Goal: Task Accomplishment & Management: Complete application form

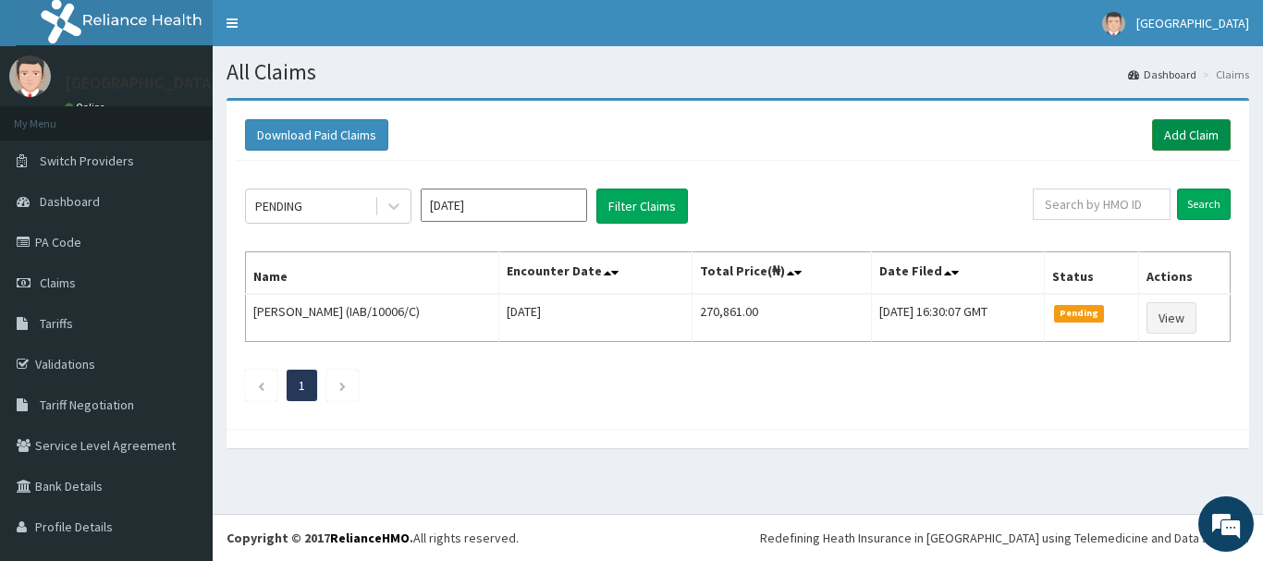
click at [1174, 139] on link "Add Claim" at bounding box center [1191, 134] width 79 height 31
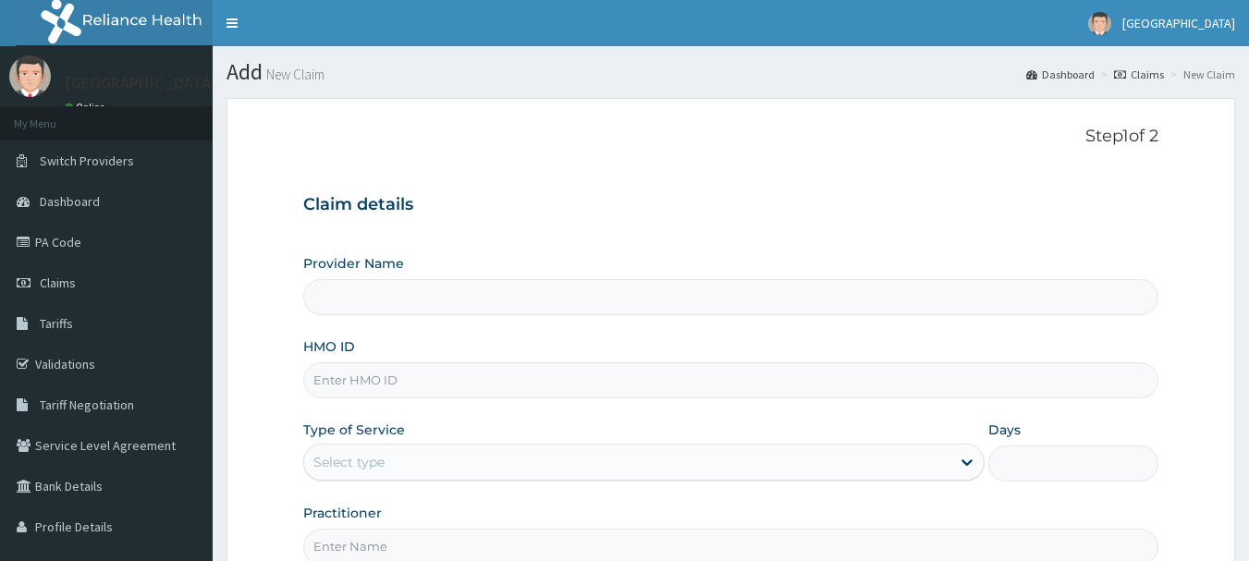
type input "[GEOGRAPHIC_DATA], [GEOGRAPHIC_DATA]"
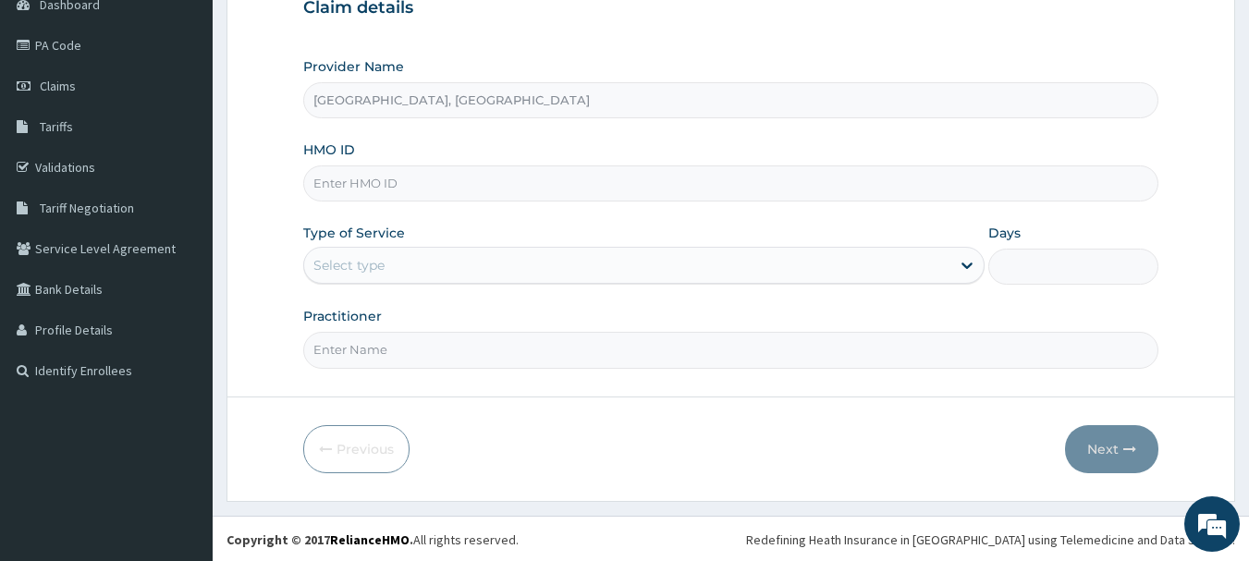
scroll to position [199, 0]
paste input "AVL/10343/F"
type input "AVL/10343/F"
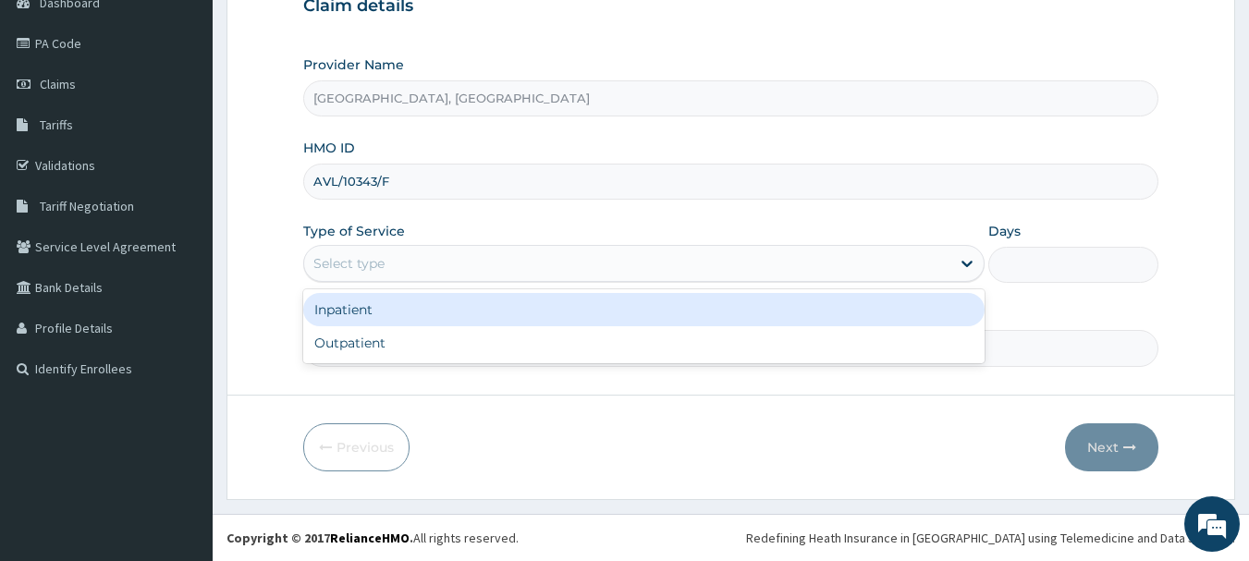
click at [400, 341] on div "Outpatient" at bounding box center [643, 342] width 681 height 33
type input "1"
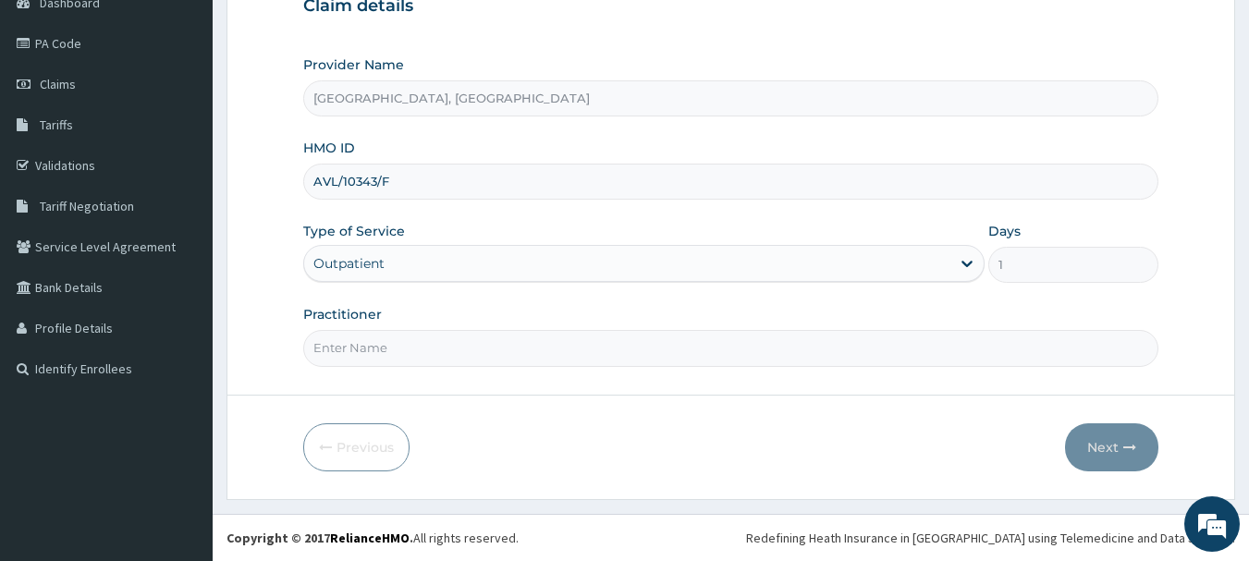
click at [448, 347] on input "Practitioner" at bounding box center [731, 348] width 856 height 36
type input "DR Adesipe"
click at [1115, 441] on button "Next" at bounding box center [1111, 447] width 93 height 48
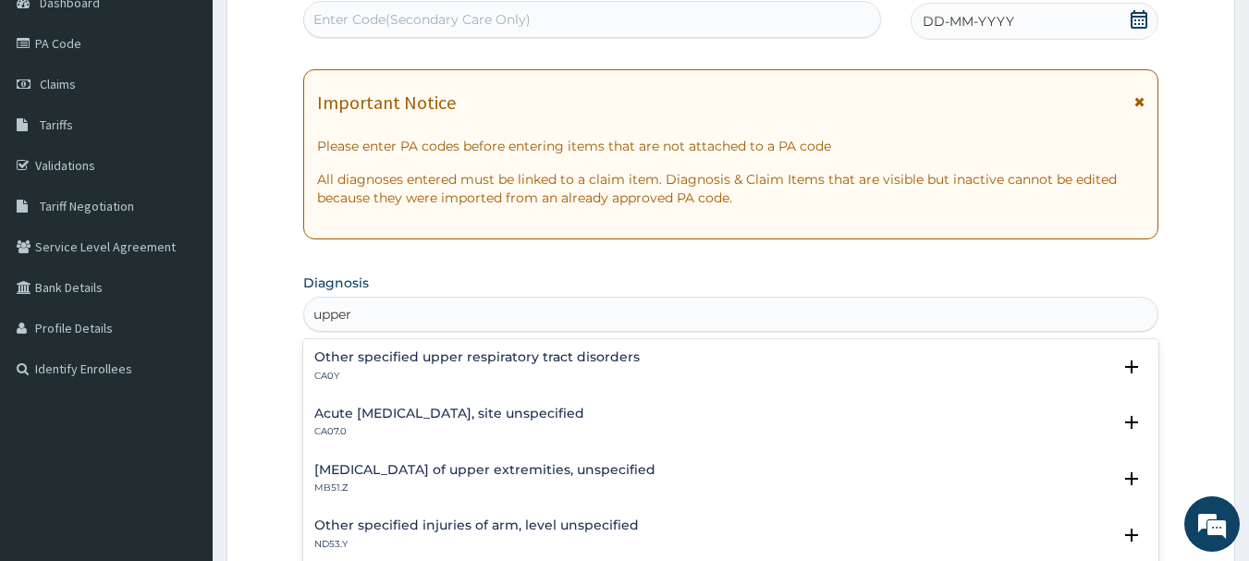
type input "upper"
click at [483, 422] on div "Acute upper respiratory infection, site unspecified CA07.0" at bounding box center [449, 423] width 270 height 32
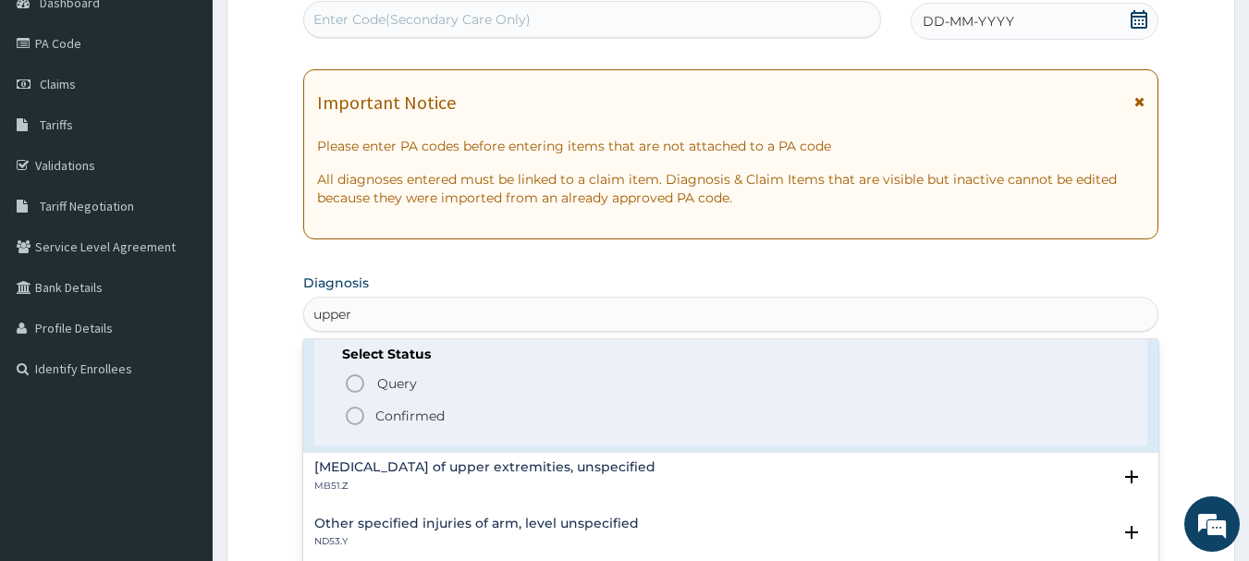
scroll to position [164, 0]
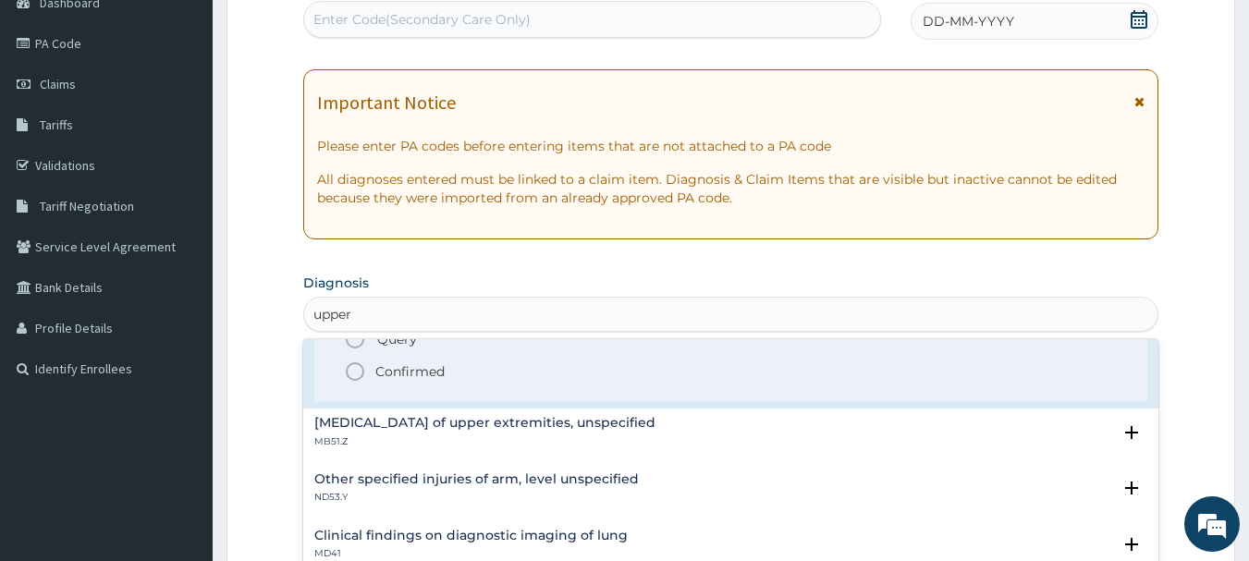
click at [454, 371] on span "Confirmed" at bounding box center [732, 372] width 777 height 22
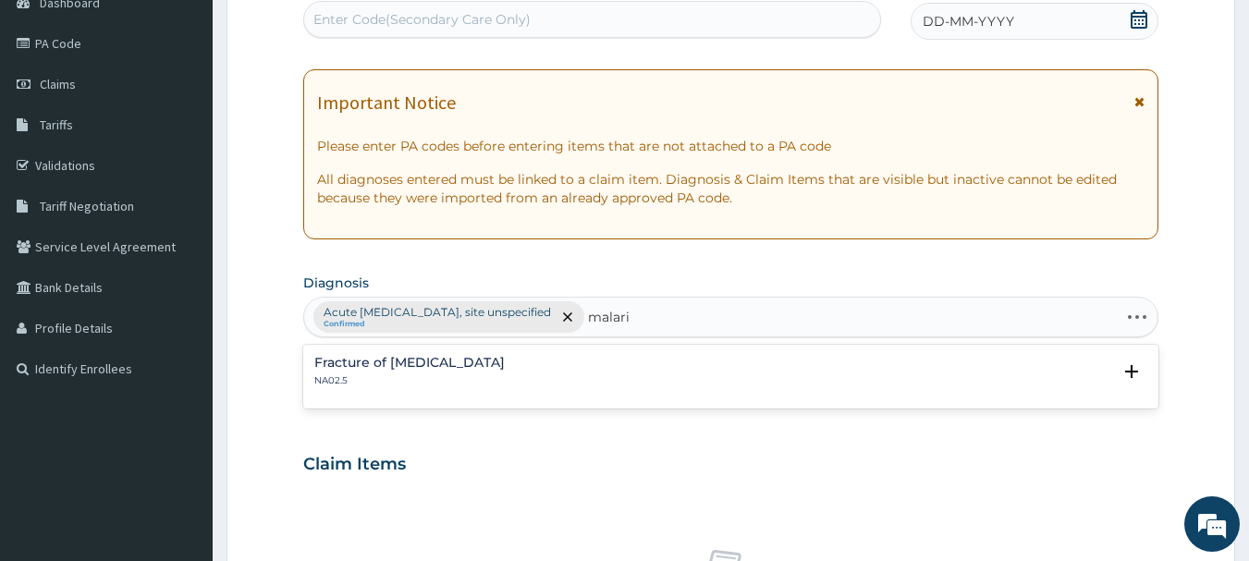
type input "[MEDICAL_DATA]"
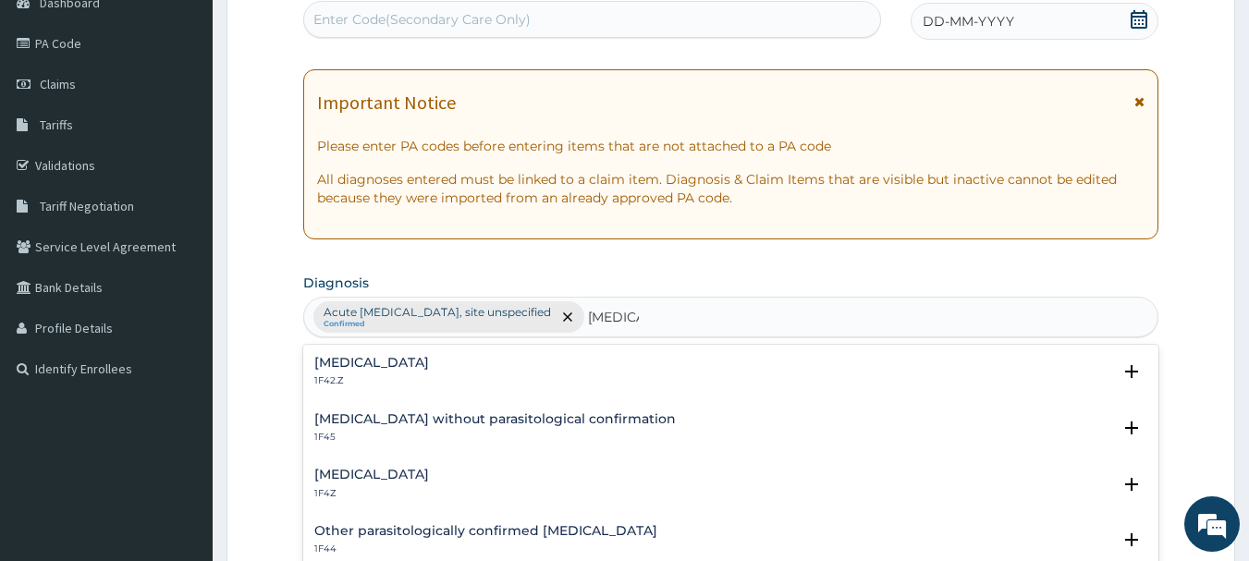
click at [479, 480] on div "[MEDICAL_DATA] 1F4Z" at bounding box center [731, 484] width 834 height 32
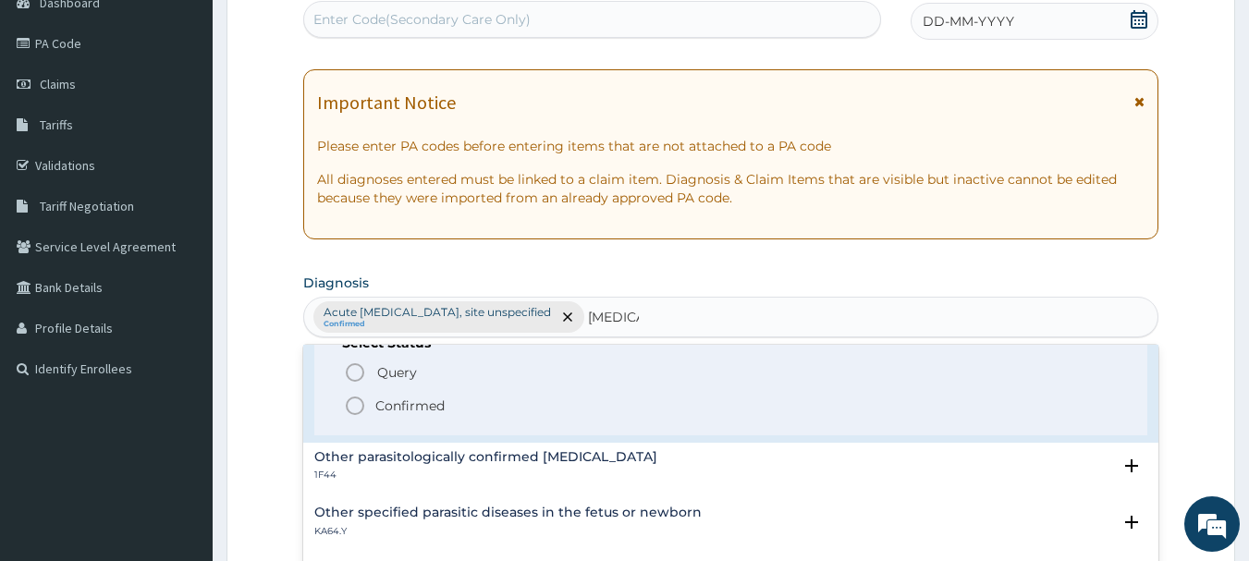
scroll to position [199, 0]
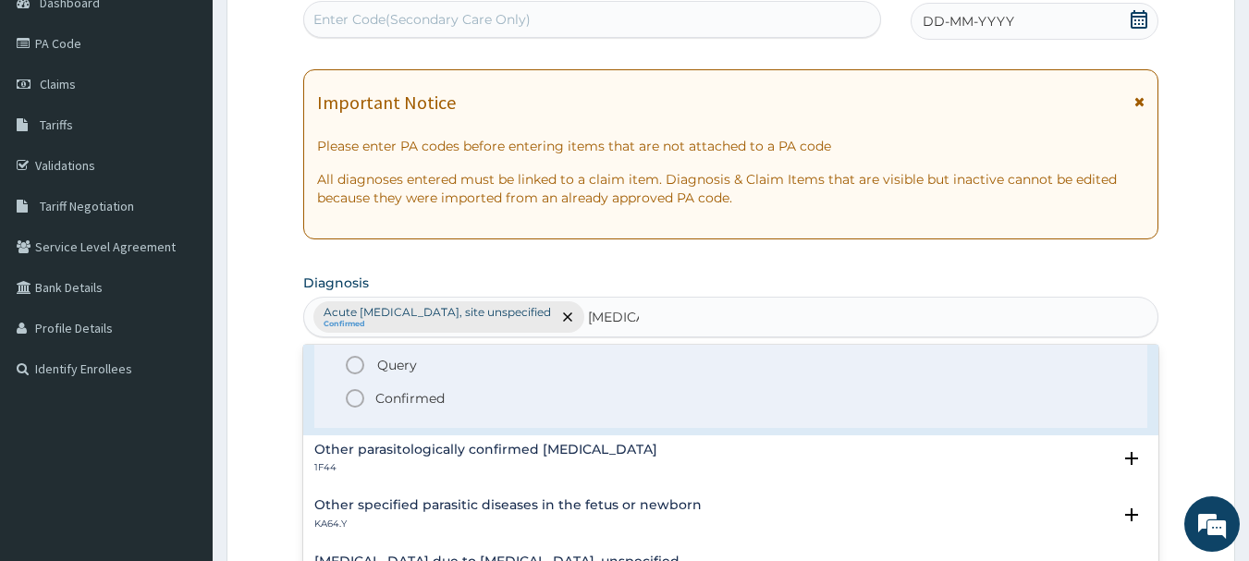
click at [436, 405] on p "Confirmed" at bounding box center [409, 398] width 69 height 18
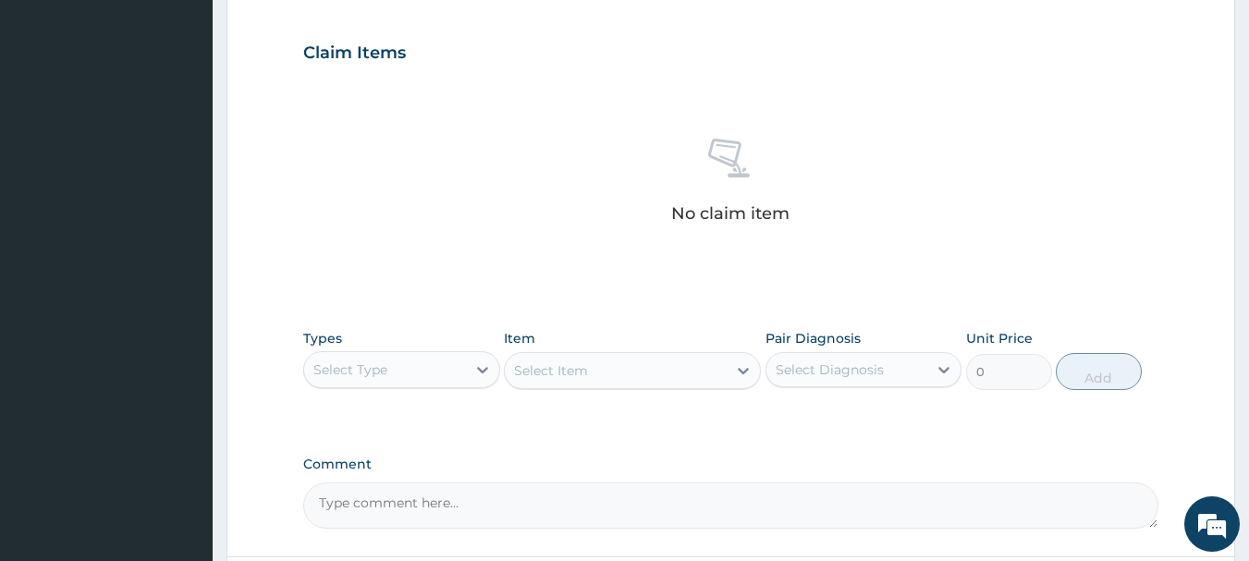
scroll to position [768, 0]
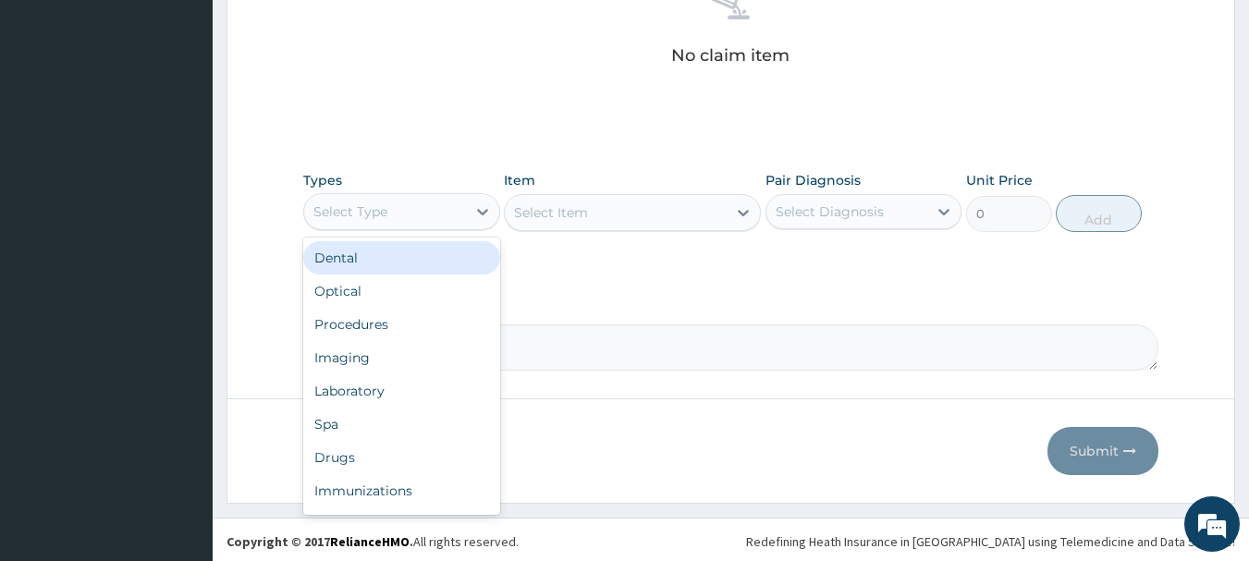
click at [415, 335] on div "Procedures" at bounding box center [401, 324] width 197 height 33
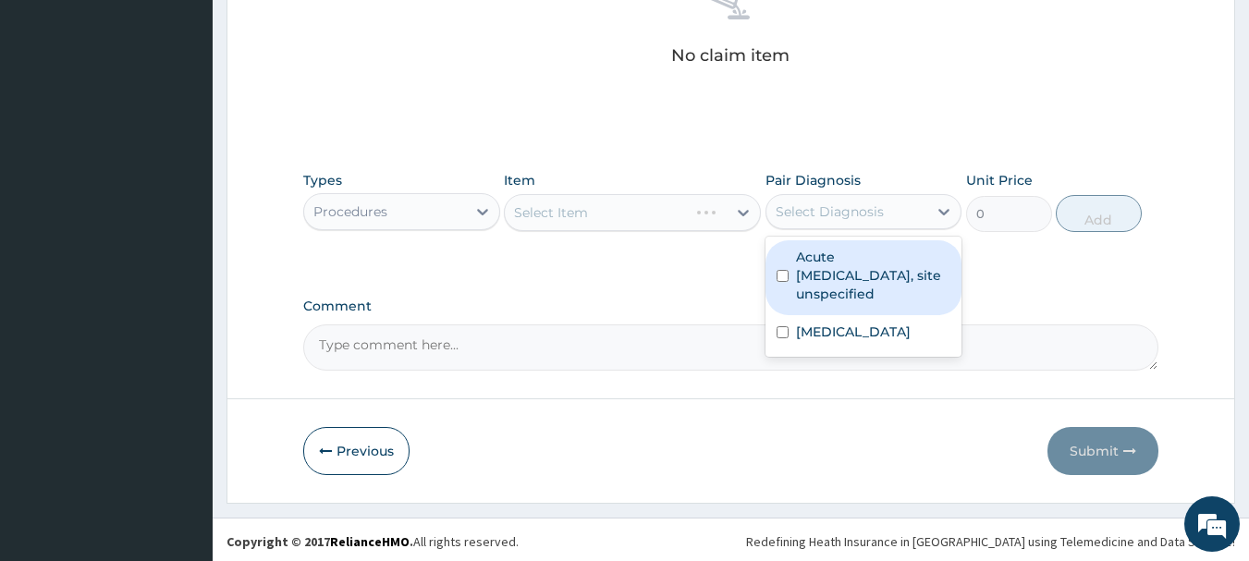
click at [865, 294] on label "Acute [MEDICAL_DATA], site unspecified" at bounding box center [873, 275] width 155 height 55
checkbox input "true"
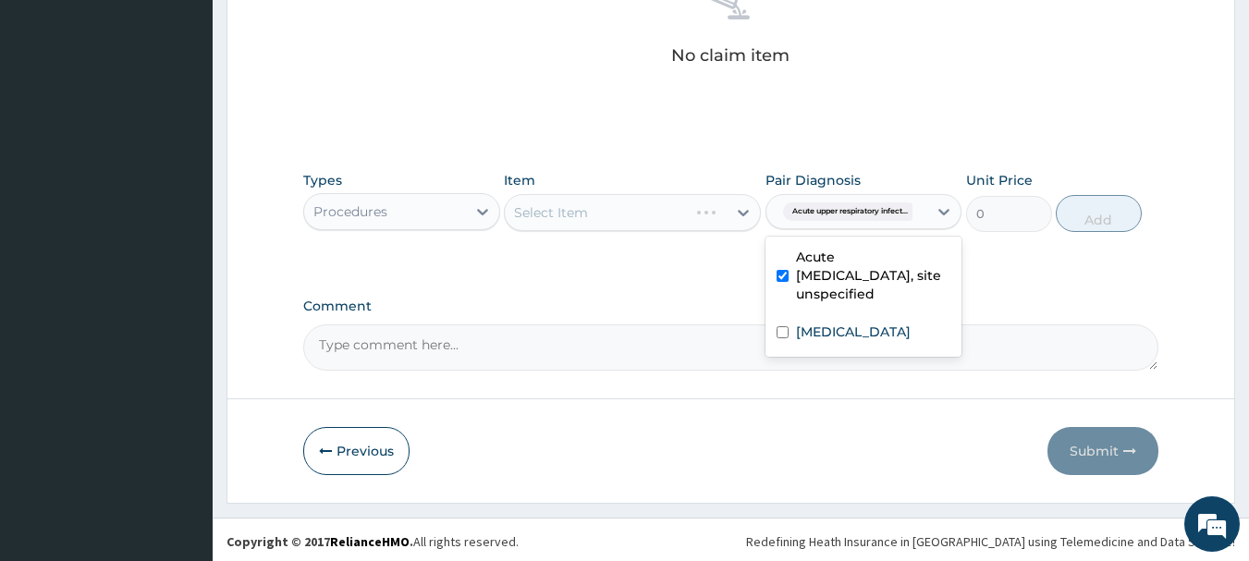
click at [860, 350] on div "[MEDICAL_DATA]" at bounding box center [863, 334] width 197 height 38
checkbox input "true"
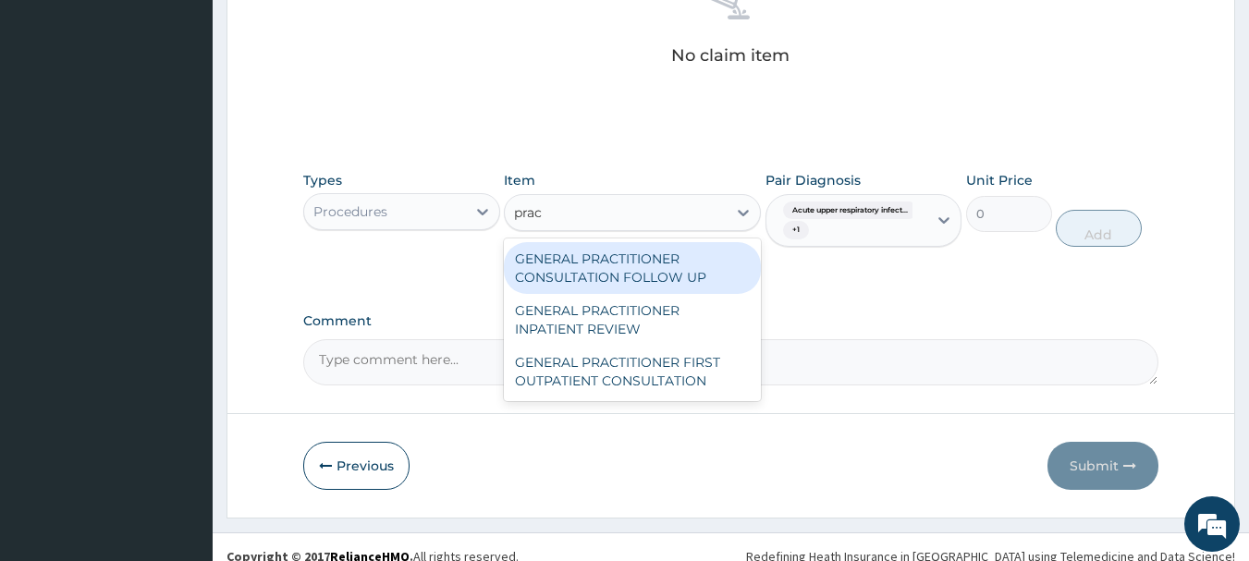
type input "pract"
click at [666, 382] on div "GENERAL PRACTITIONER FIRST OUTPATIENT CONSULTATION" at bounding box center [632, 372] width 257 height 52
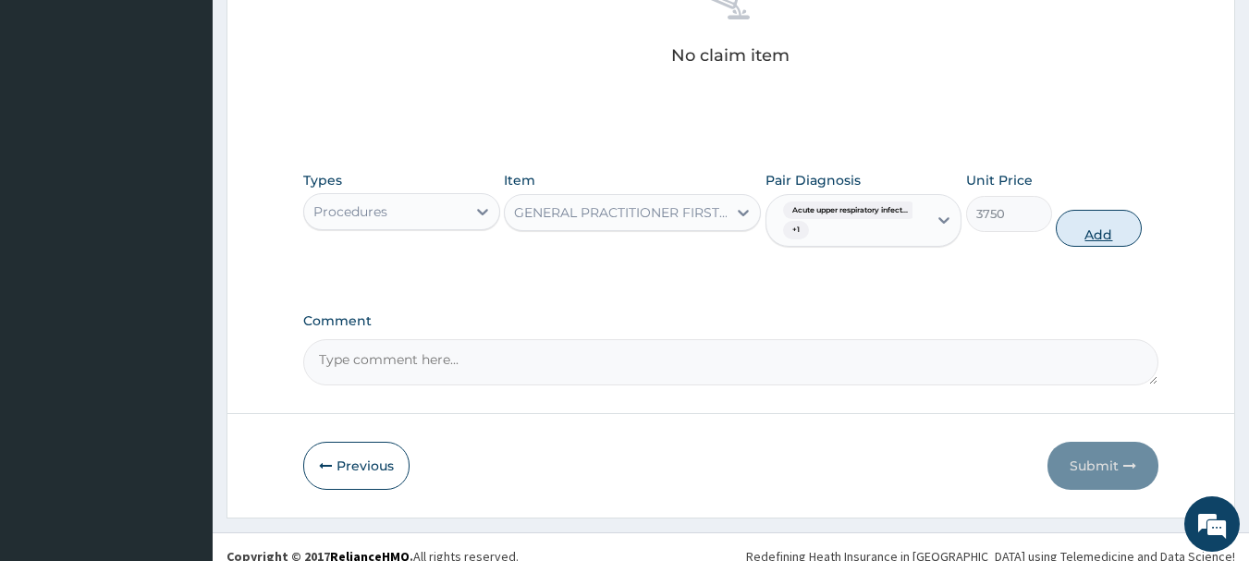
click at [1081, 233] on button "Add" at bounding box center [1099, 228] width 86 height 37
type input "0"
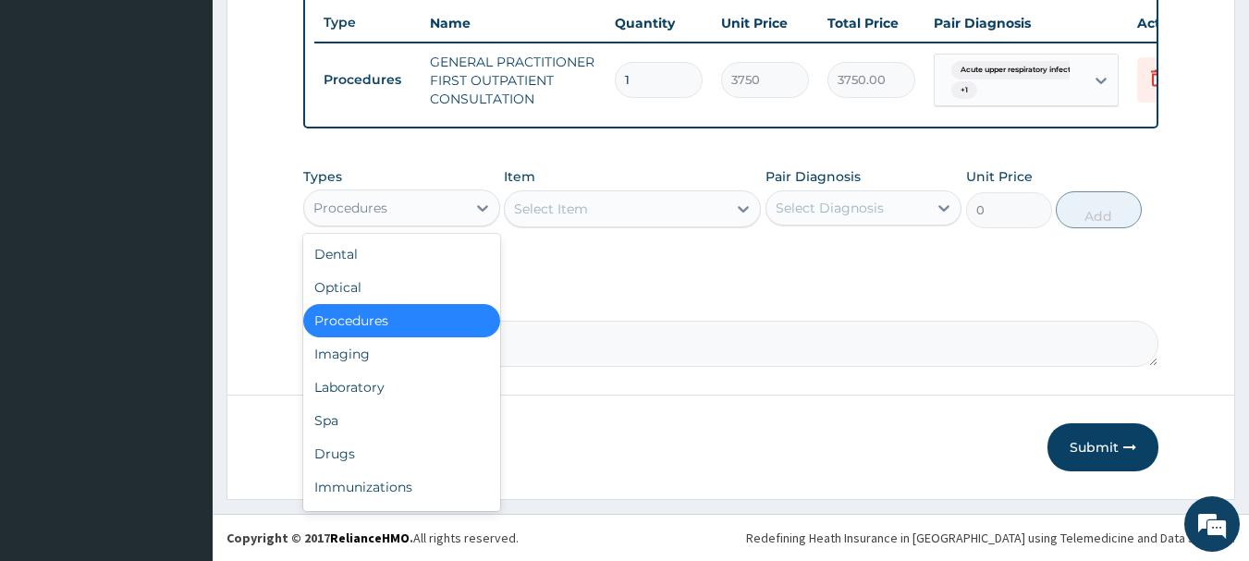
click at [376, 459] on div "Drugs" at bounding box center [401, 453] width 197 height 33
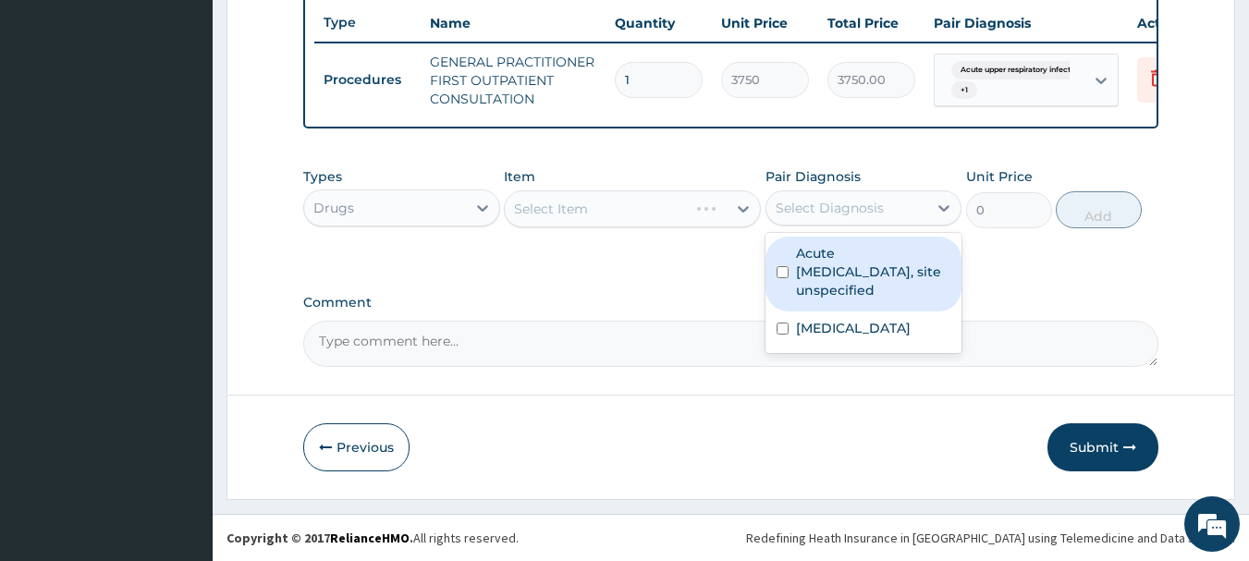
click at [880, 288] on label "Acute upper respiratory infection, site unspecified" at bounding box center [873, 271] width 155 height 55
checkbox input "true"
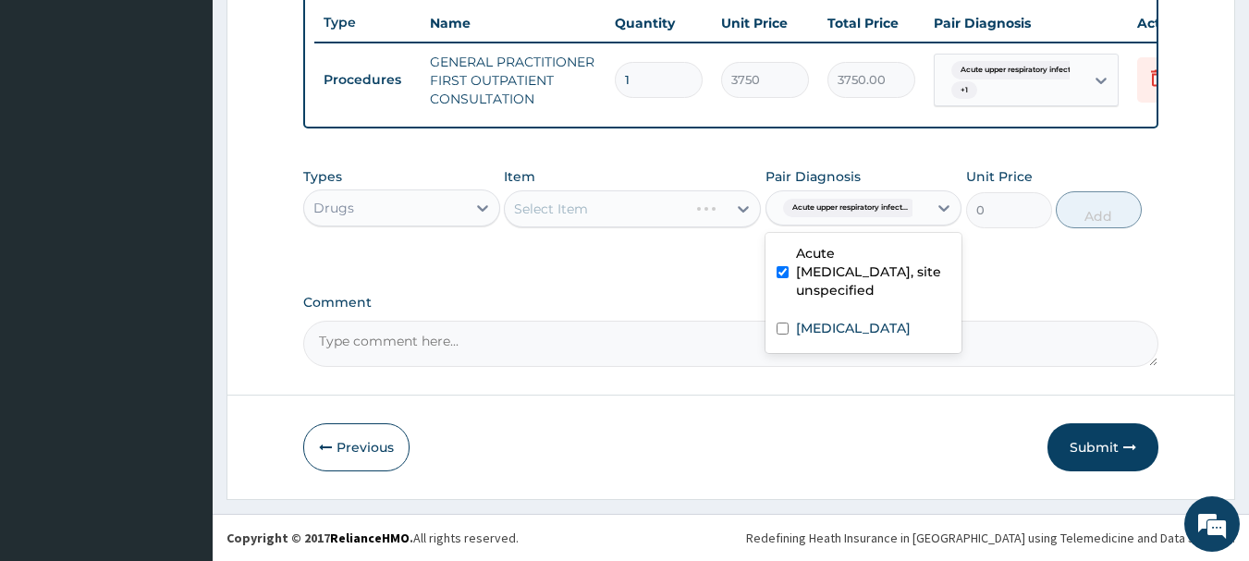
click at [843, 339] on div "Malaria, unspecified" at bounding box center [863, 331] width 197 height 38
checkbox input "true"
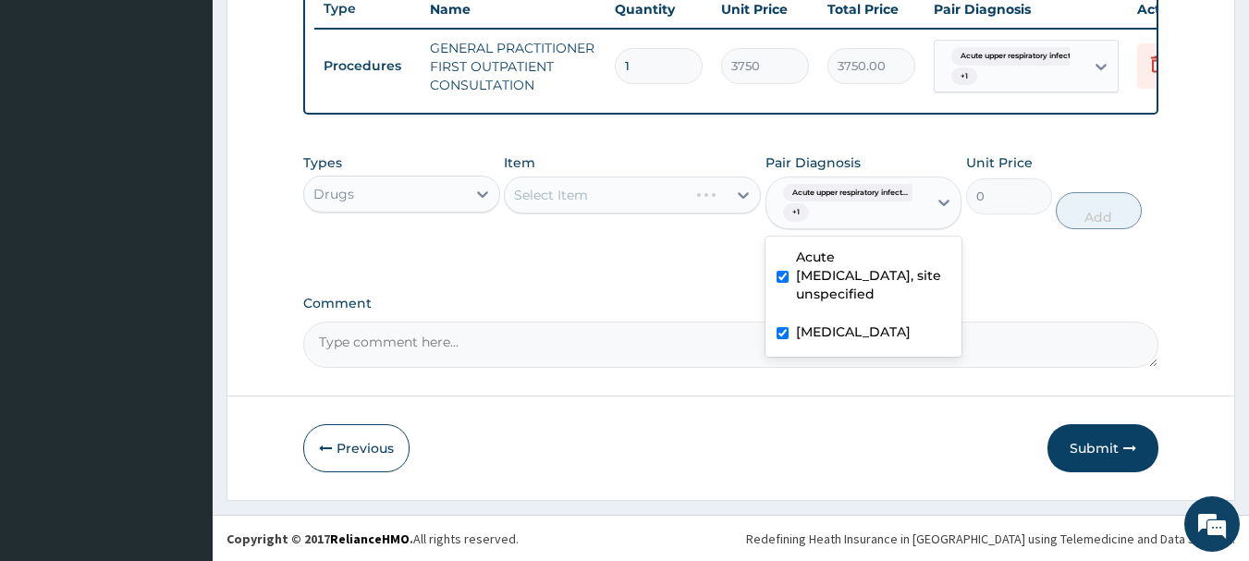
click at [858, 274] on label "Acute upper respiratory infection, site unspecified" at bounding box center [873, 275] width 155 height 55
checkbox input "false"
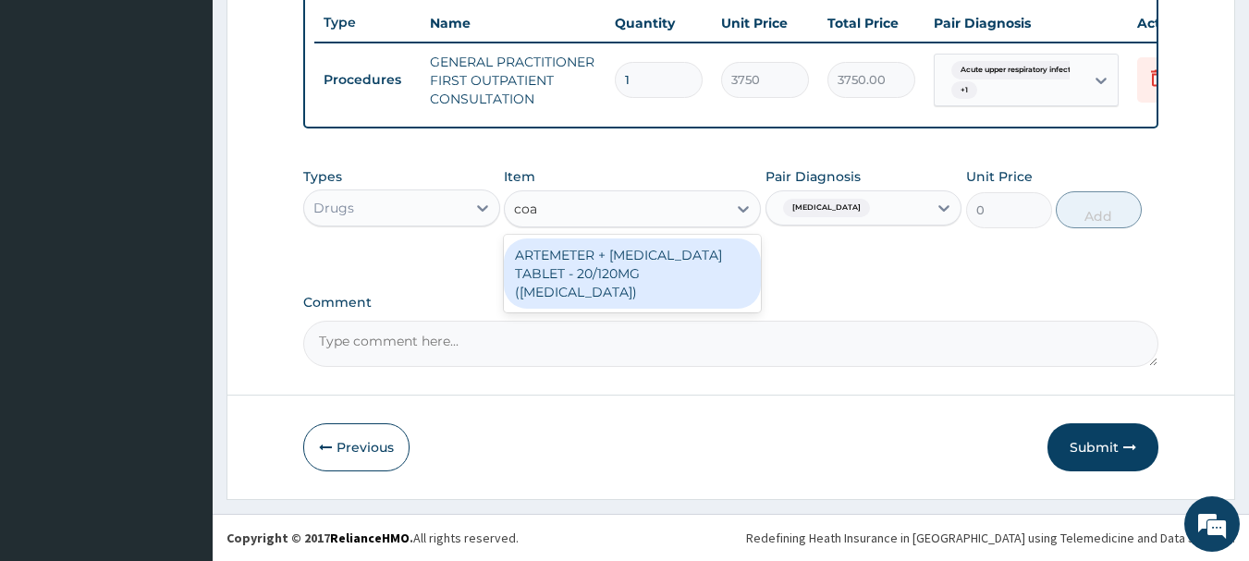
type input "coar"
click at [675, 282] on div "ARTEMETER + LUMEFANTRINE TABLET - 20/120MG (COARTEM)" at bounding box center [632, 274] width 257 height 70
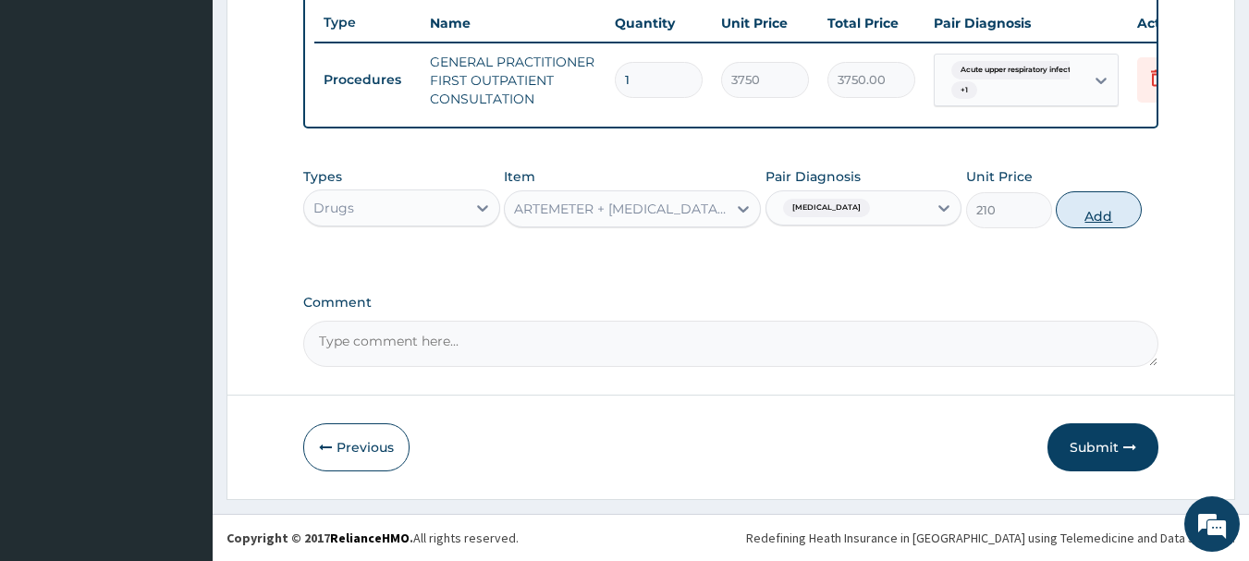
click at [1128, 225] on button "Add" at bounding box center [1099, 209] width 86 height 37
type input "0"
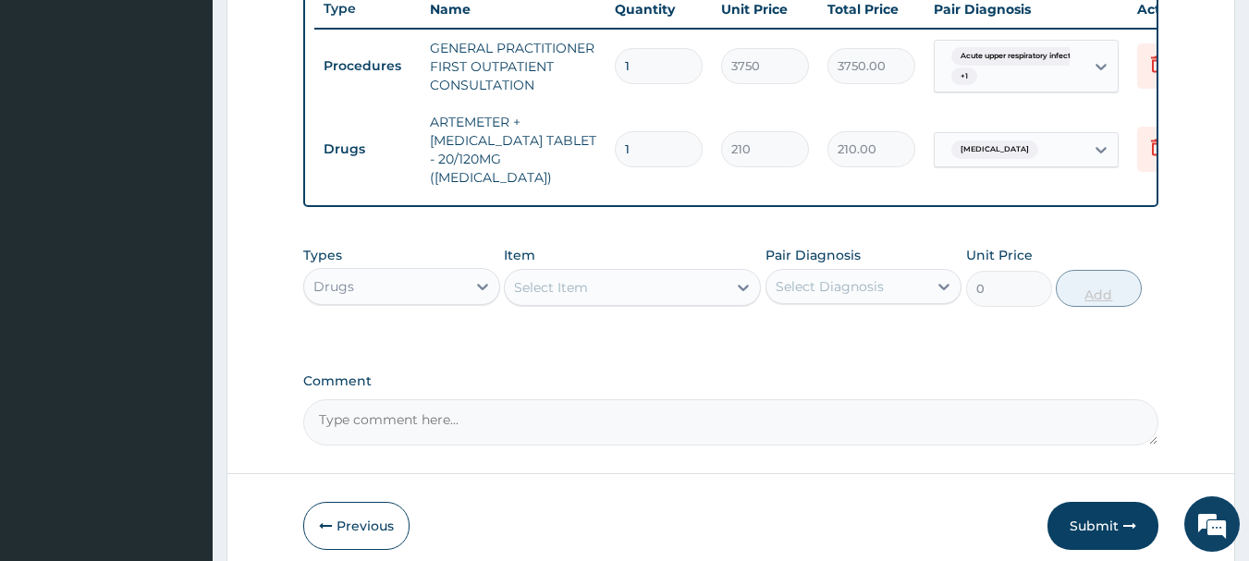
type input "12"
type input "2520.00"
type input "12"
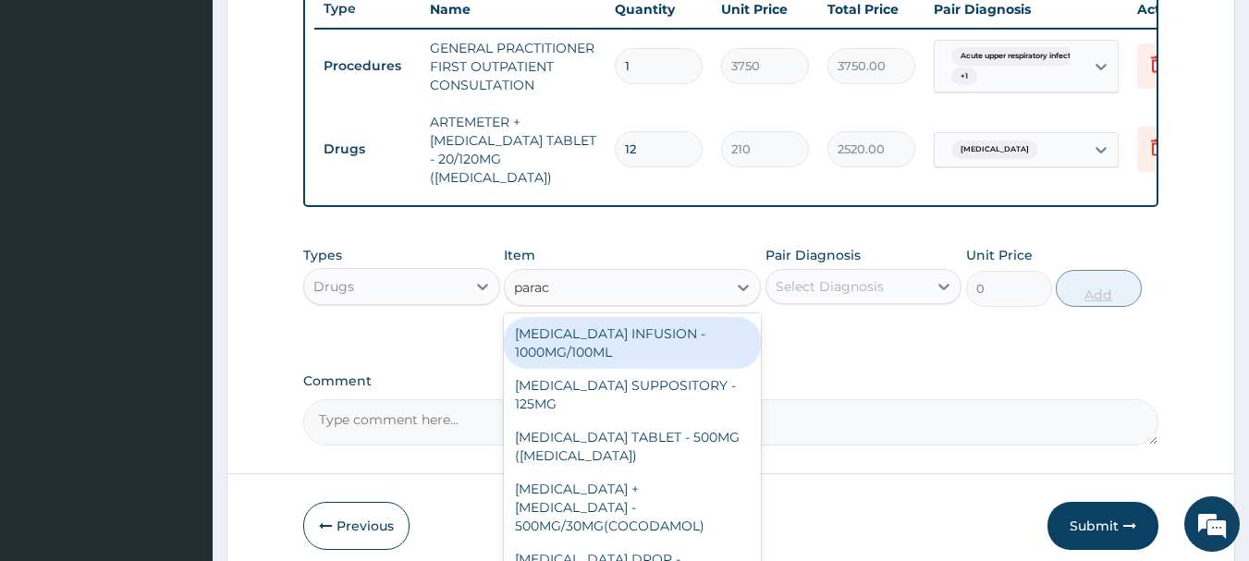
type input "parace"
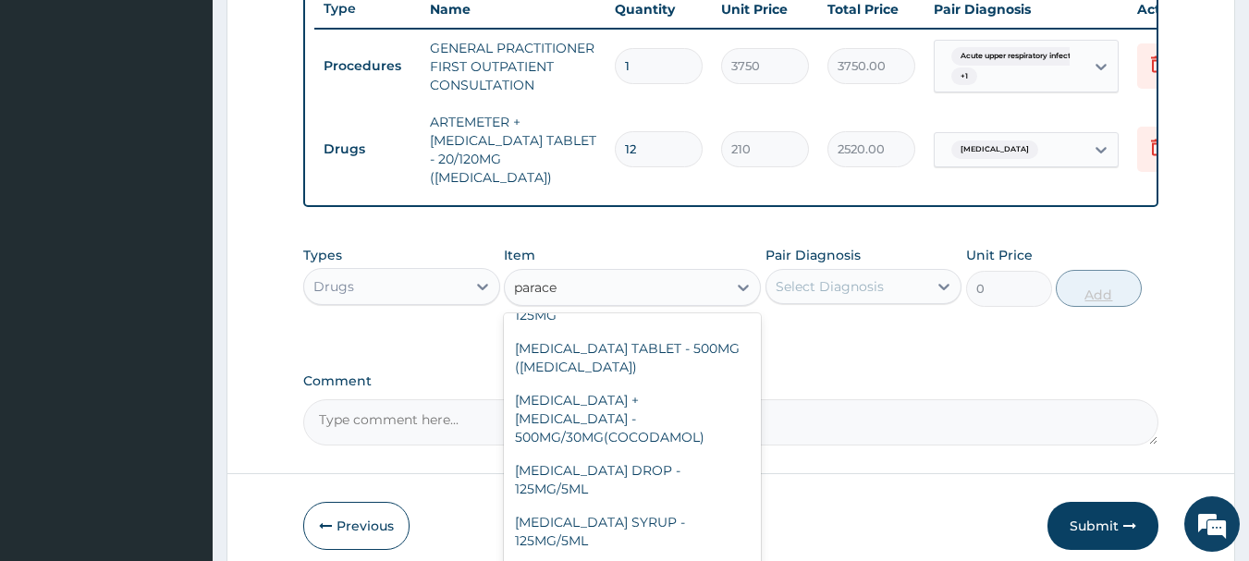
scroll to position [196, 0]
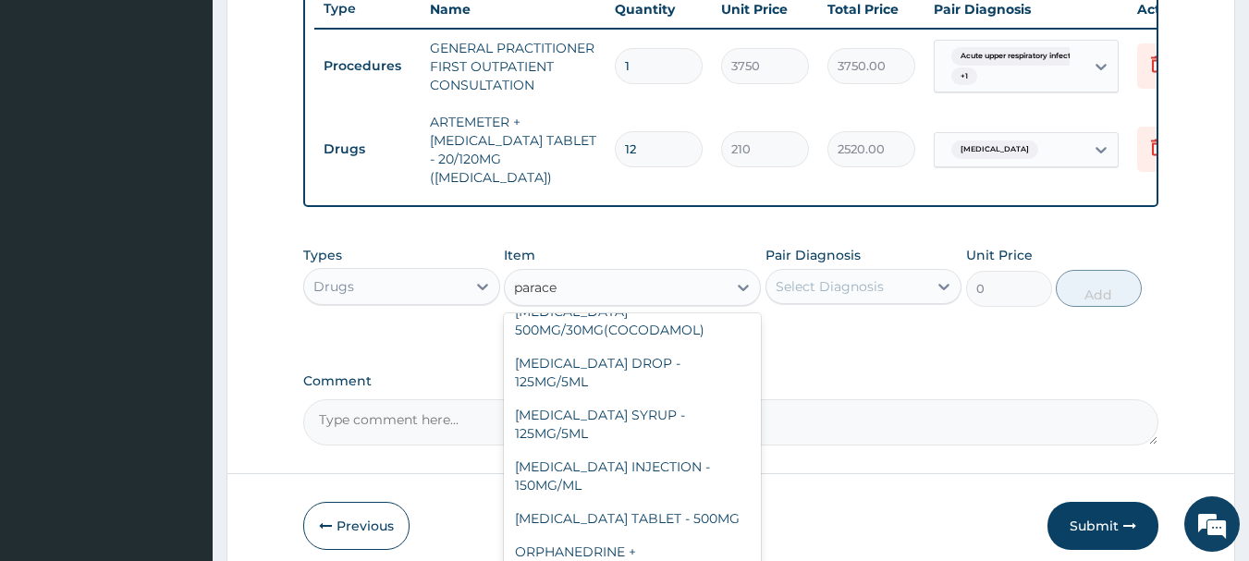
click at [714, 502] on div "PARACETAMOL TABLET - 500MG" at bounding box center [632, 518] width 257 height 33
type input "33.599999999999994"
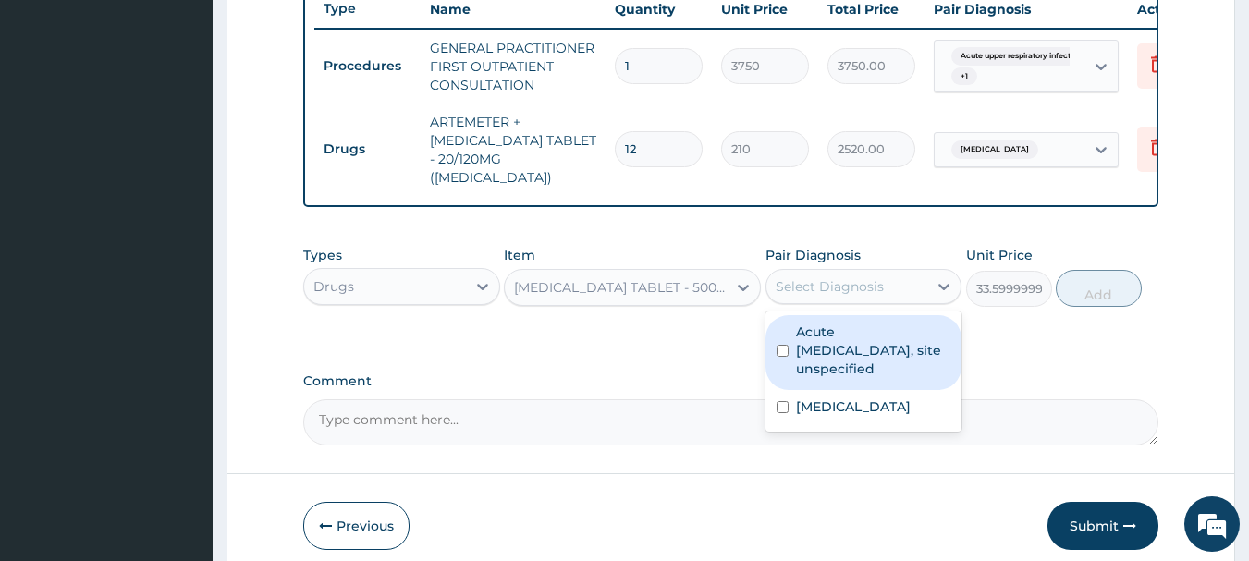
click at [887, 407] on label "Malaria, unspecified" at bounding box center [853, 407] width 115 height 18
checkbox input "true"
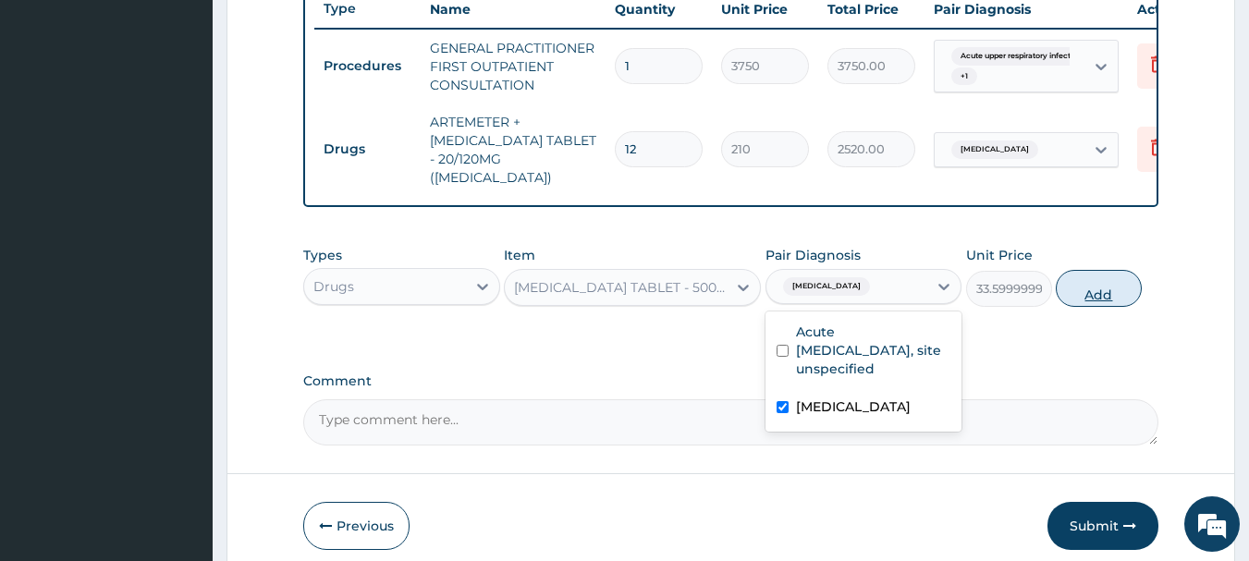
click at [1126, 278] on button "Add" at bounding box center [1099, 288] width 86 height 37
type input "0"
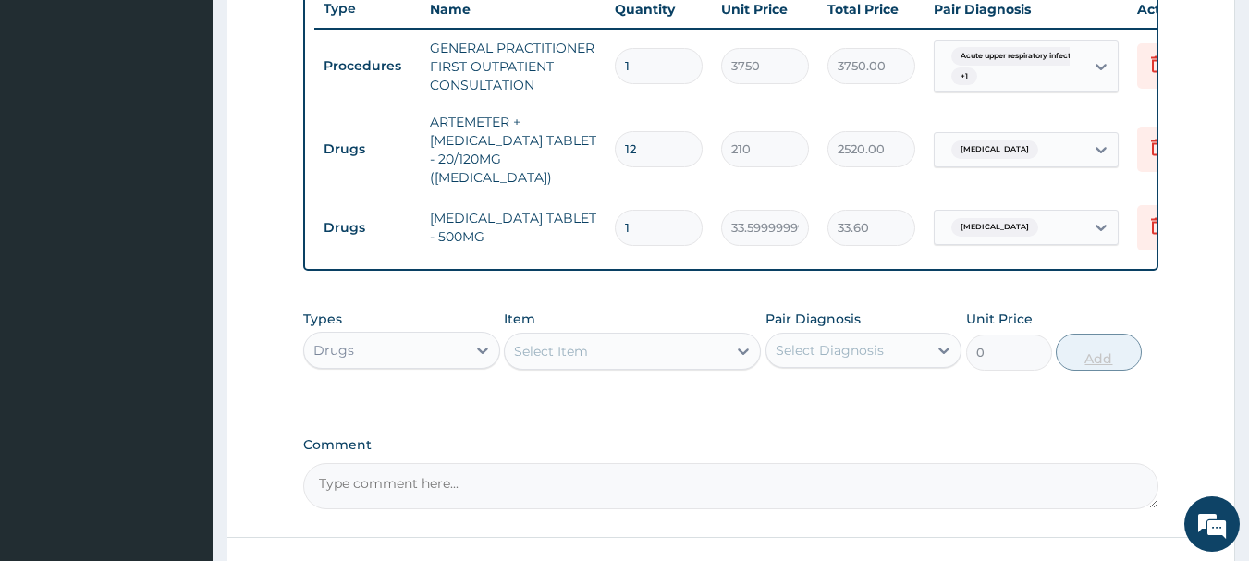
type input "0.00"
type input "9"
type input "302.40"
type input "9"
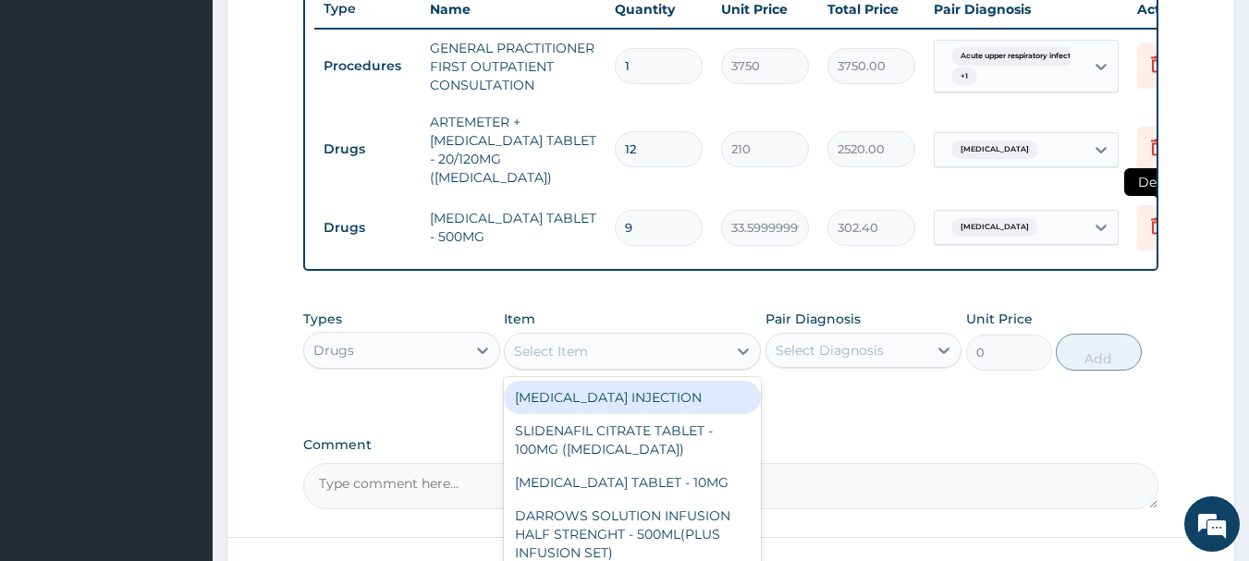
click at [1148, 214] on icon at bounding box center [1157, 225] width 22 height 22
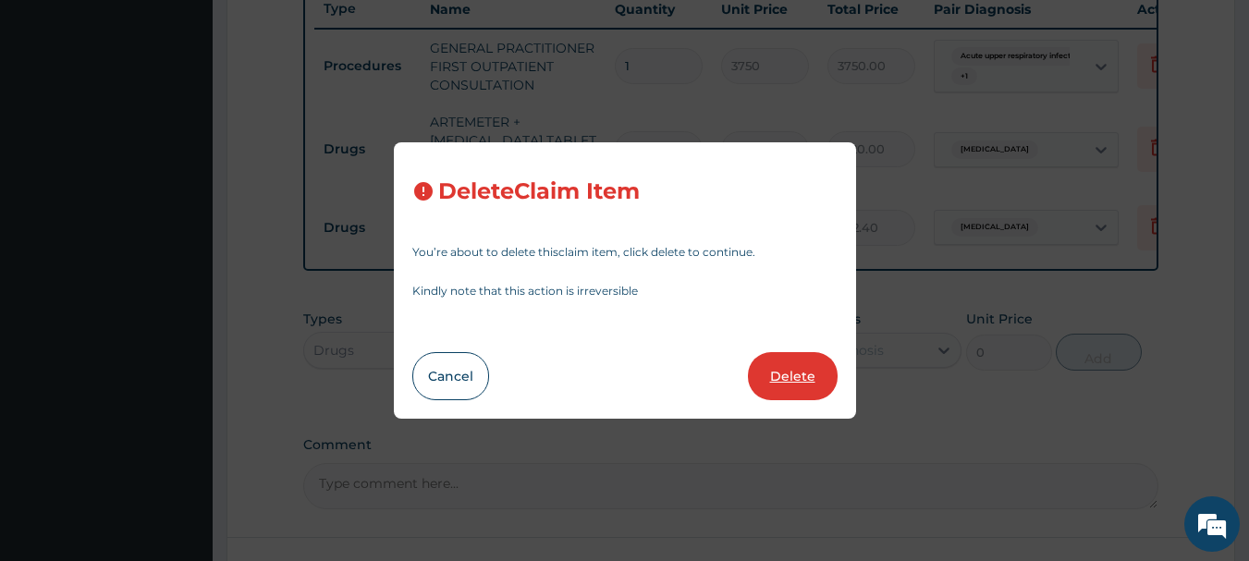
click at [796, 387] on button "Delete" at bounding box center [793, 376] width 90 height 48
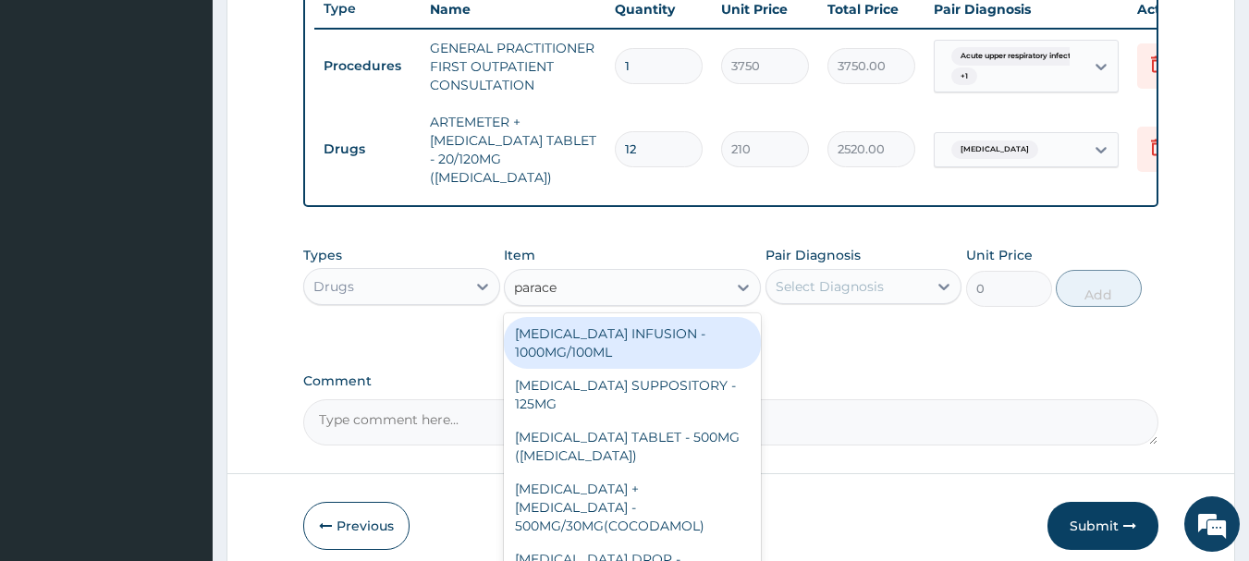
type input "paracet"
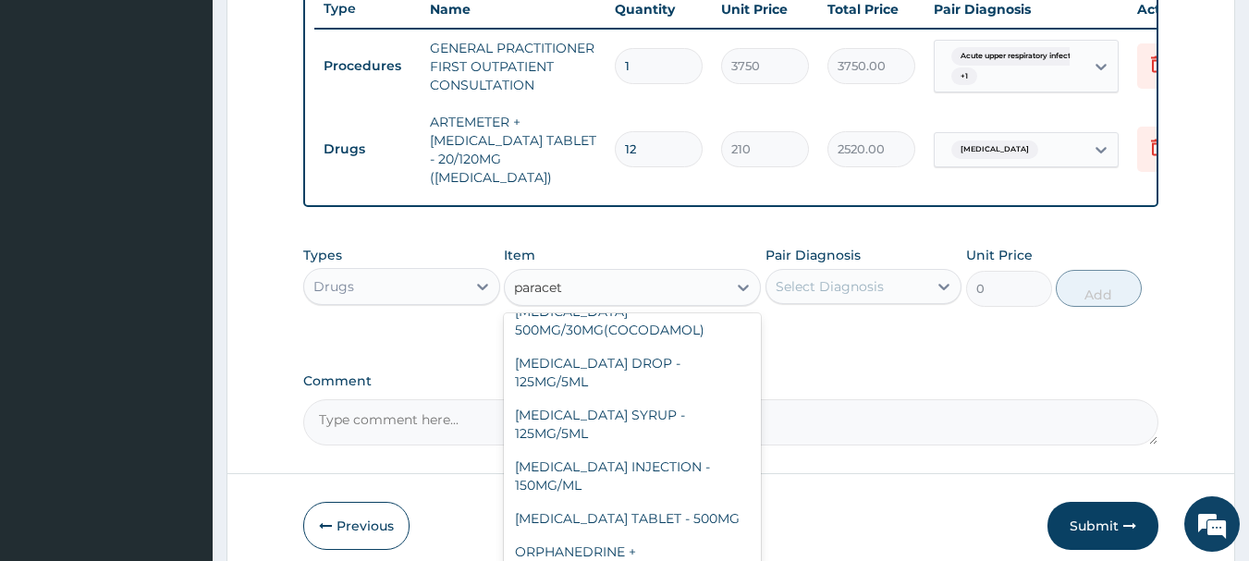
click at [682, 398] on div "PARACETAMOL SYRUP - 125MG/5ML" at bounding box center [632, 424] width 257 height 52
type input "840"
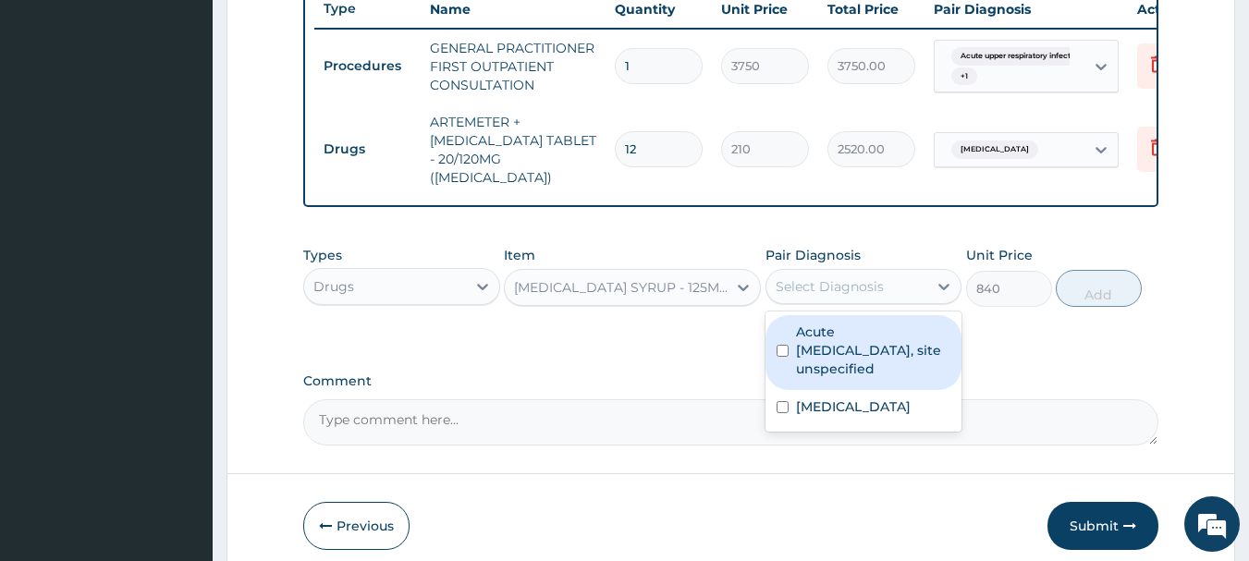
click at [875, 407] on label "Malaria, unspecified" at bounding box center [853, 407] width 115 height 18
checkbox input "true"
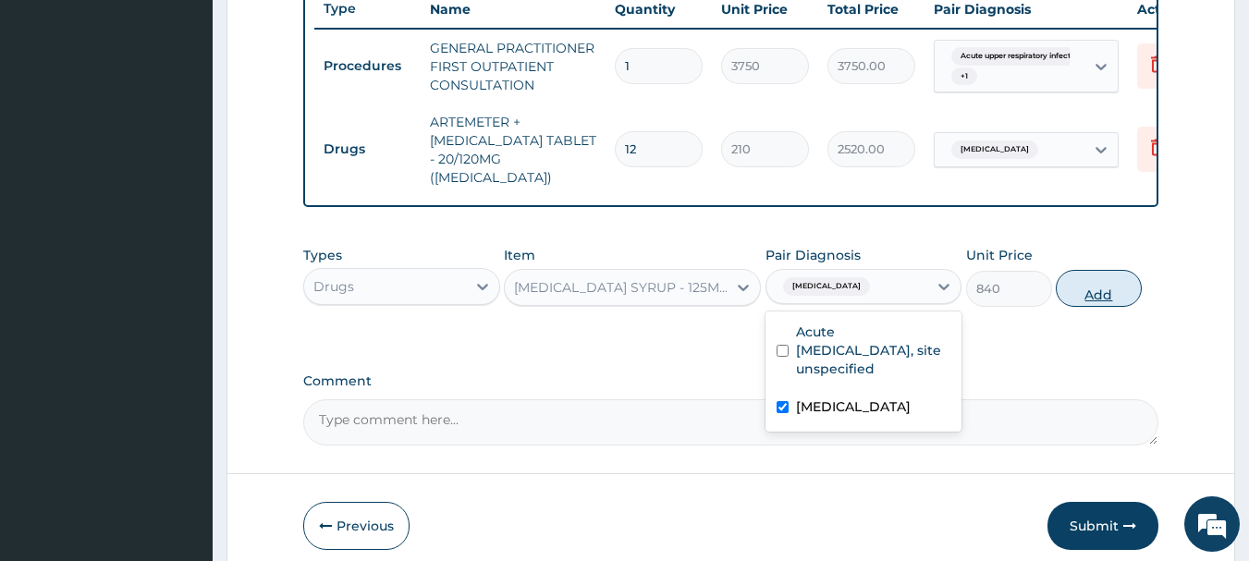
click at [1125, 285] on button "Add" at bounding box center [1099, 288] width 86 height 37
type input "0"
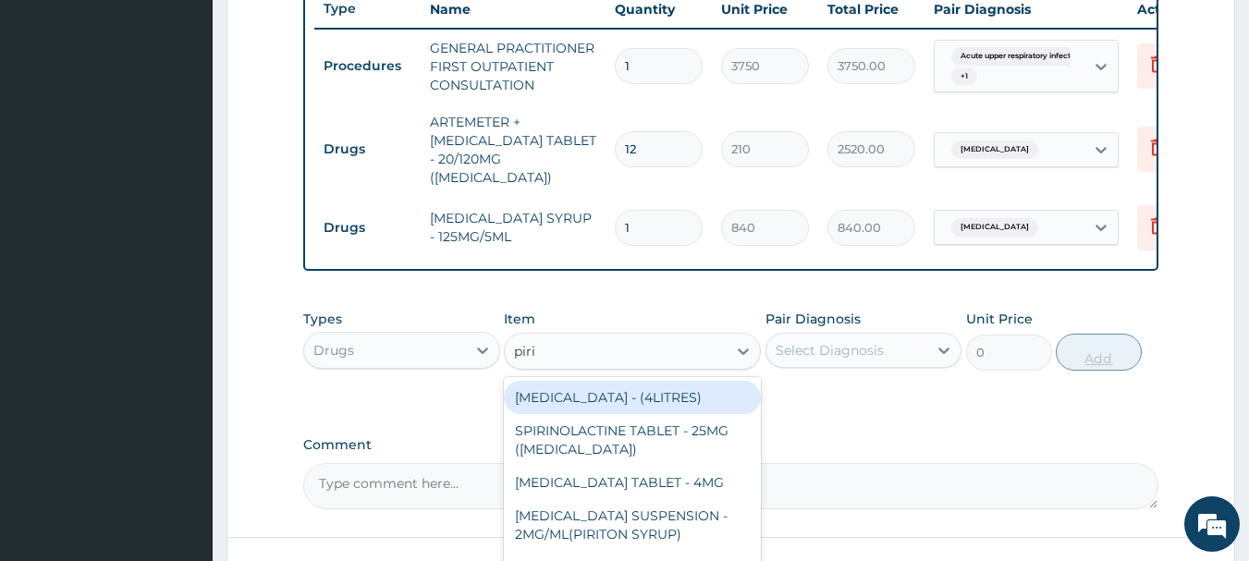
type input "pirit"
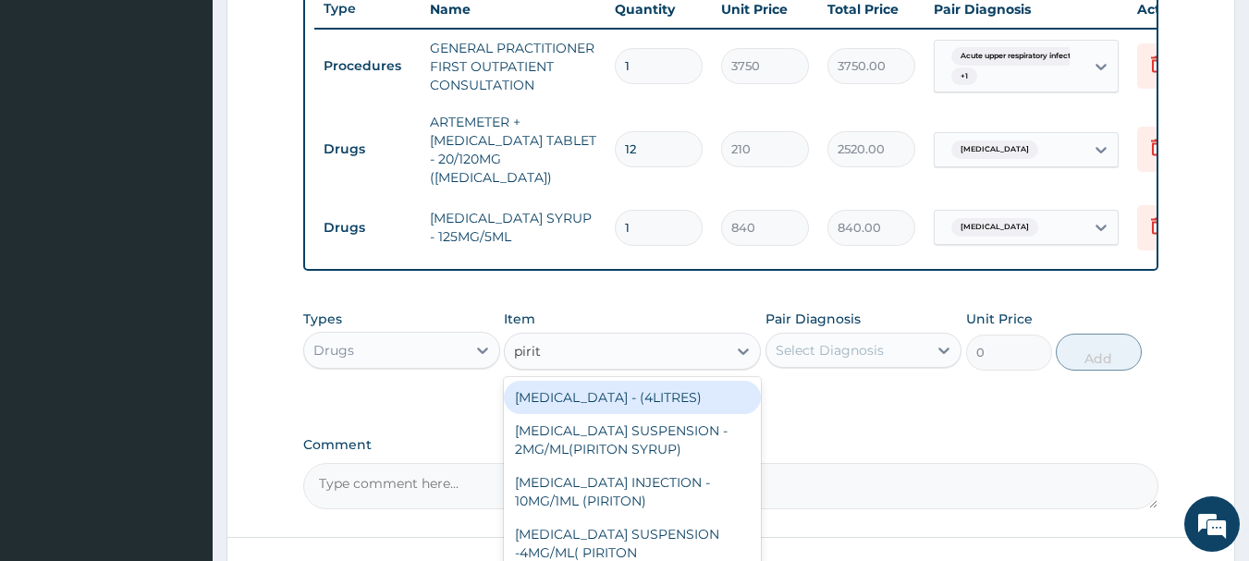
click at [678, 446] on div "CHLORPHENIRAMINE SUSPENSION - 2MG/ML(PIRITON SYRUP)" at bounding box center [632, 440] width 257 height 52
type input "840"
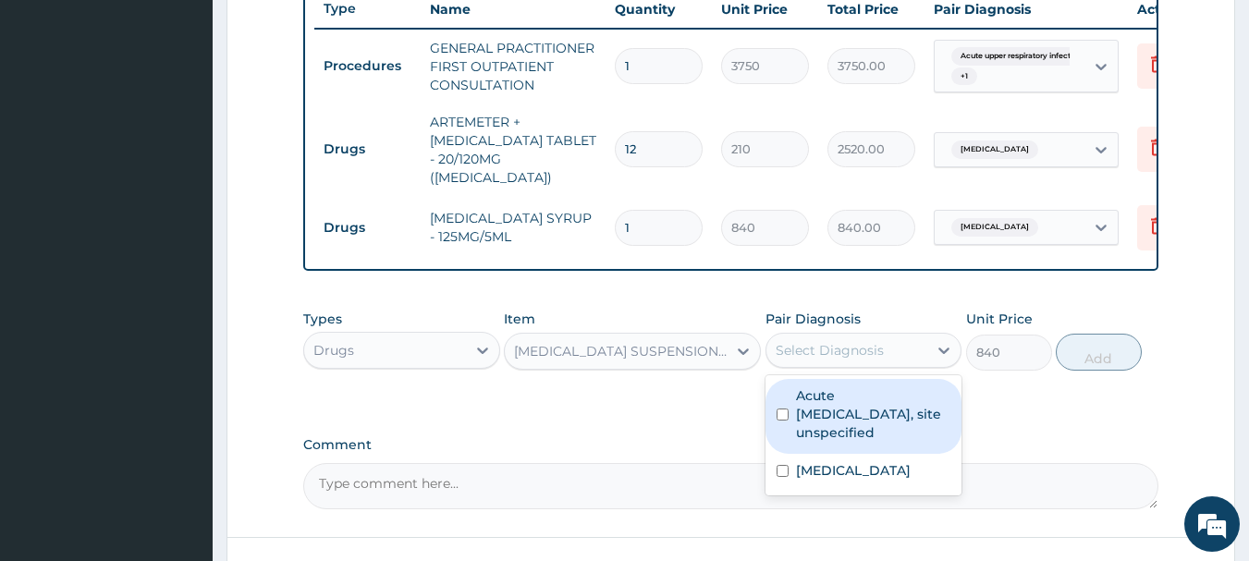
click at [886, 428] on label "Acute upper respiratory infection, site unspecified" at bounding box center [873, 413] width 155 height 55
checkbox input "true"
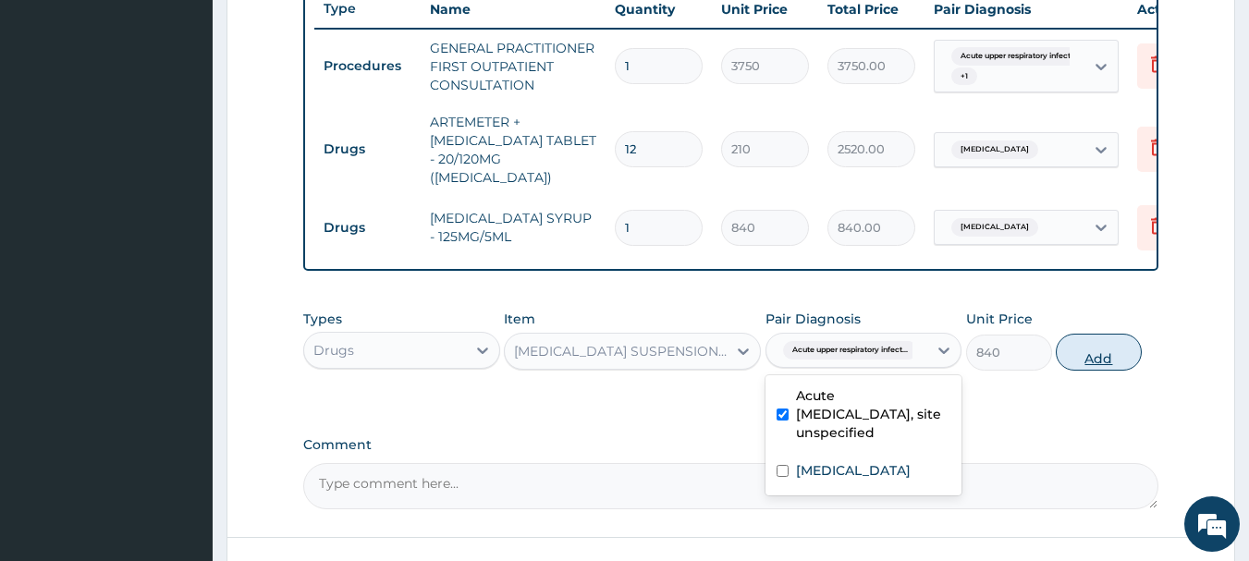
click at [1121, 358] on button "Add" at bounding box center [1099, 352] width 86 height 37
type input "0"
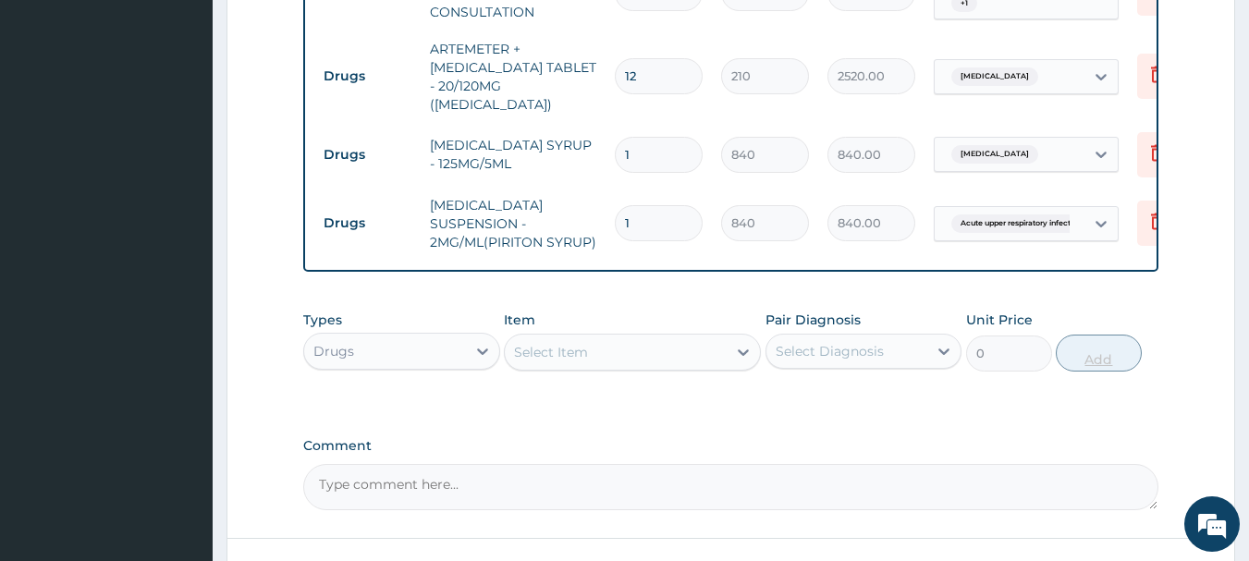
scroll to position [920, 0]
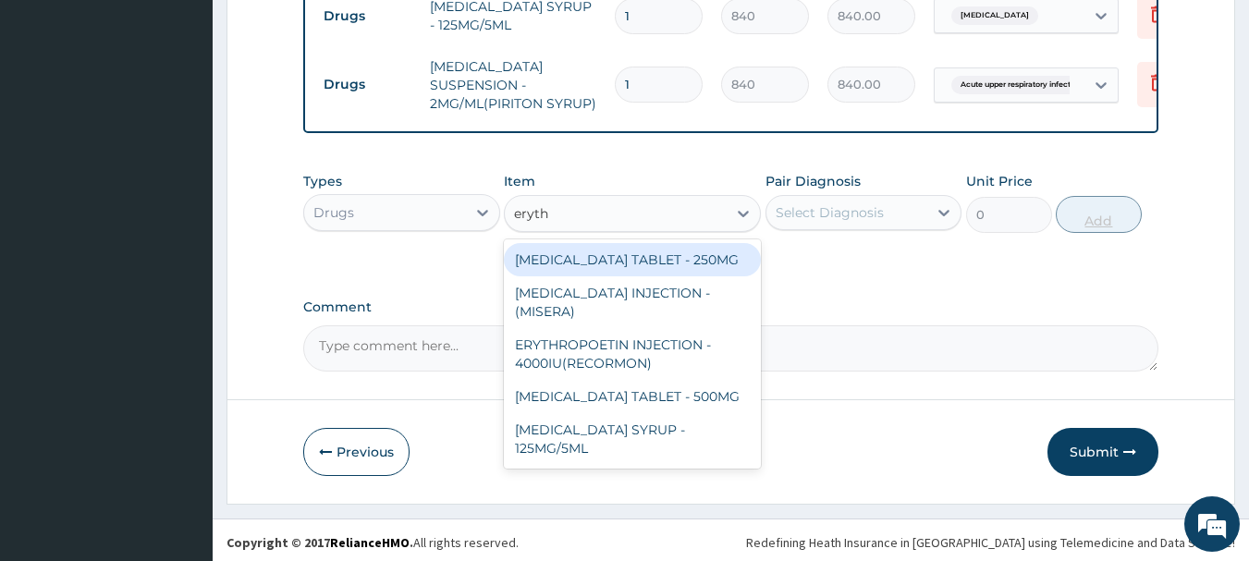
type input "erythr"
click at [678, 441] on div "ERYTHROMYCIN SYRUP - 125MG/5ML" at bounding box center [632, 439] width 257 height 52
type input "840"
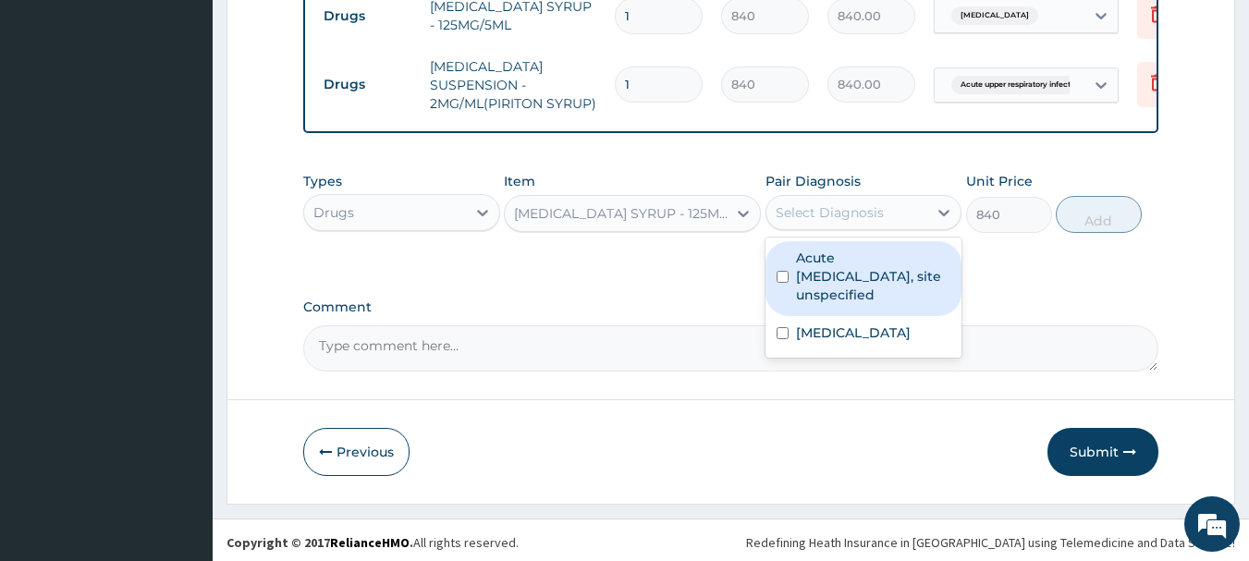
click at [863, 289] on label "Acute upper respiratory infection, site unspecified" at bounding box center [873, 276] width 155 height 55
checkbox input "true"
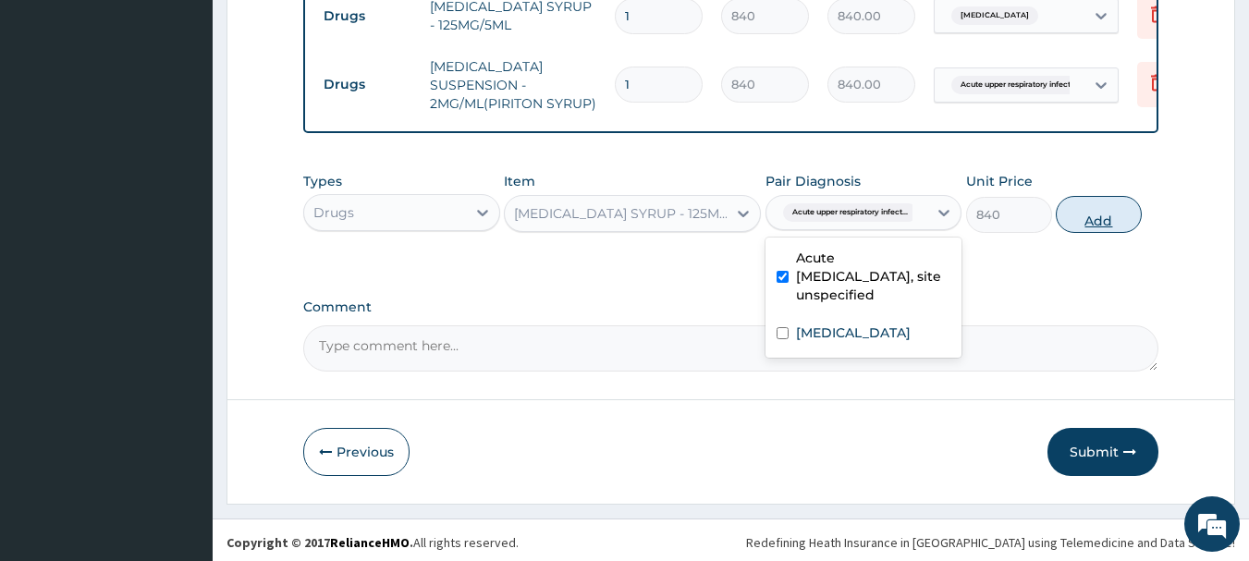
click at [1097, 215] on button "Add" at bounding box center [1099, 214] width 86 height 37
type input "0"
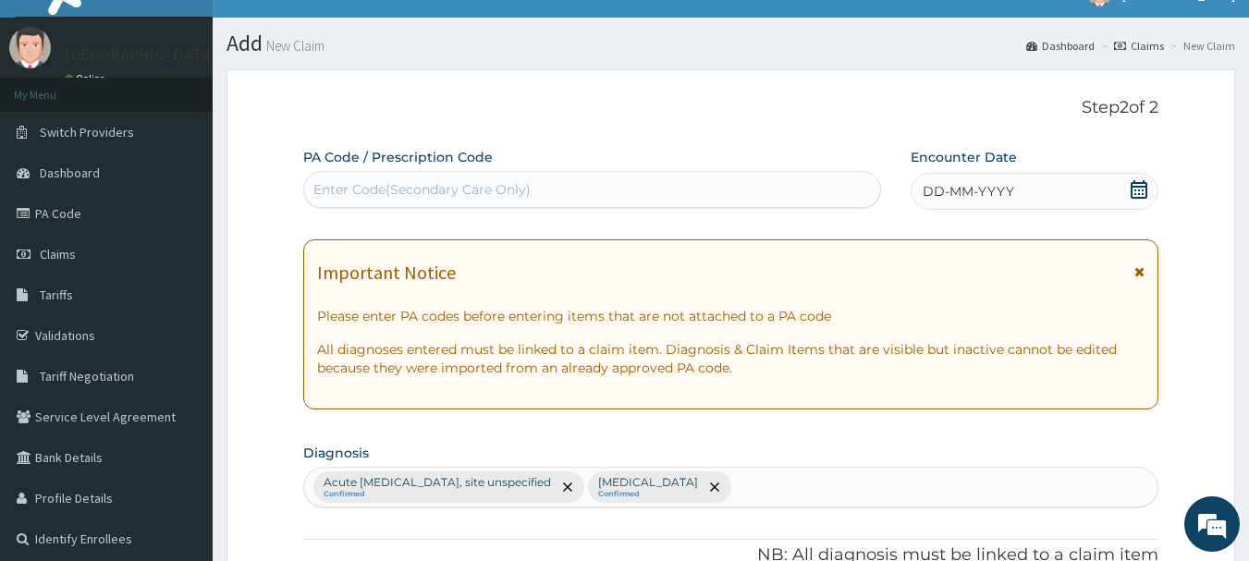
scroll to position [0, 0]
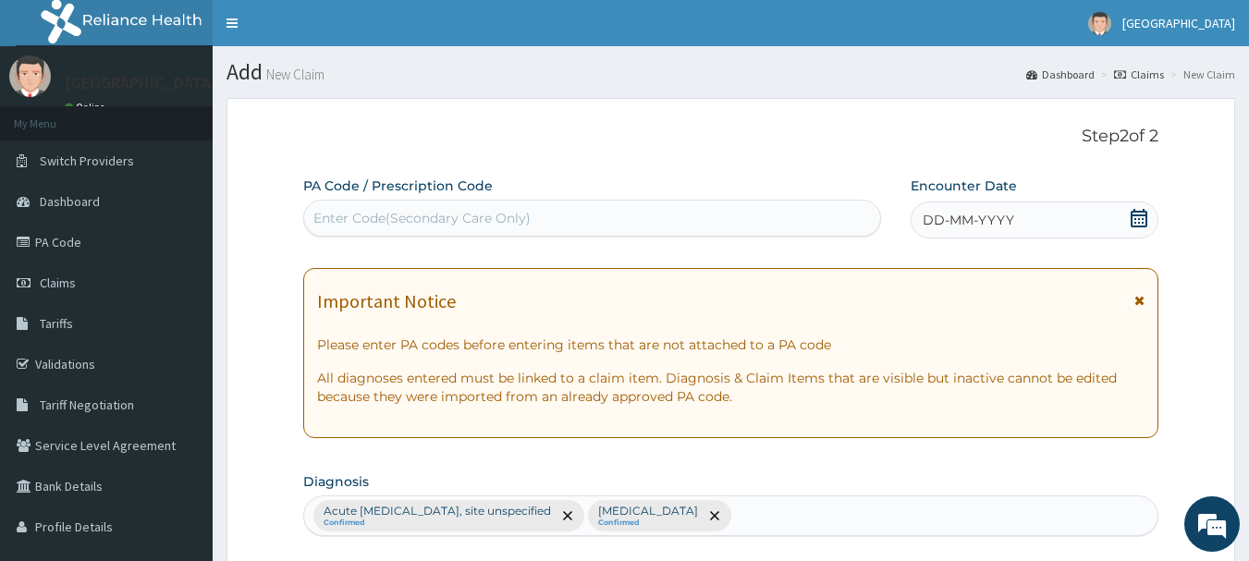
click at [1138, 226] on icon at bounding box center [1139, 218] width 17 height 18
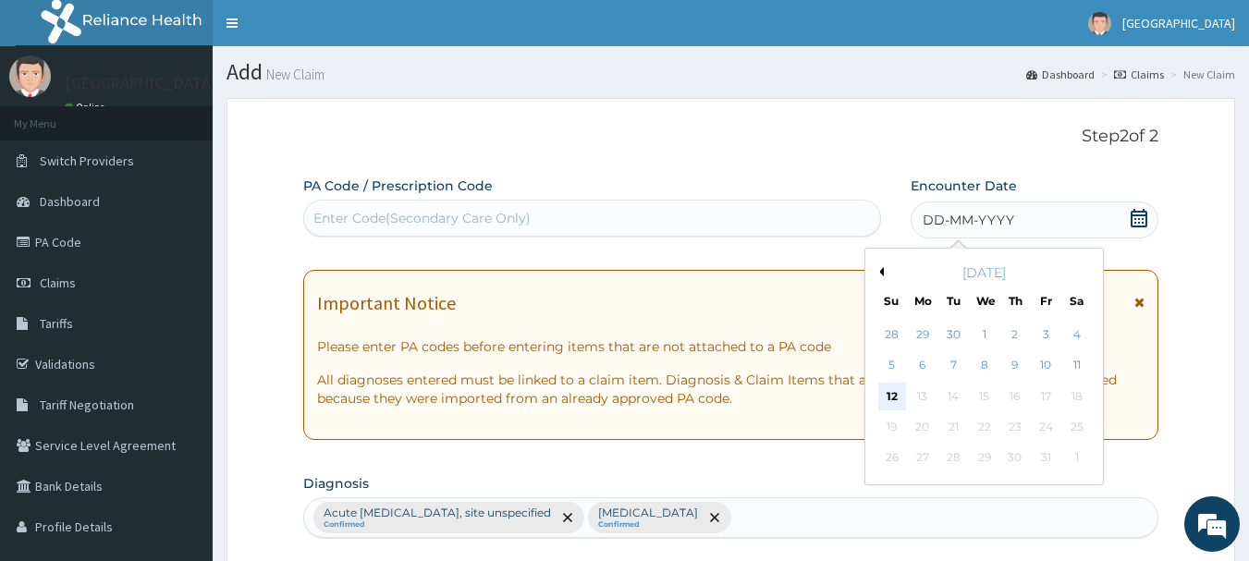
click at [891, 396] on div "12" at bounding box center [892, 397] width 28 height 28
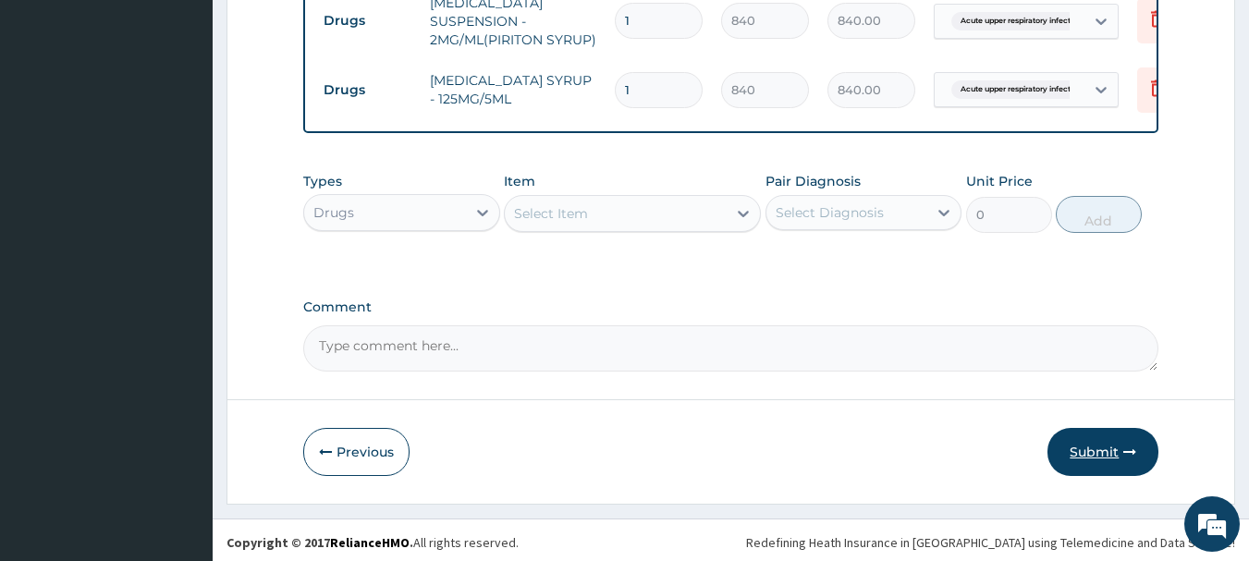
click at [1108, 466] on button "Submit" at bounding box center [1102, 452] width 111 height 48
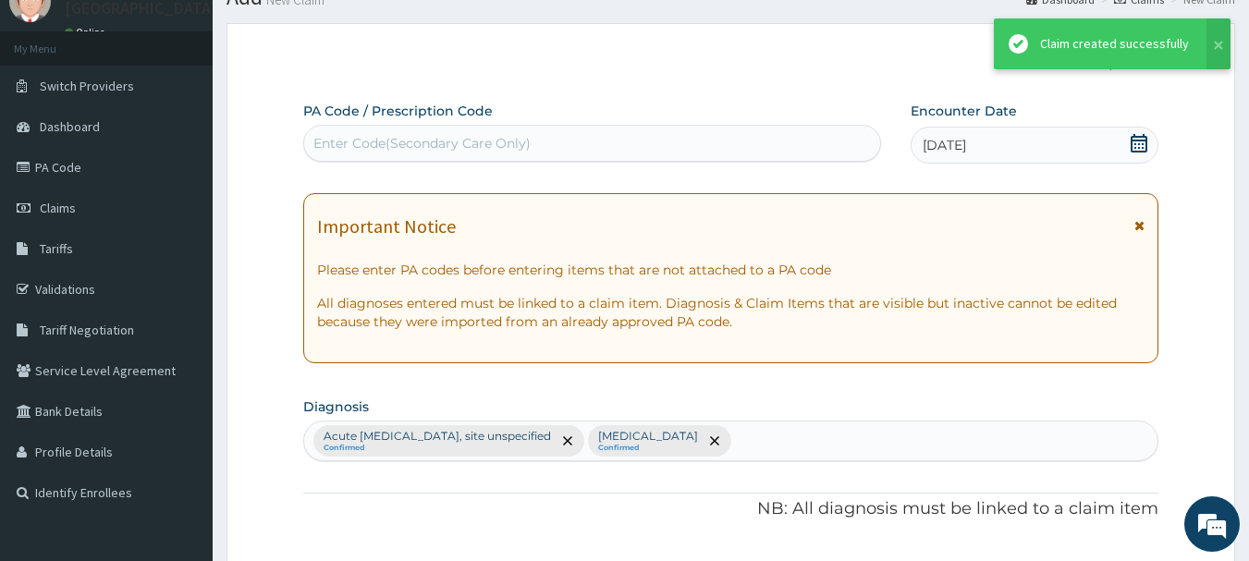
scroll to position [984, 0]
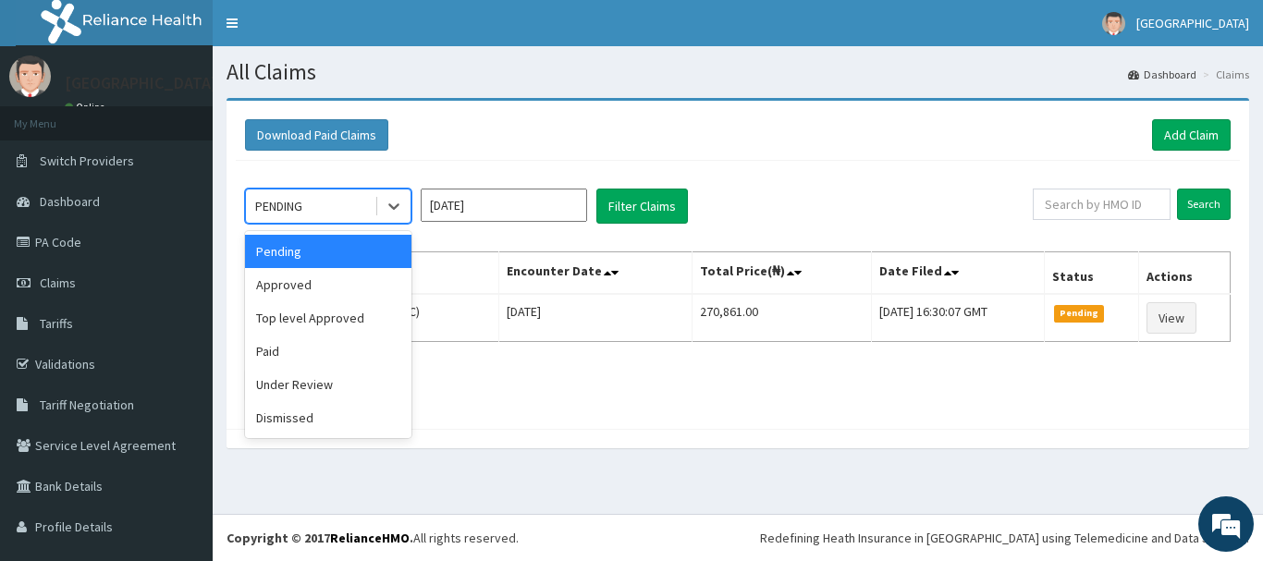
click at [346, 287] on div "Approved" at bounding box center [328, 284] width 166 height 33
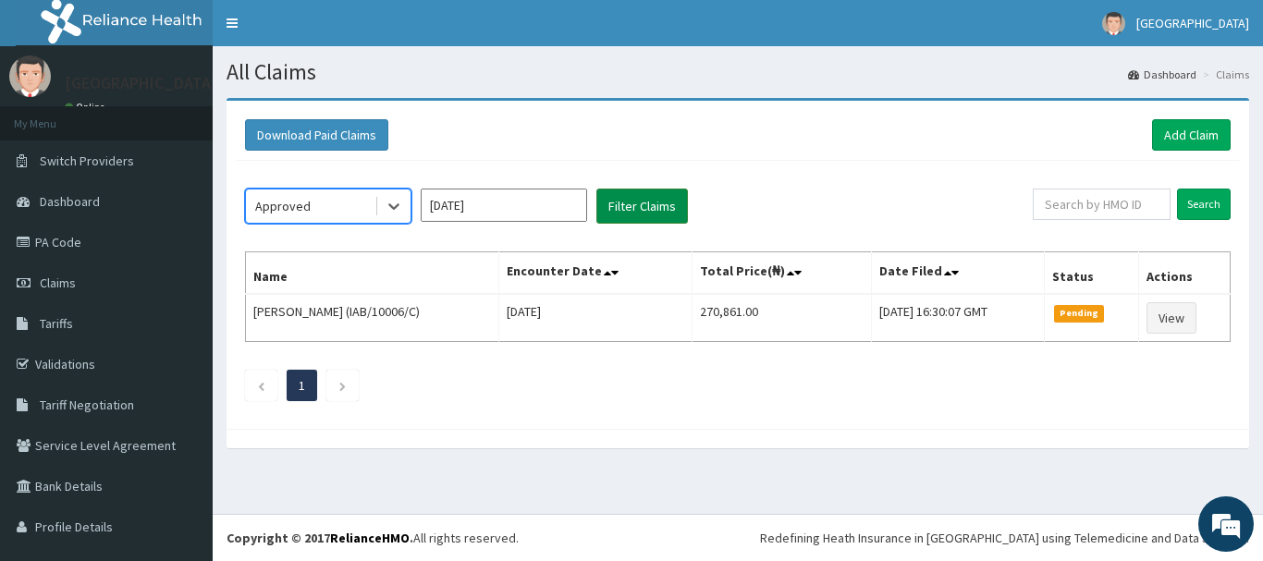
click at [671, 199] on button "Filter Claims" at bounding box center [642, 206] width 92 height 35
click at [633, 218] on button "Filter Claims" at bounding box center [642, 206] width 92 height 35
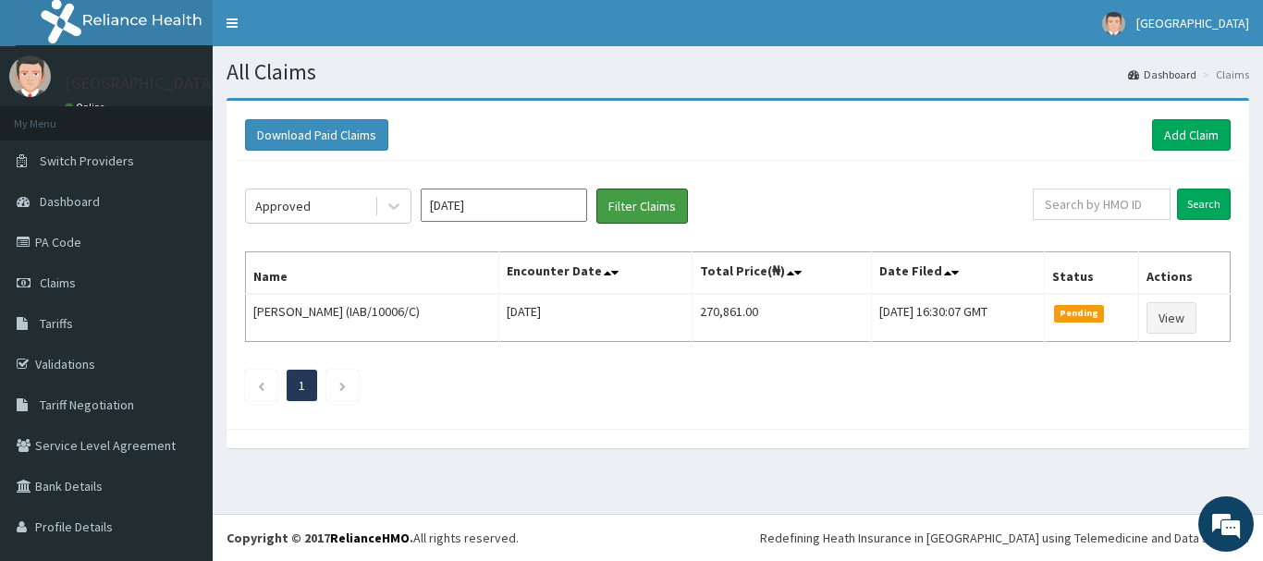
click at [633, 220] on button "Filter Claims" at bounding box center [642, 206] width 92 height 35
click at [646, 239] on div "Approved Oct 2025 Filter Claims Search Name Encounter Date Total Price(₦) Date …" at bounding box center [738, 290] width 1004 height 259
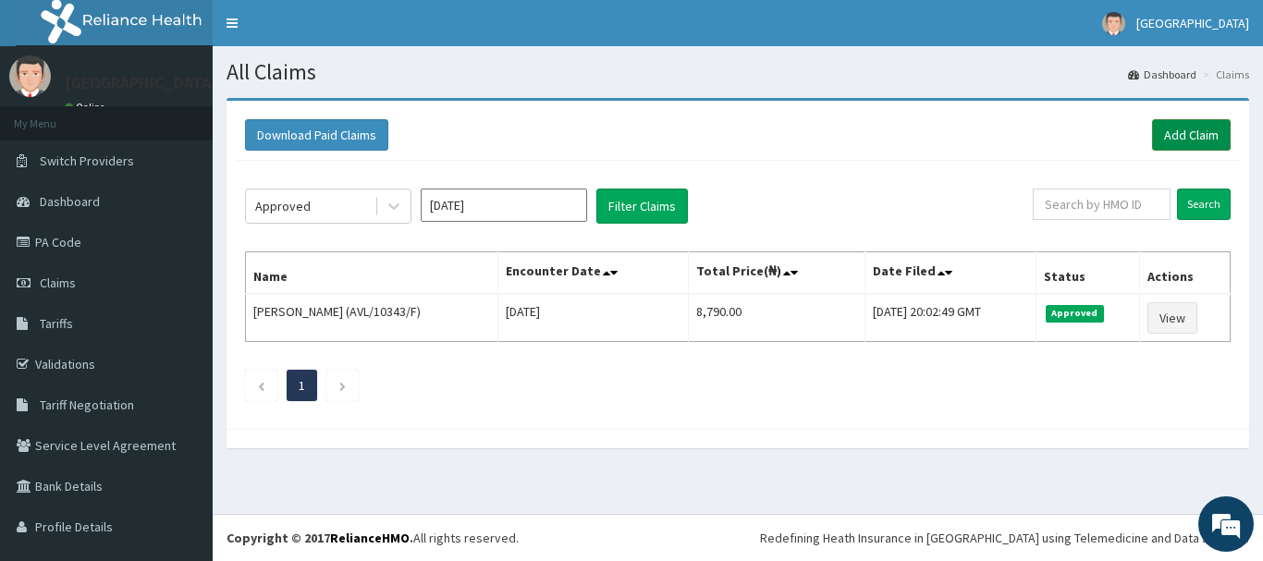
click at [1180, 141] on link "Add Claim" at bounding box center [1191, 134] width 79 height 31
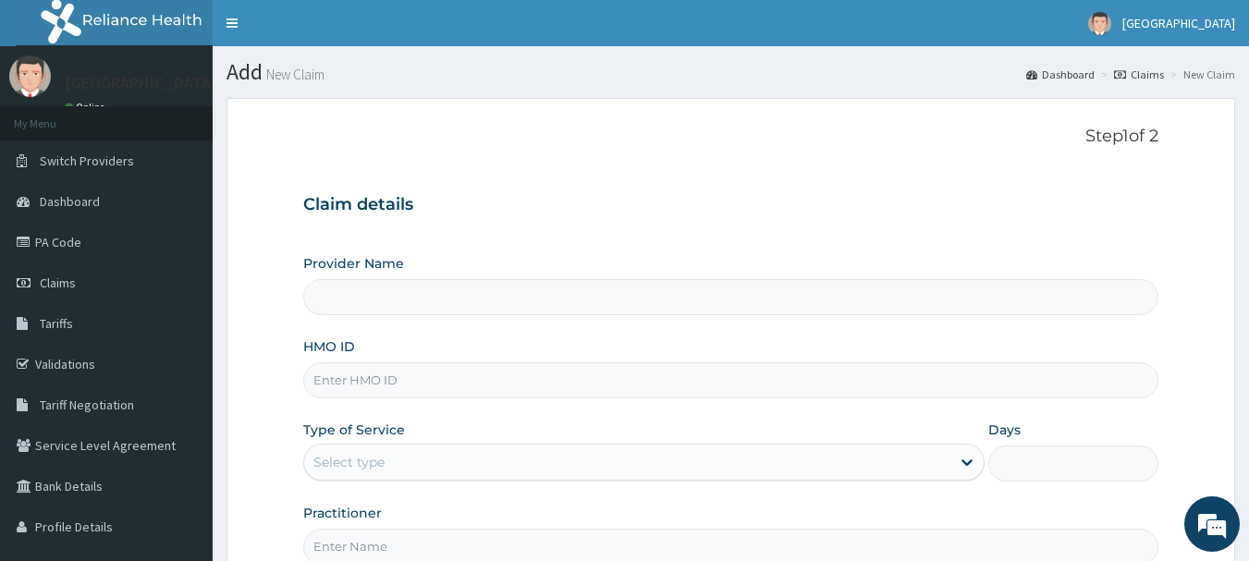
type input "[GEOGRAPHIC_DATA], [GEOGRAPHIC_DATA]"
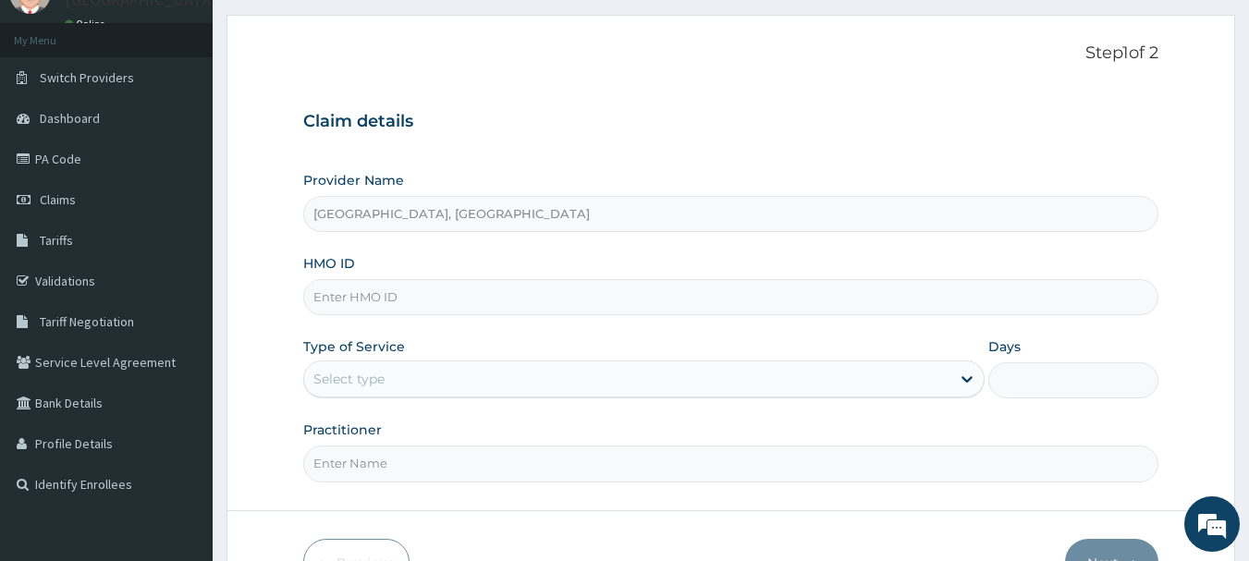
scroll to position [199, 0]
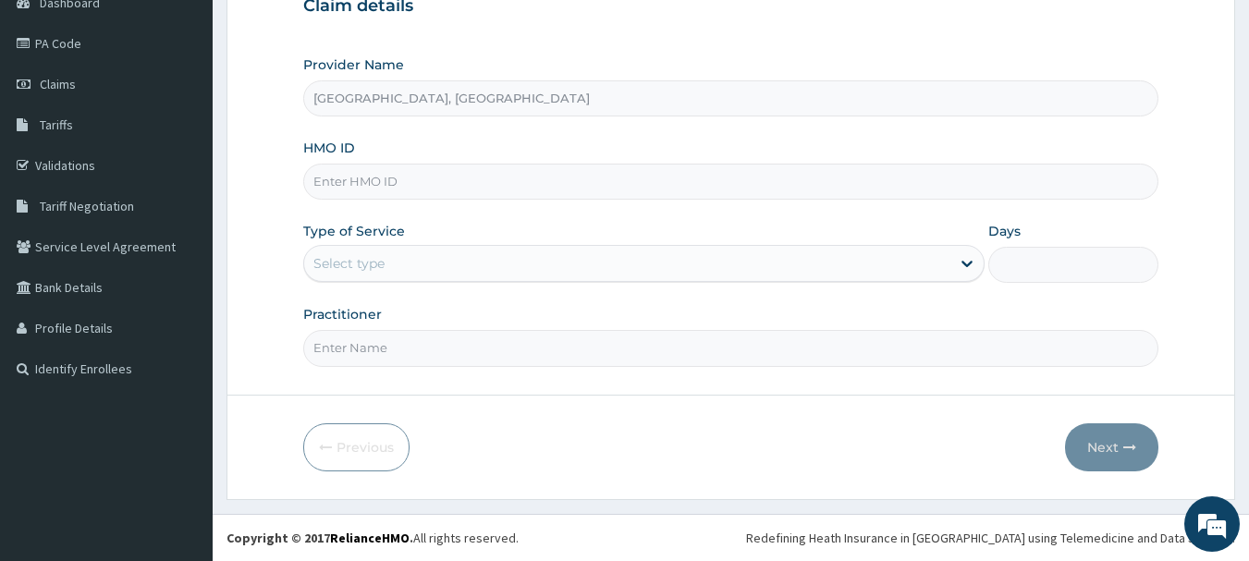
paste input "AVL/10343/D"
type input "AVL/10343/D"
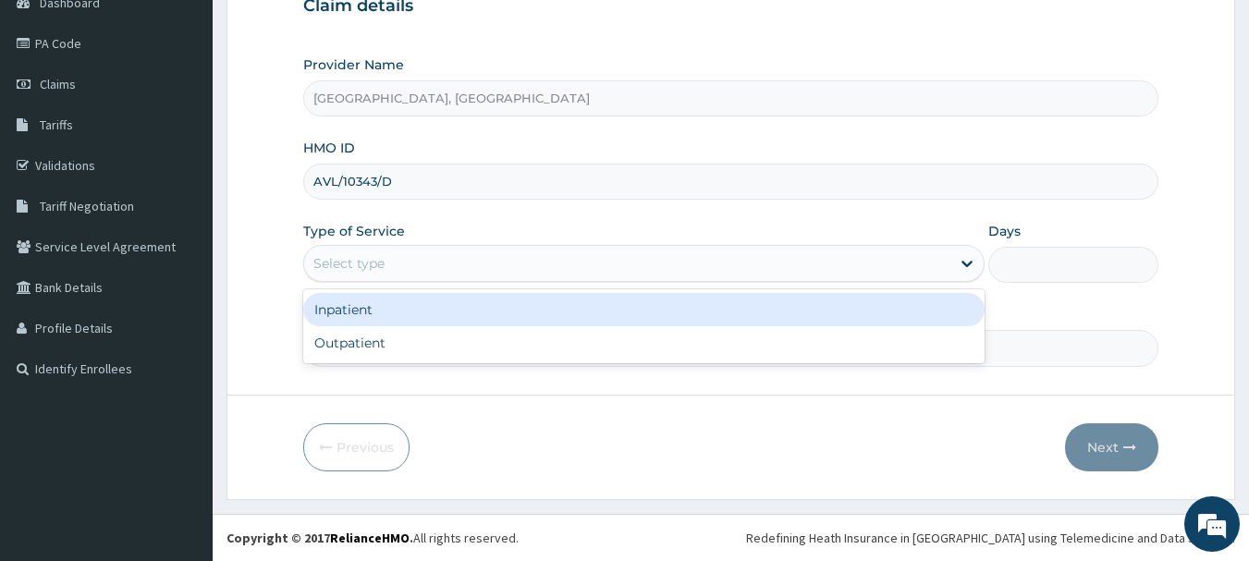
click at [410, 352] on div "Outpatient" at bounding box center [643, 342] width 681 height 33
type input "1"
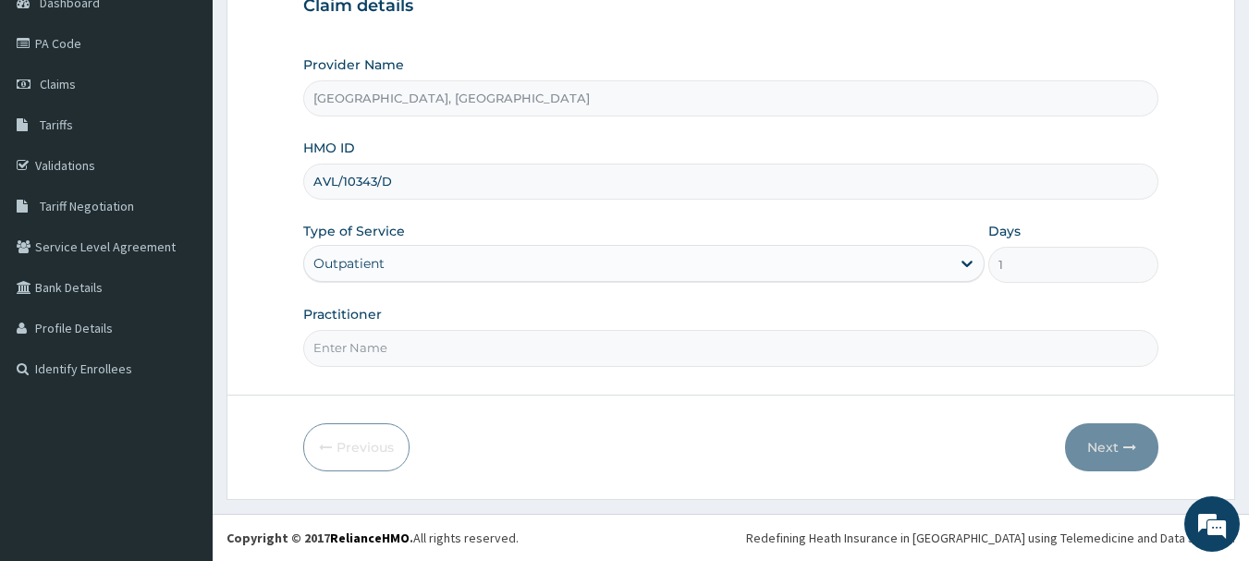
click at [438, 355] on input "Practitioner" at bounding box center [731, 348] width 856 height 36
type input "DR Adesipe"
click at [1110, 440] on button "Next" at bounding box center [1111, 447] width 93 height 48
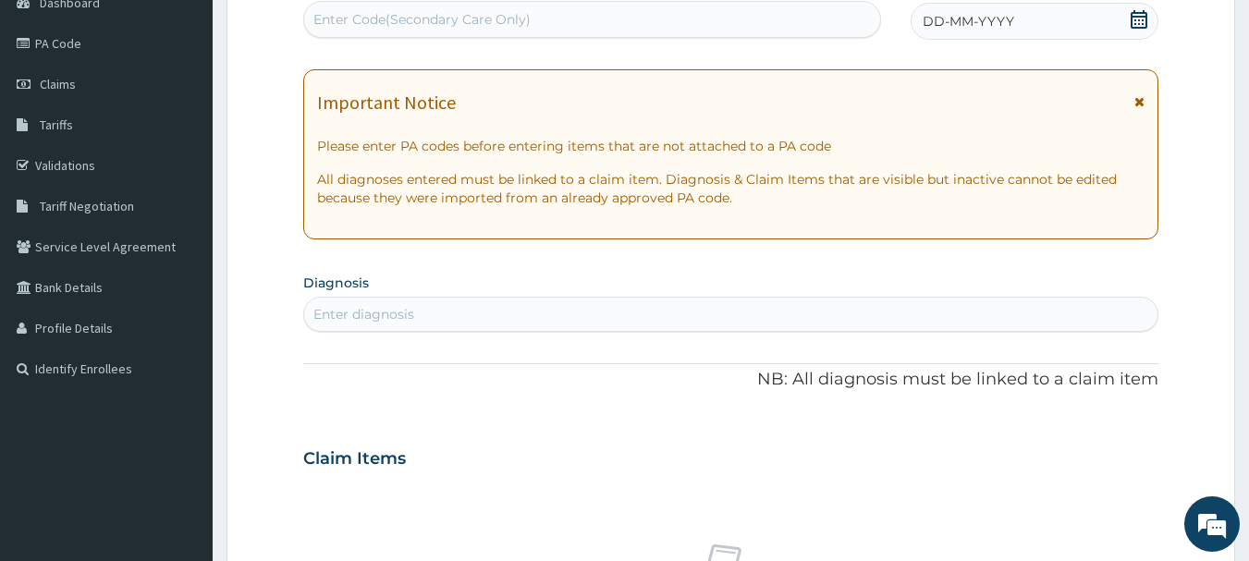
click at [1140, 32] on span at bounding box center [1139, 21] width 18 height 23
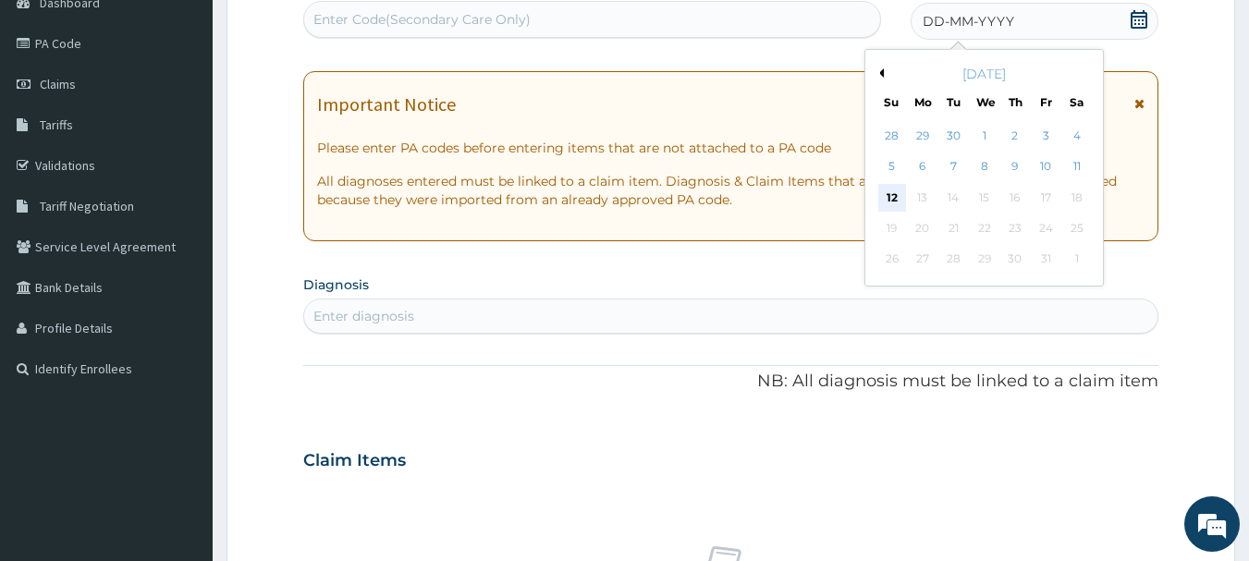
click at [896, 200] on div "12" at bounding box center [892, 198] width 28 height 28
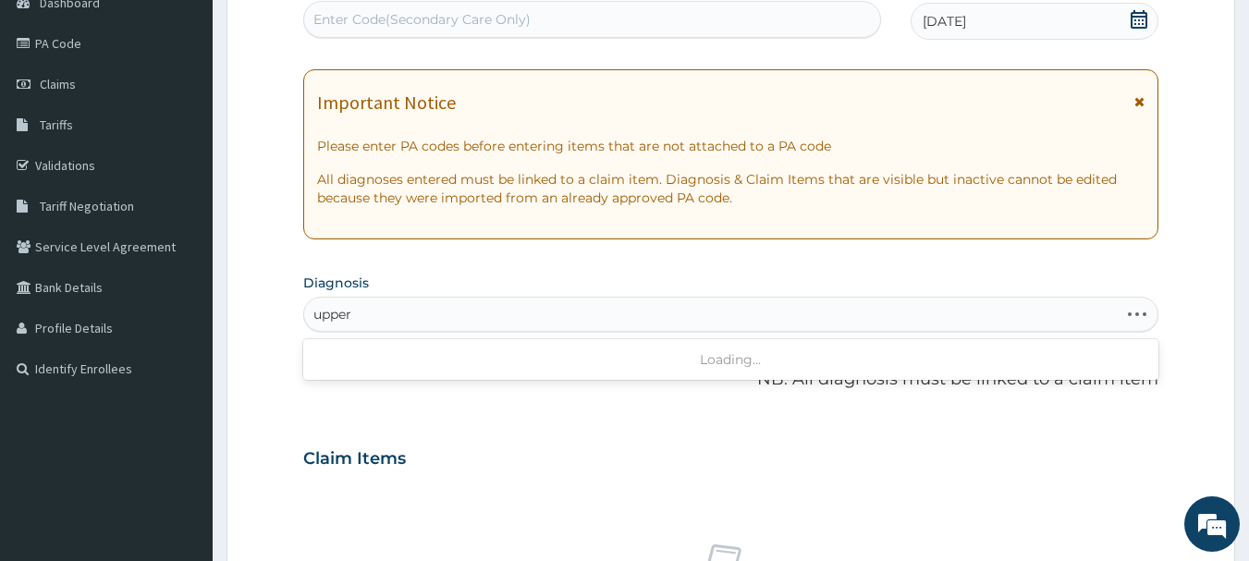
type input "upper"
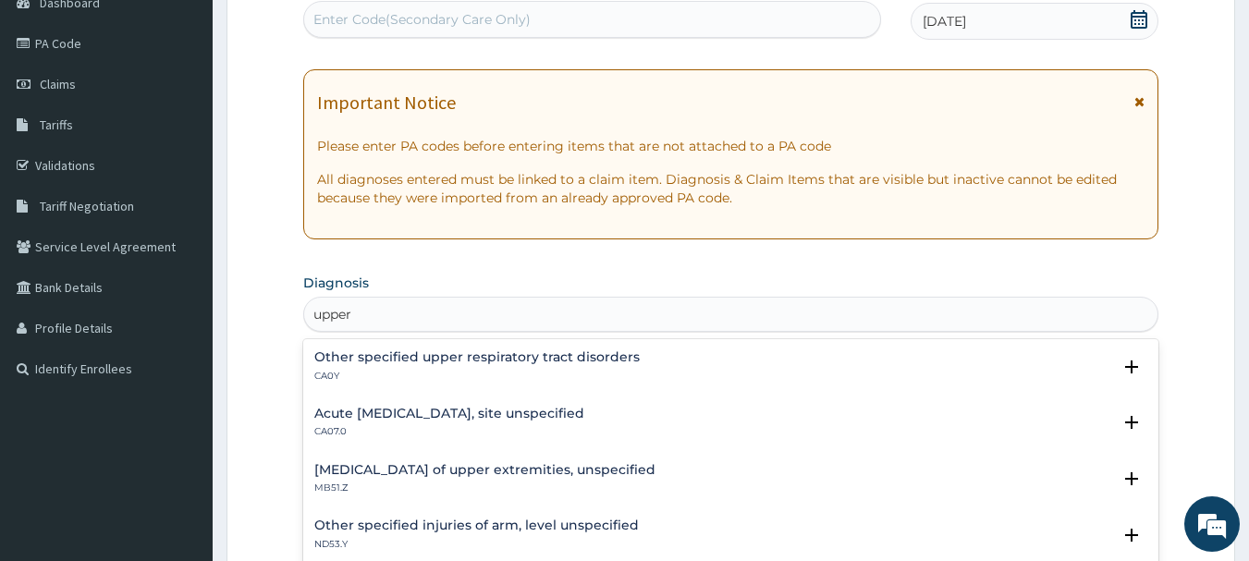
click at [500, 423] on div "Acute upper respiratory infection, site unspecified CA07.0" at bounding box center [449, 423] width 270 height 32
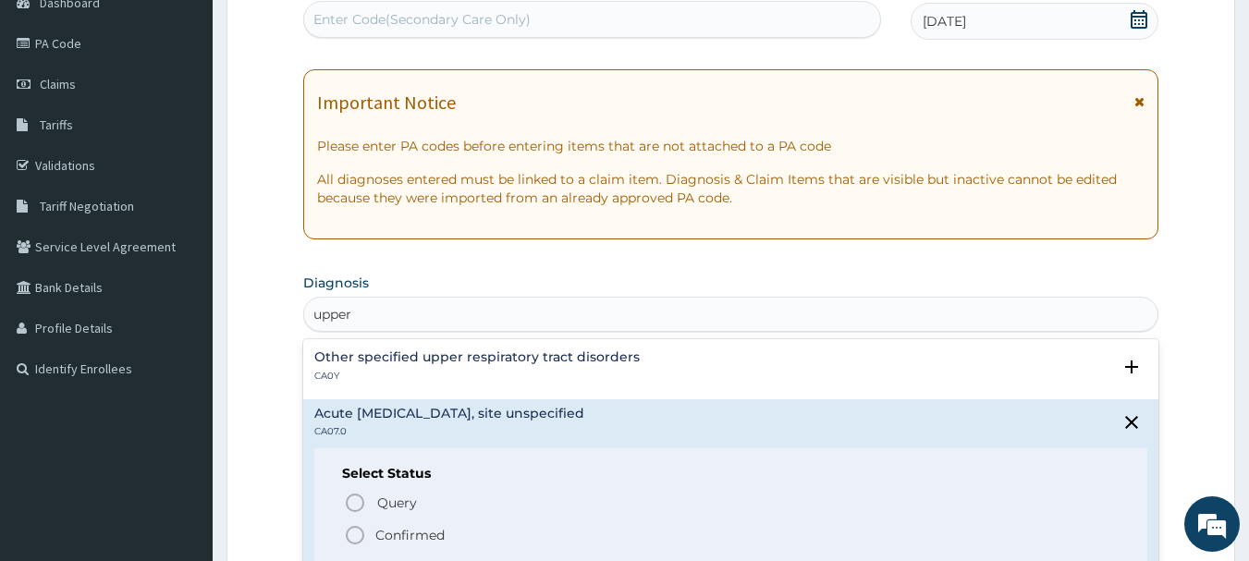
click at [437, 538] on p "Confirmed" at bounding box center [409, 535] width 69 height 18
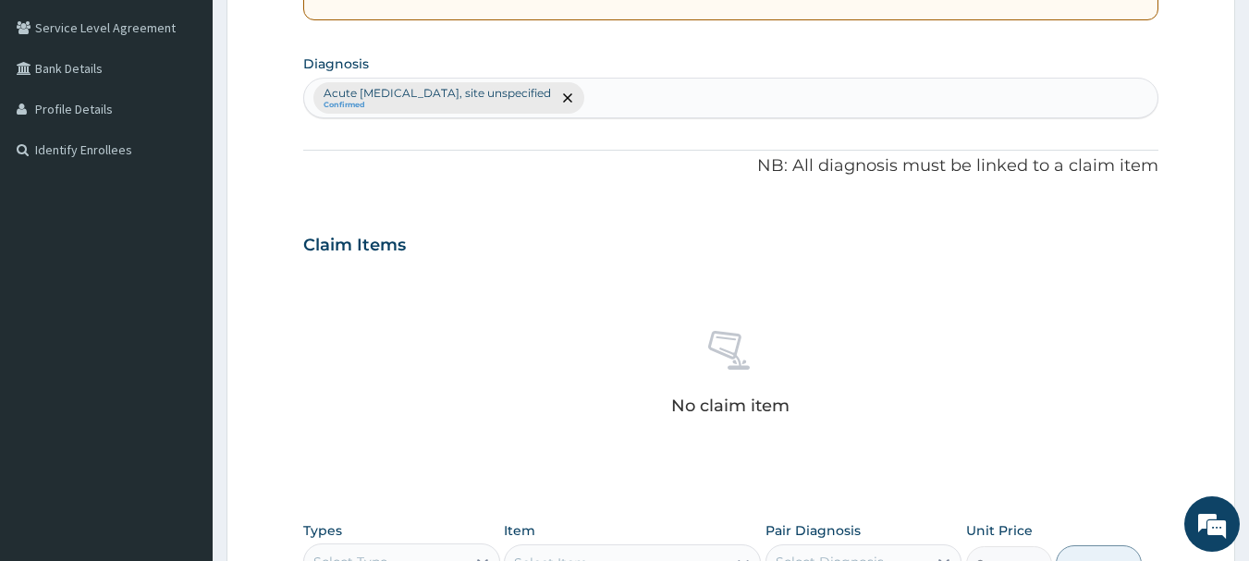
scroll to position [422, 0]
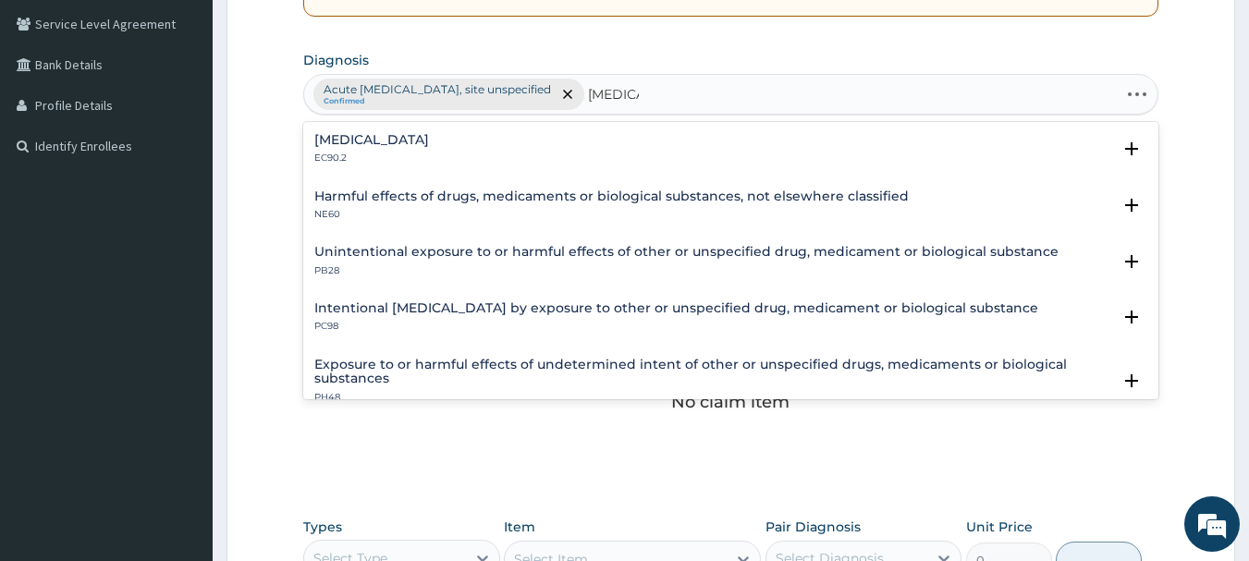
type input "[MEDICAL_DATA]"
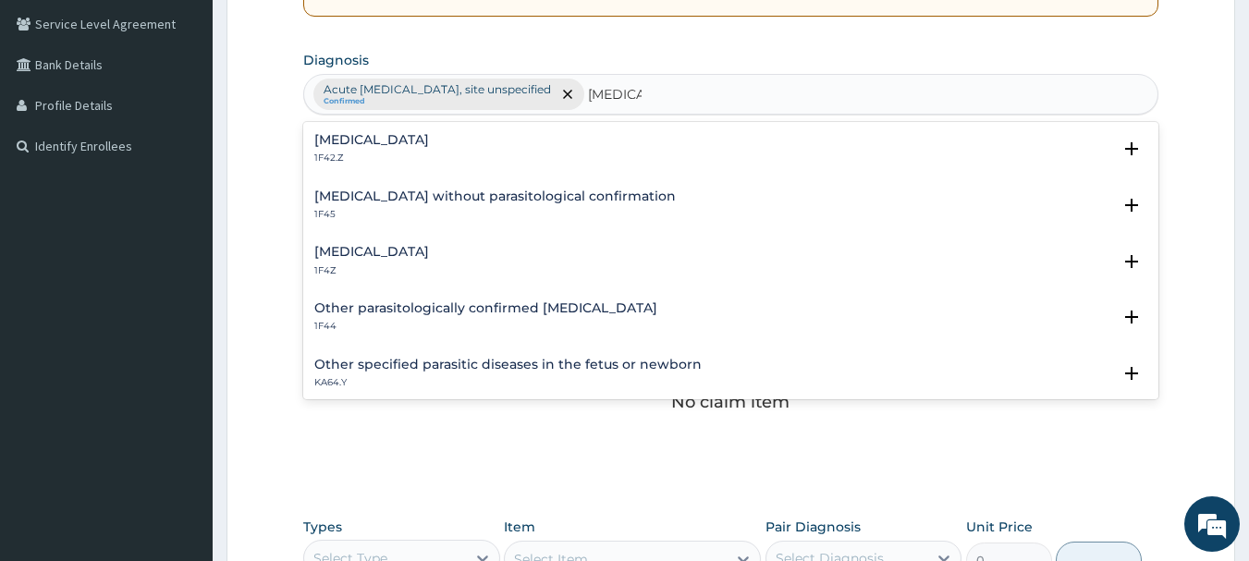
click at [473, 251] on div "[MEDICAL_DATA] 1F4Z" at bounding box center [731, 261] width 834 height 32
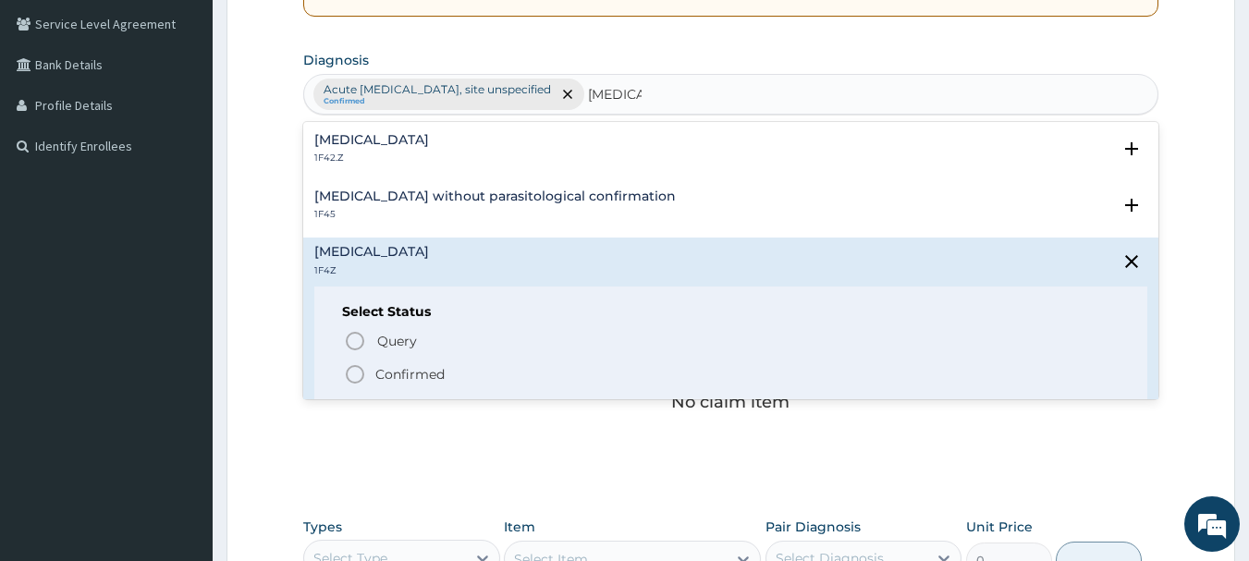
click at [435, 351] on p "Query Query covers suspected (?), Keep in view (kiv), Ruled out (r/o)" at bounding box center [583, 340] width 416 height 25
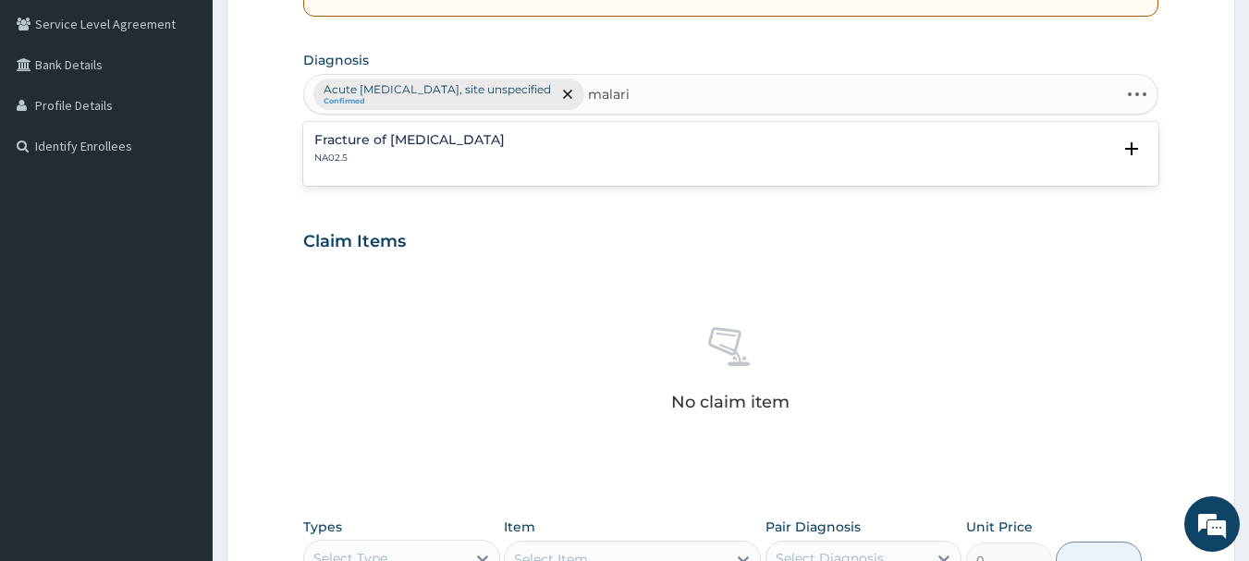
type input "[MEDICAL_DATA]"
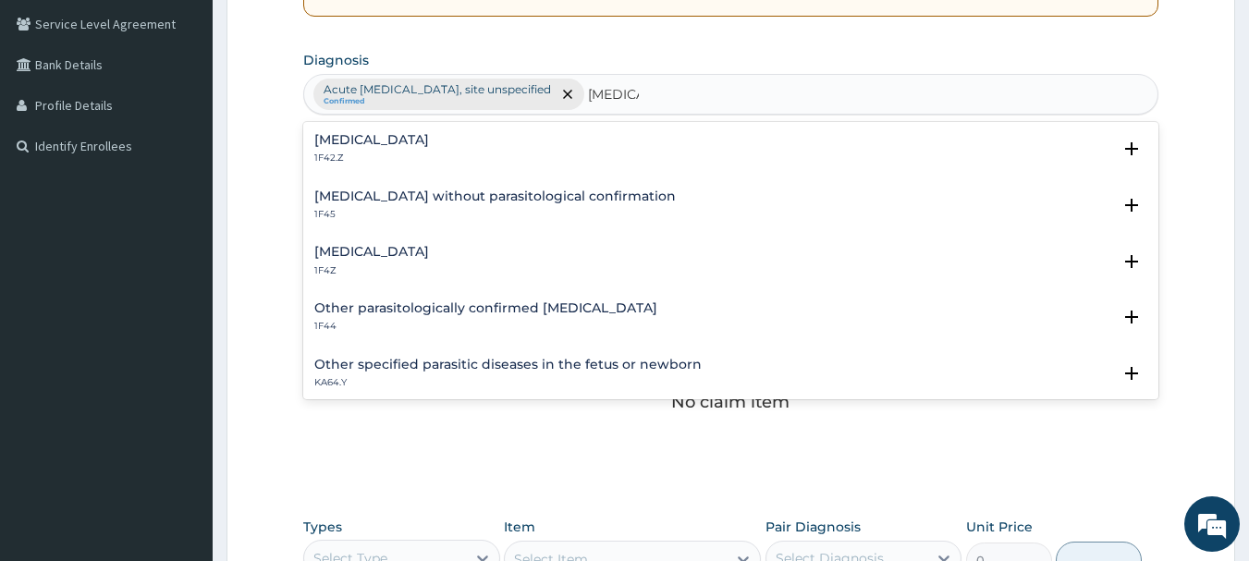
click at [472, 264] on div "[MEDICAL_DATA] 1F4Z" at bounding box center [731, 261] width 834 height 32
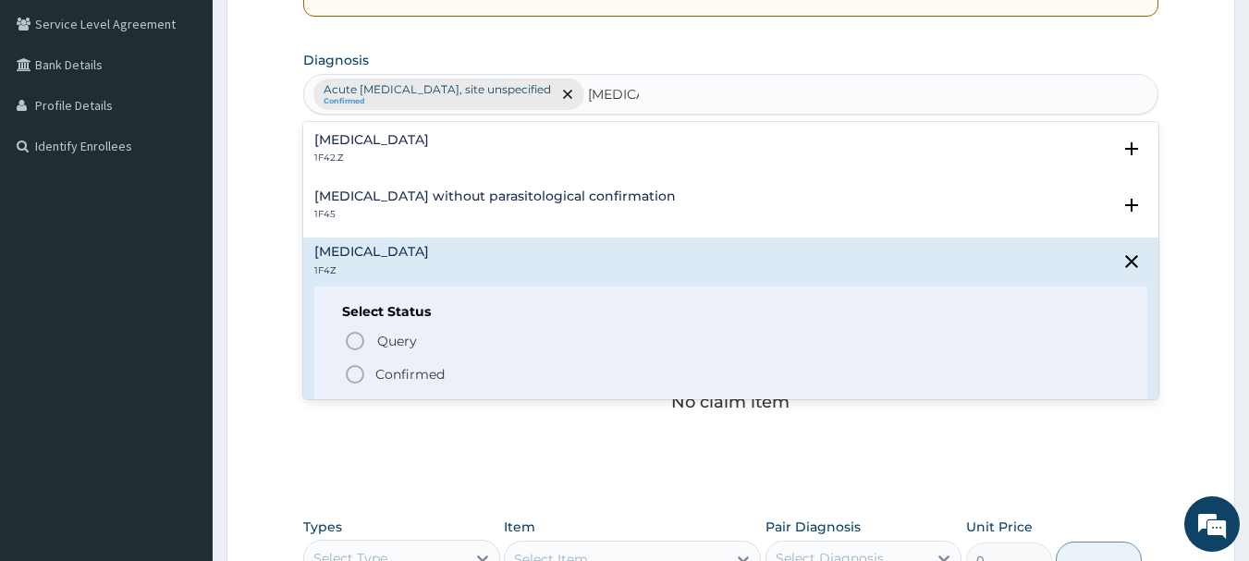
click at [434, 370] on p "Confirmed" at bounding box center [409, 374] width 69 height 18
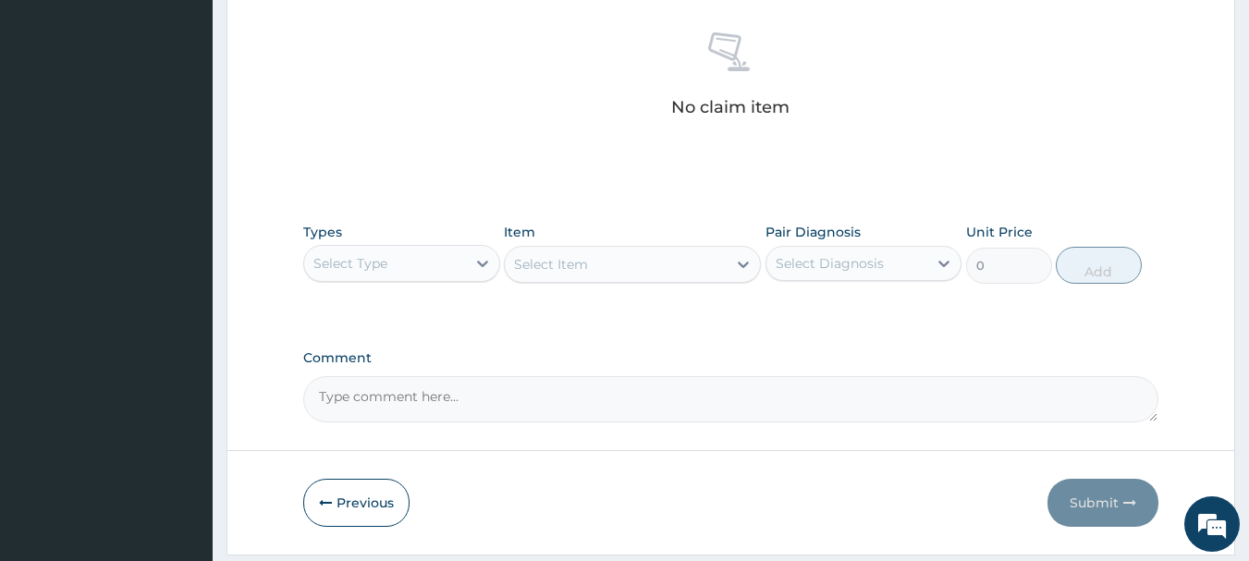
scroll to position [772, 0]
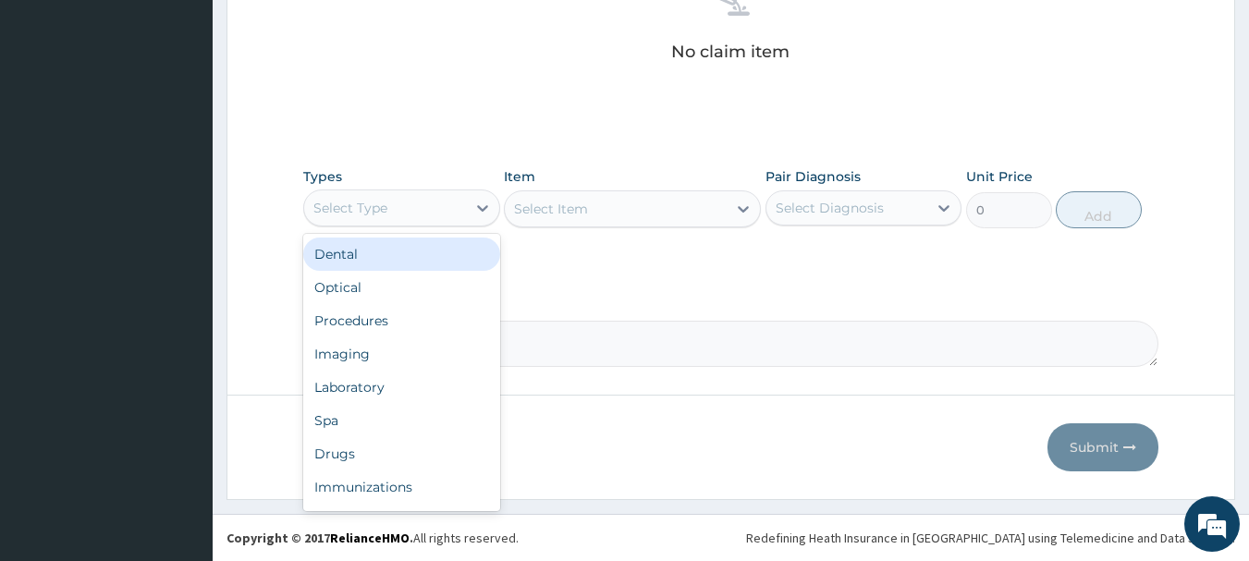
click at [408, 317] on div "Procedures" at bounding box center [401, 320] width 197 height 33
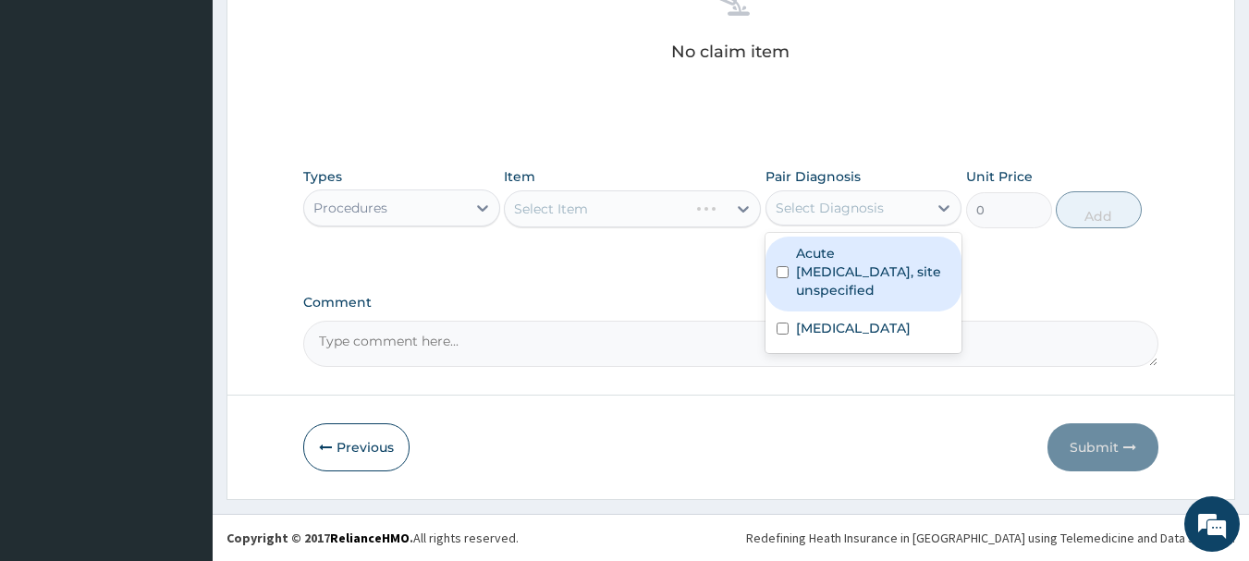
click at [876, 277] on label "Acute [MEDICAL_DATA], site unspecified" at bounding box center [873, 271] width 155 height 55
checkbox input "true"
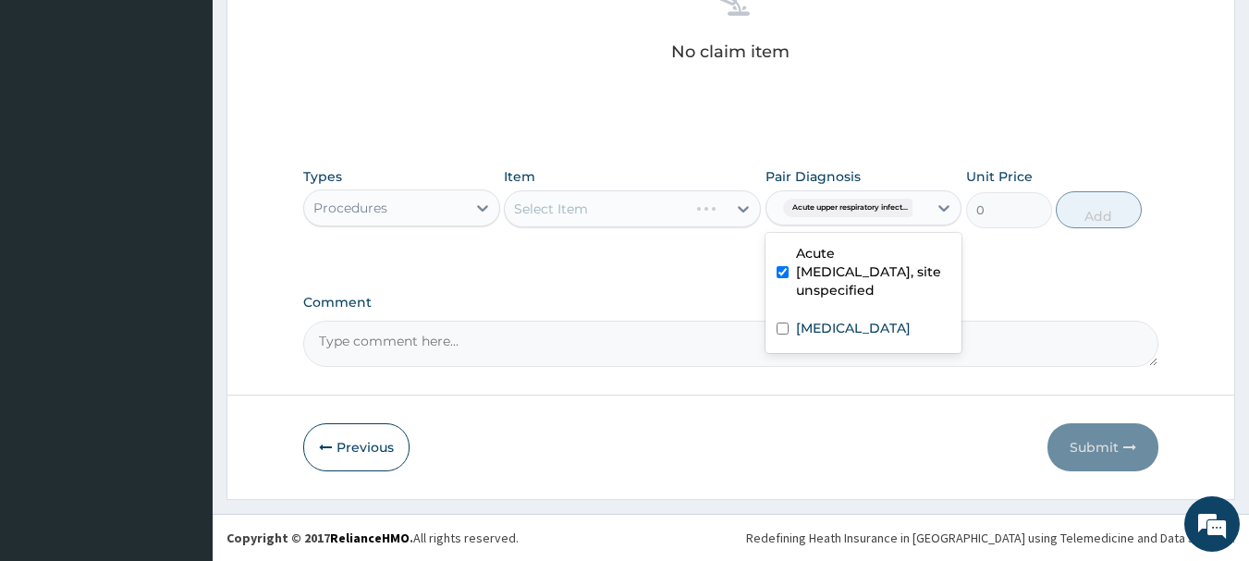
click at [880, 345] on div "[MEDICAL_DATA]" at bounding box center [863, 331] width 197 height 38
checkbox input "true"
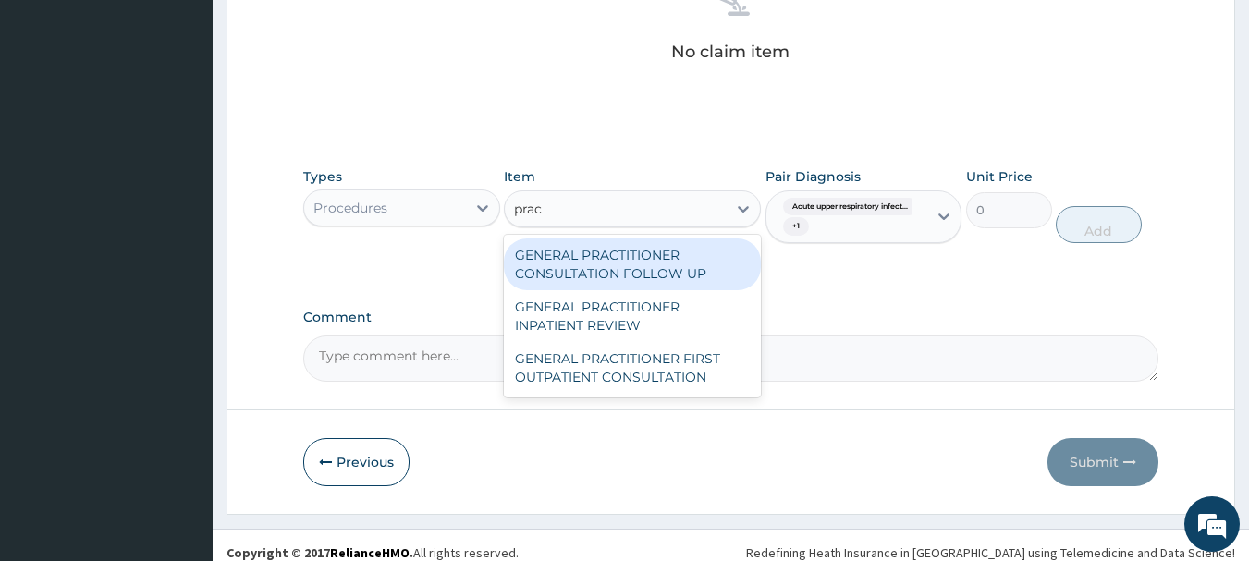
type input "pract"
click at [636, 390] on div "GENERAL PRACTITIONER FIRST OUTPATIENT CONSULTATION" at bounding box center [632, 368] width 257 height 52
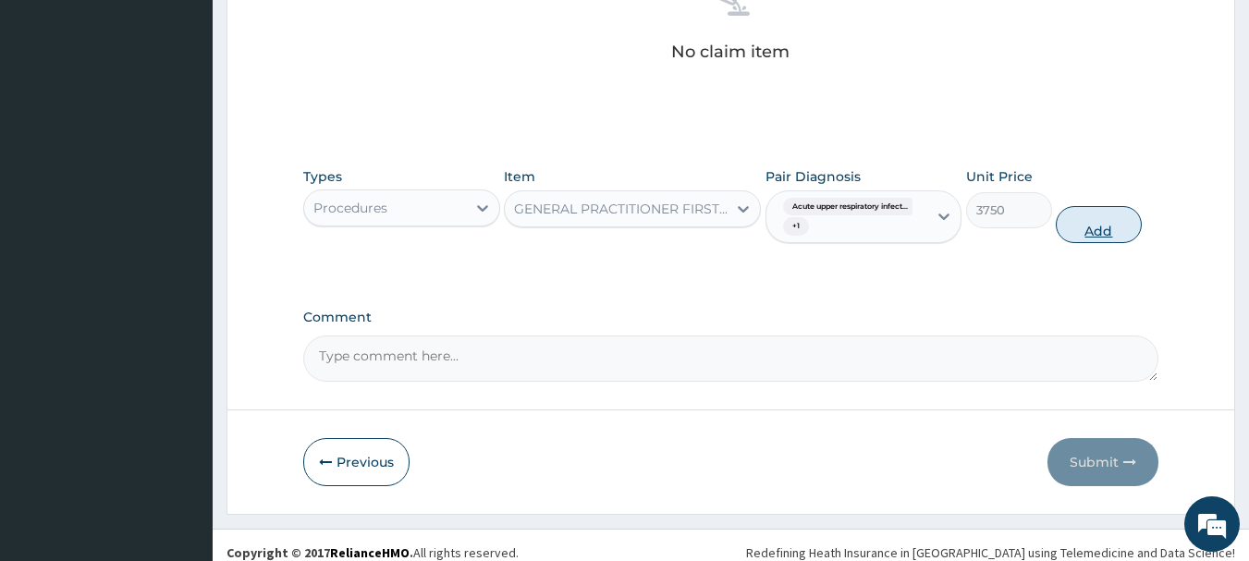
click at [1095, 239] on button "Add" at bounding box center [1099, 224] width 86 height 37
type input "0"
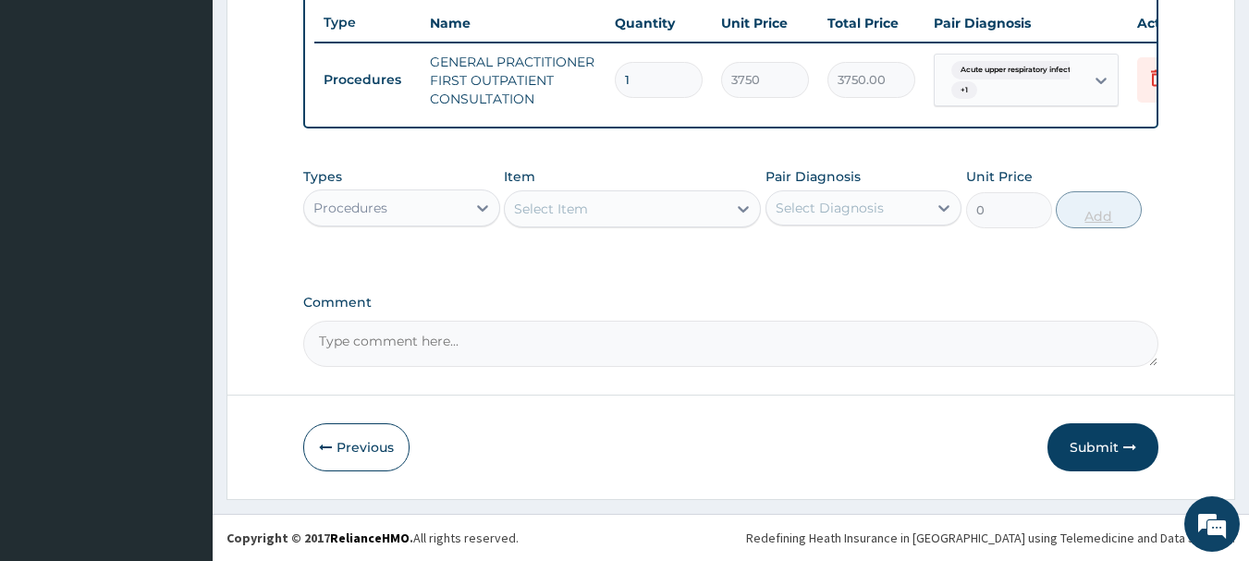
scroll to position [708, 0]
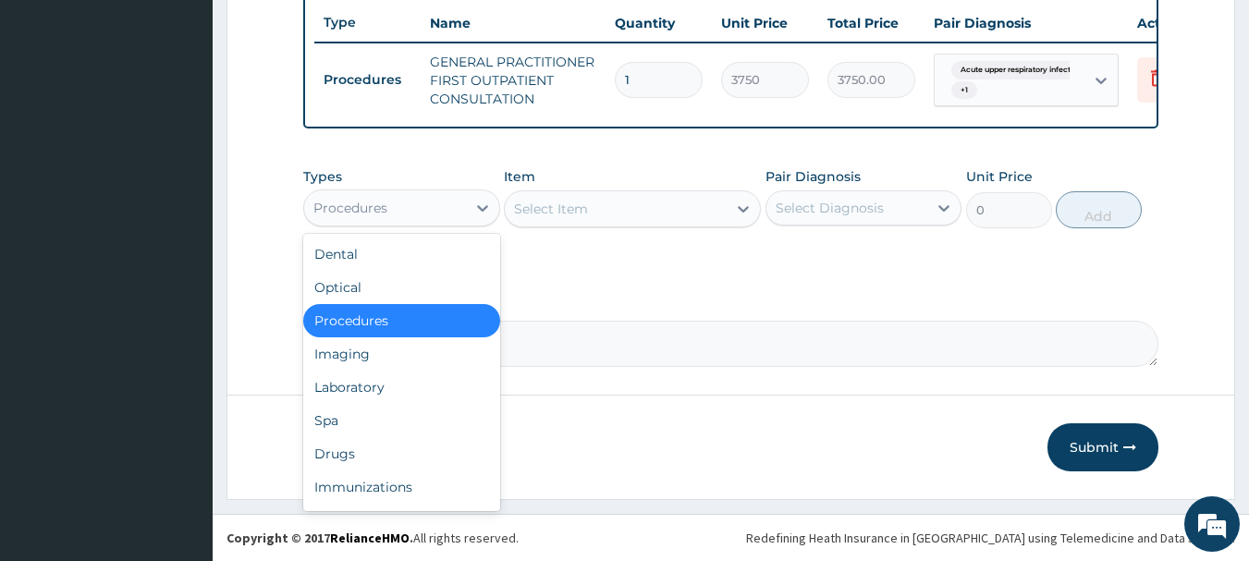
click at [377, 457] on div "Drugs" at bounding box center [401, 453] width 197 height 33
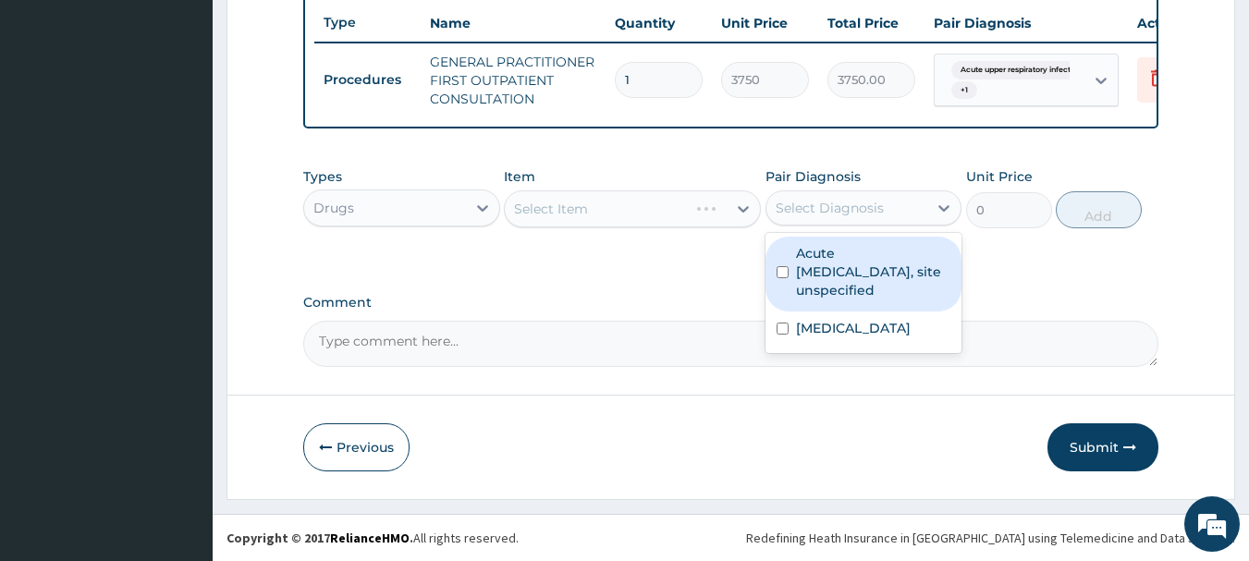
click at [880, 330] on label "[MEDICAL_DATA]" at bounding box center [853, 328] width 115 height 18
checkbox input "true"
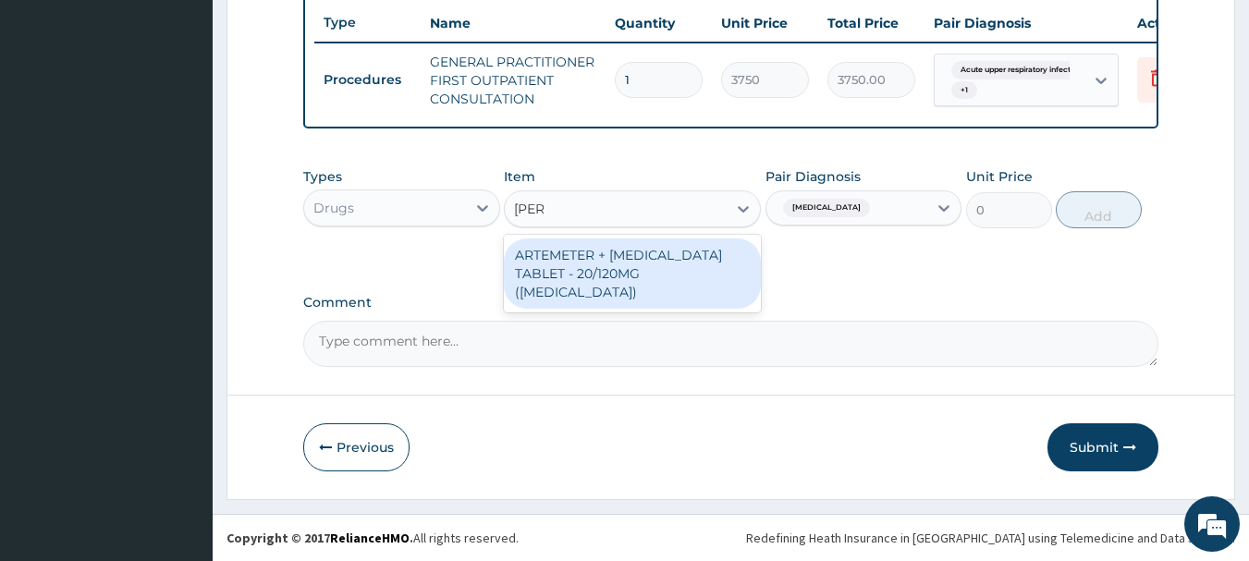
type input "coart"
click at [677, 274] on div "ARTEMETER + [MEDICAL_DATA] TABLET - 20/120MG ([MEDICAL_DATA])" at bounding box center [632, 274] width 257 height 70
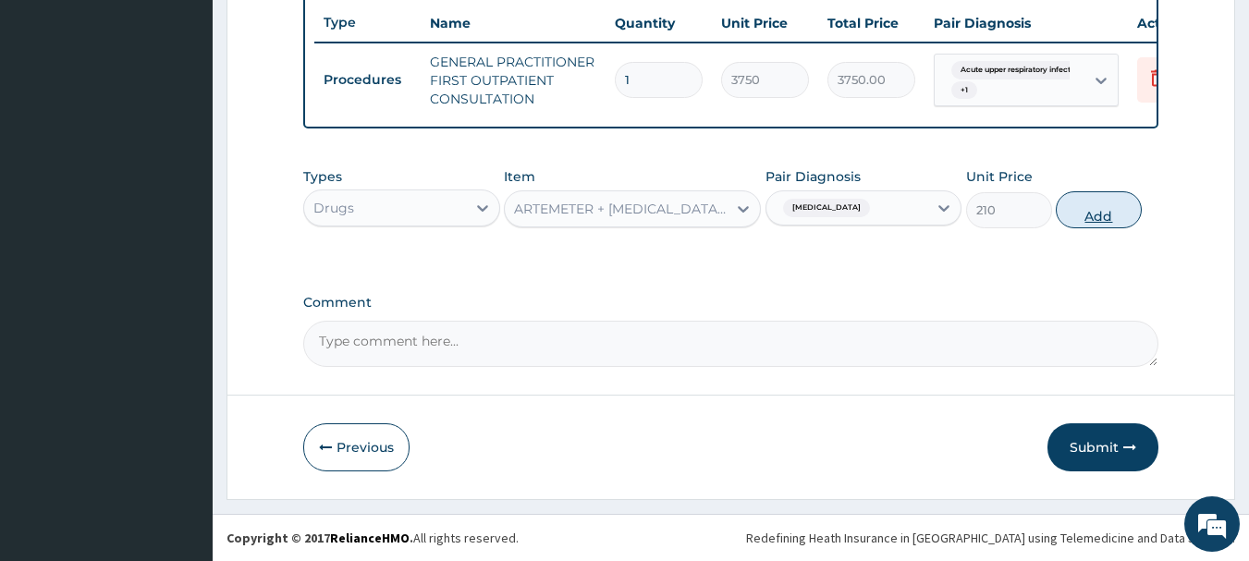
click at [1129, 209] on button "Add" at bounding box center [1099, 209] width 86 height 37
type input "0"
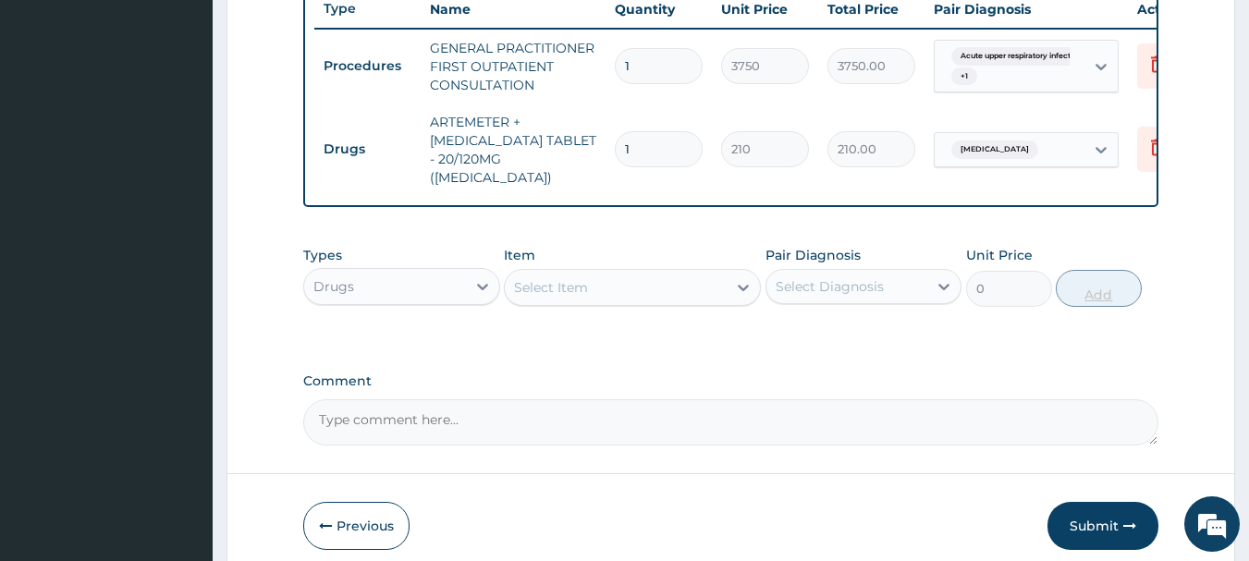
type input "12"
type input "2520.00"
type input "12"
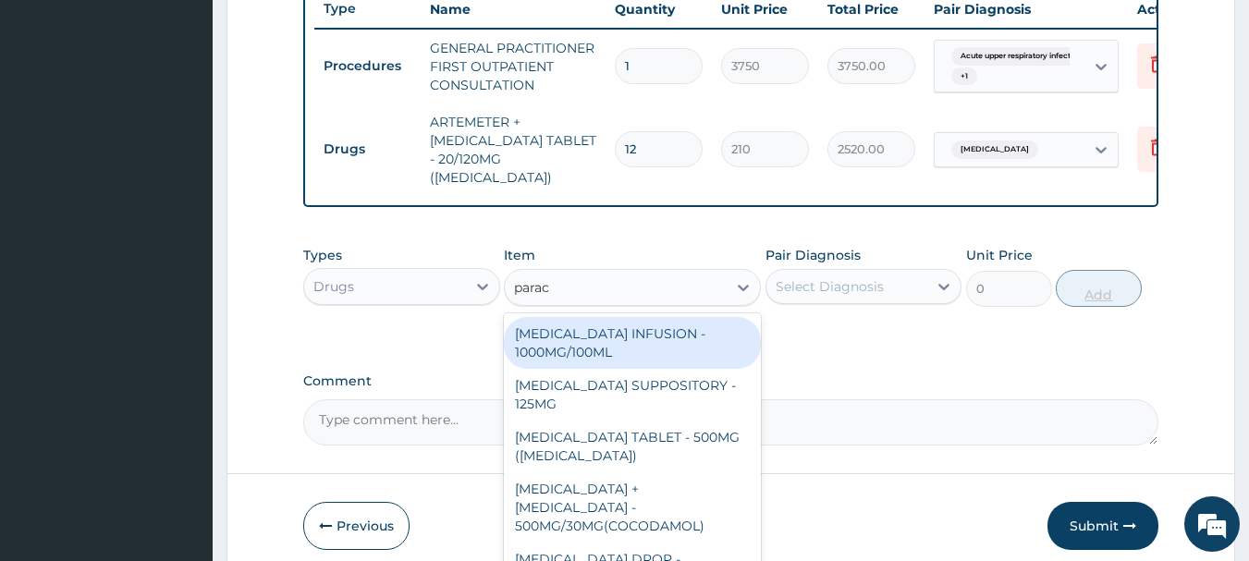
type input "parace"
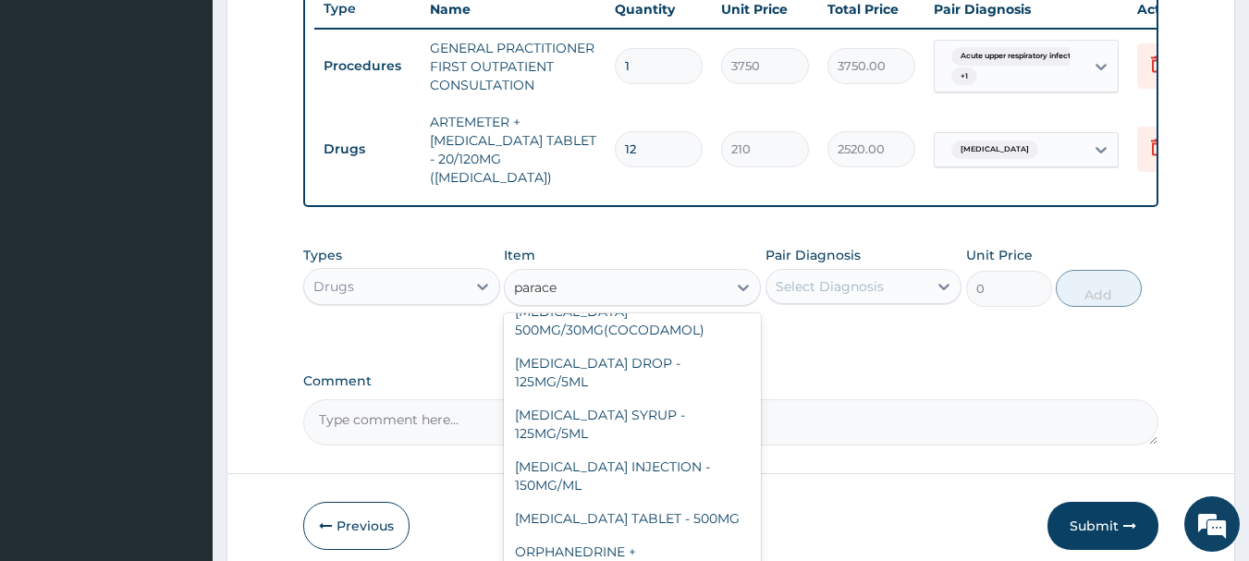
click at [703, 502] on div "PARACETAMOL TABLET - 500MG" at bounding box center [632, 518] width 257 height 33
type input "33.599999999999994"
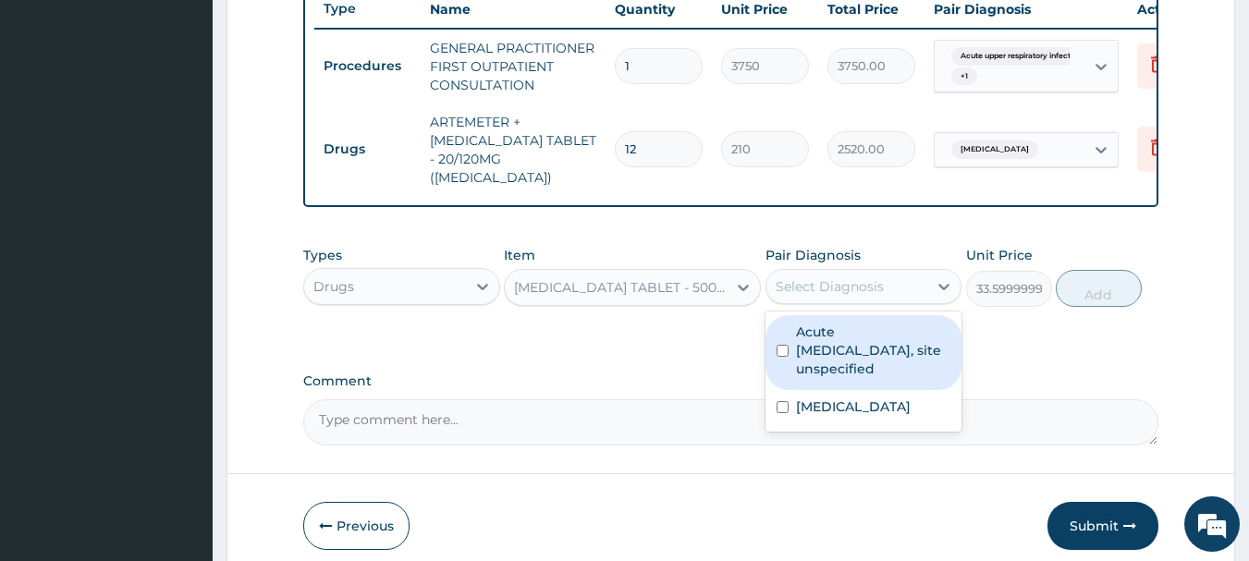
click at [861, 415] on div "Malaria, unspecified" at bounding box center [863, 409] width 197 height 38
checkbox input "true"
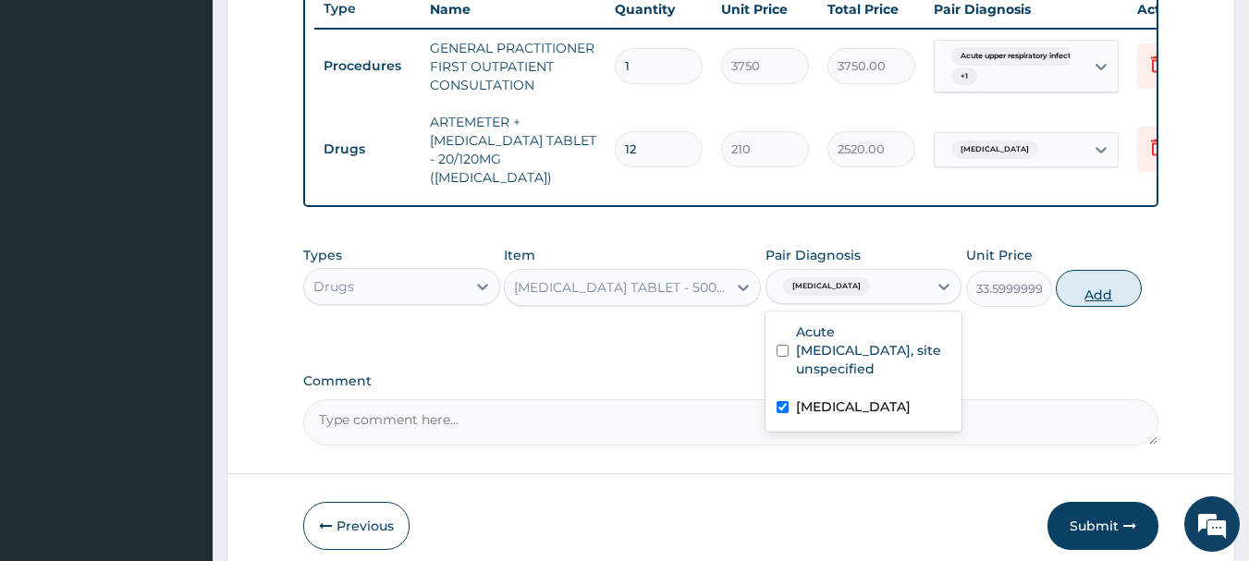
click at [1107, 279] on button "Add" at bounding box center [1099, 288] width 86 height 37
type input "0"
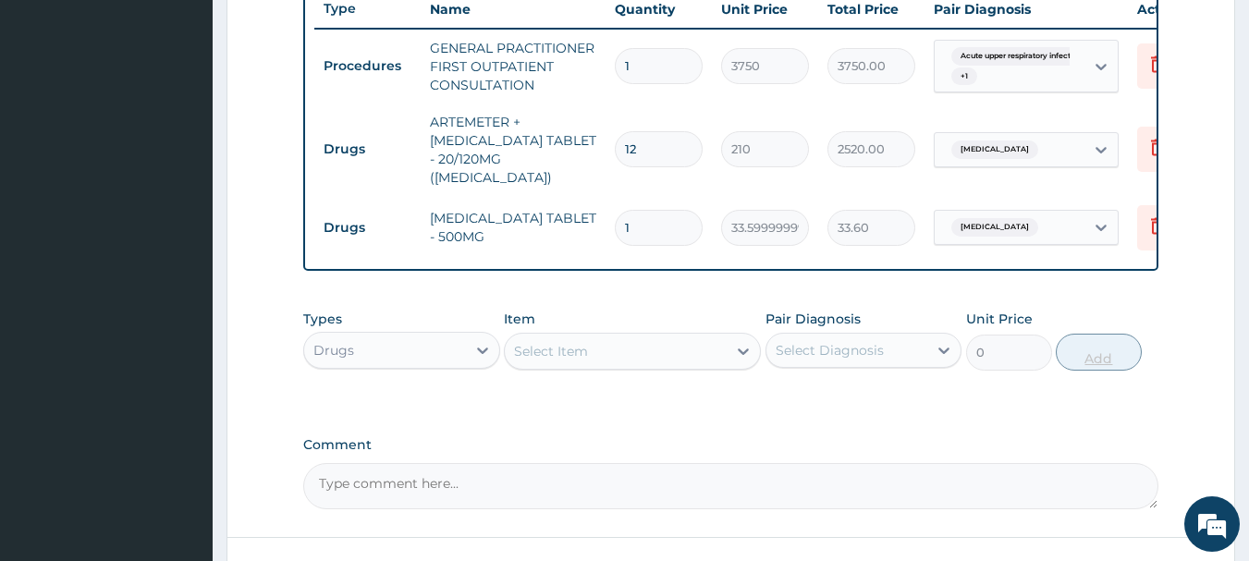
type input "0.00"
type input "9"
type input "302.40"
type input "9"
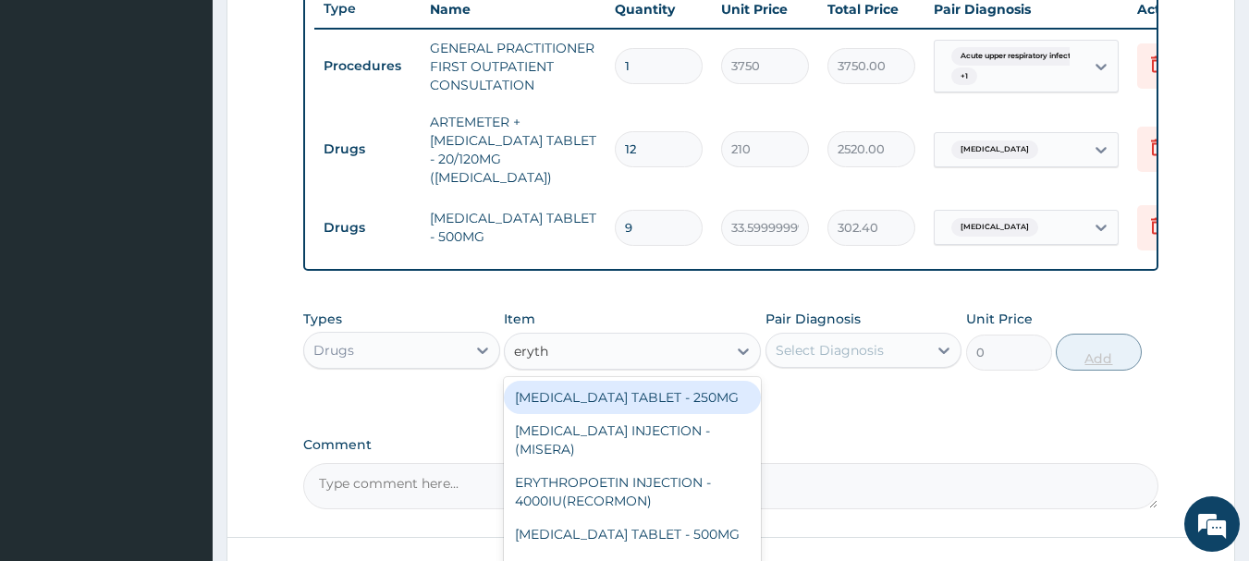
type input "erythr"
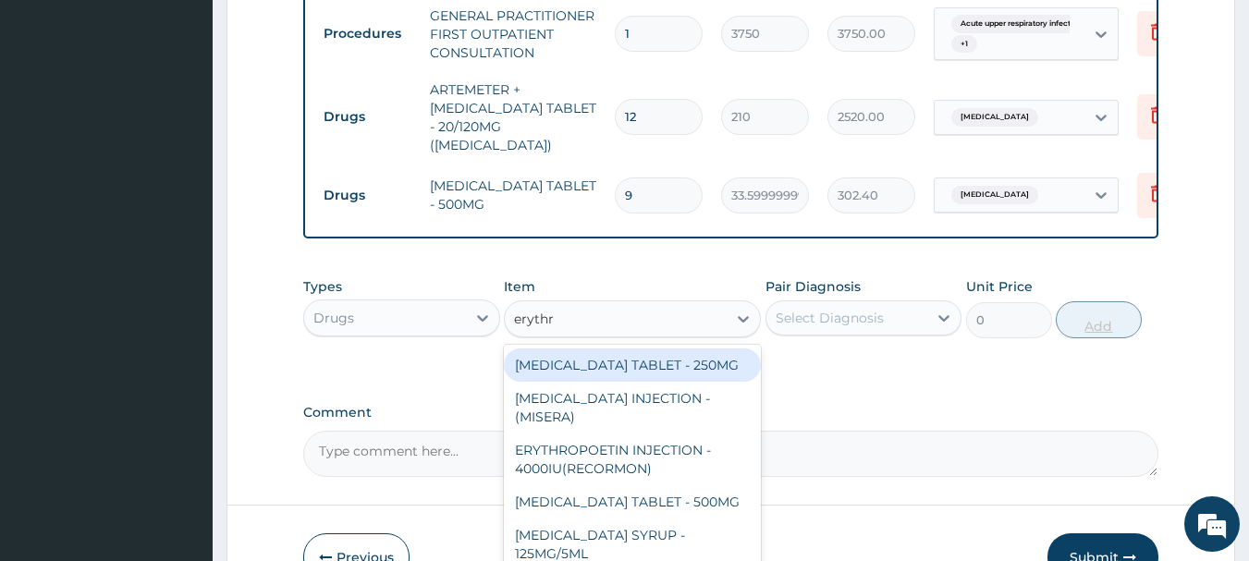
scroll to position [846, 0]
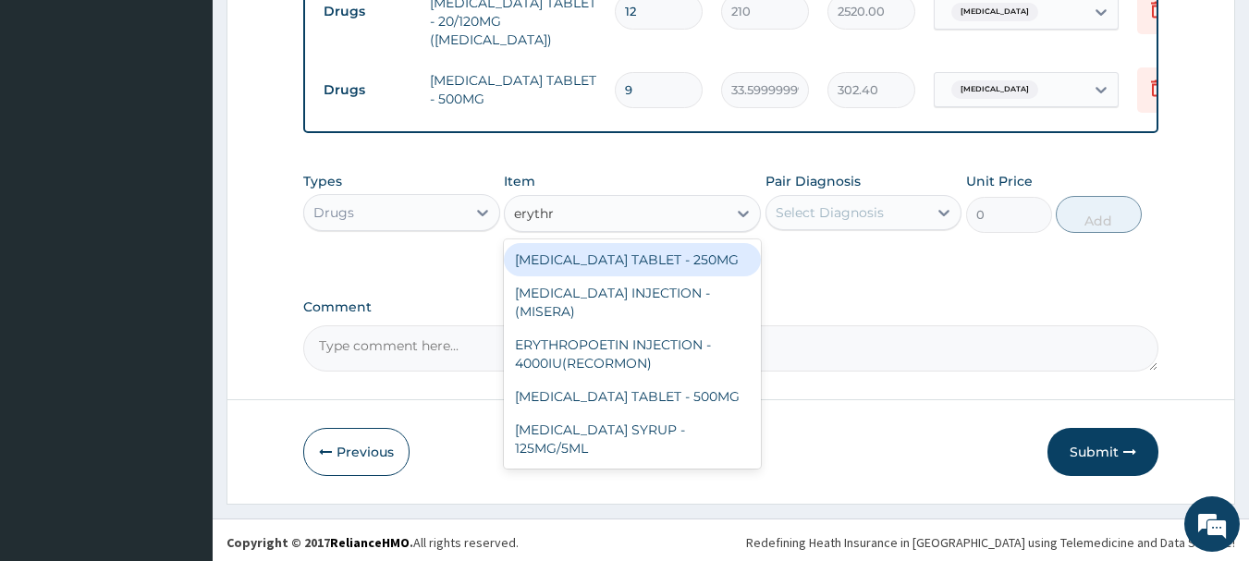
click at [691, 246] on div "ERYTHROMYCIN TABLET - 250MG" at bounding box center [632, 259] width 257 height 33
type input "140"
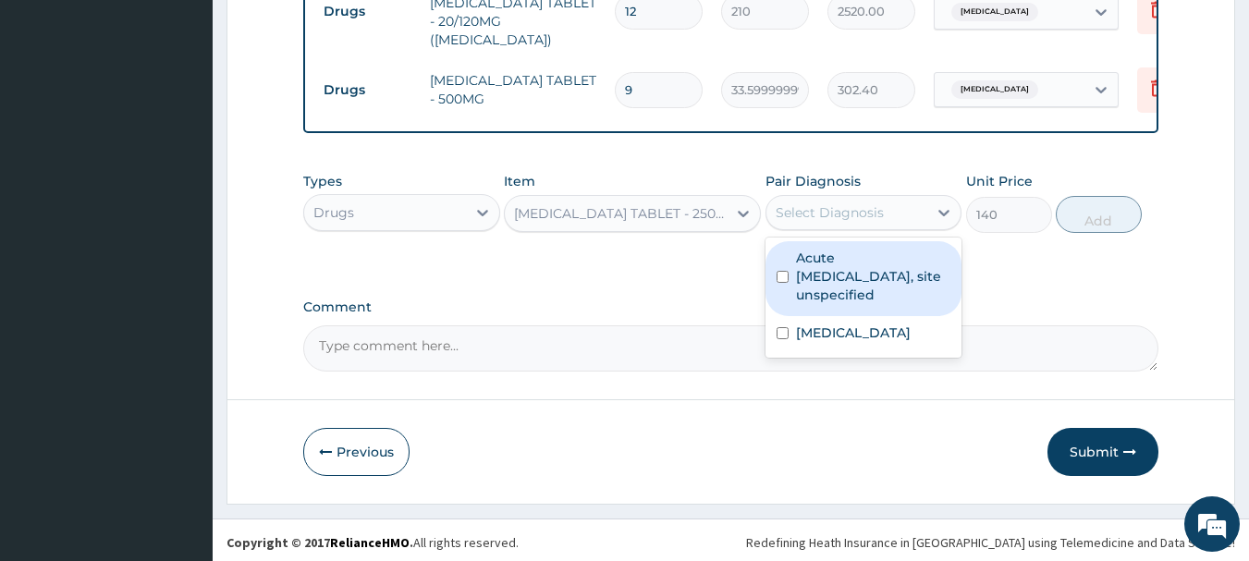
click at [877, 282] on label "Acute upper respiratory infection, site unspecified" at bounding box center [873, 276] width 155 height 55
checkbox input "true"
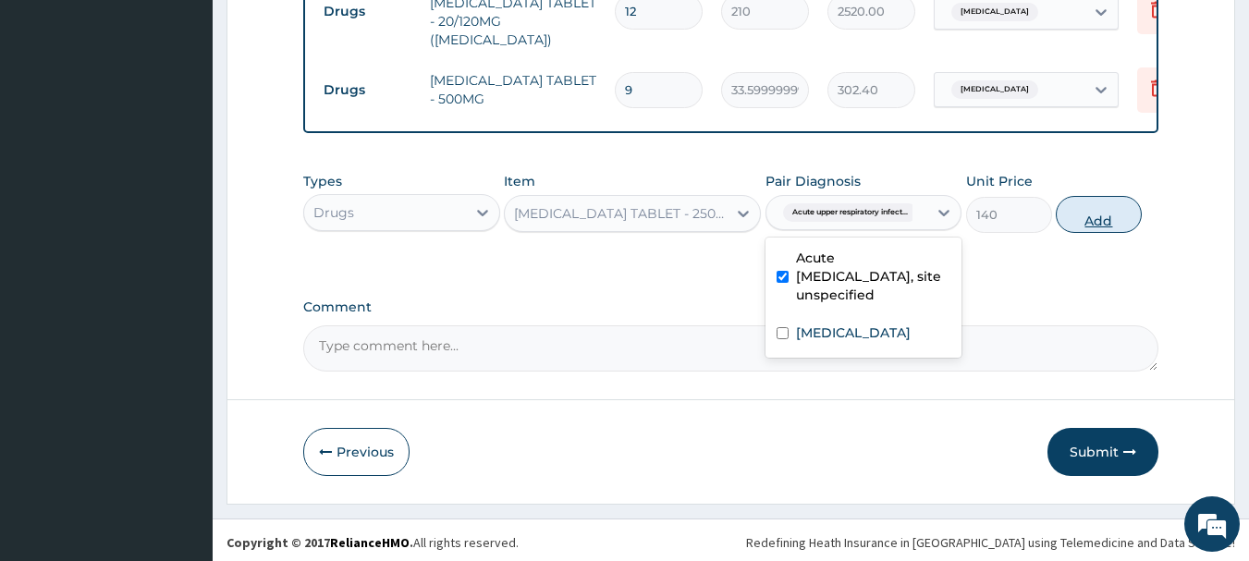
click at [1090, 218] on button "Add" at bounding box center [1099, 214] width 86 height 37
type input "0"
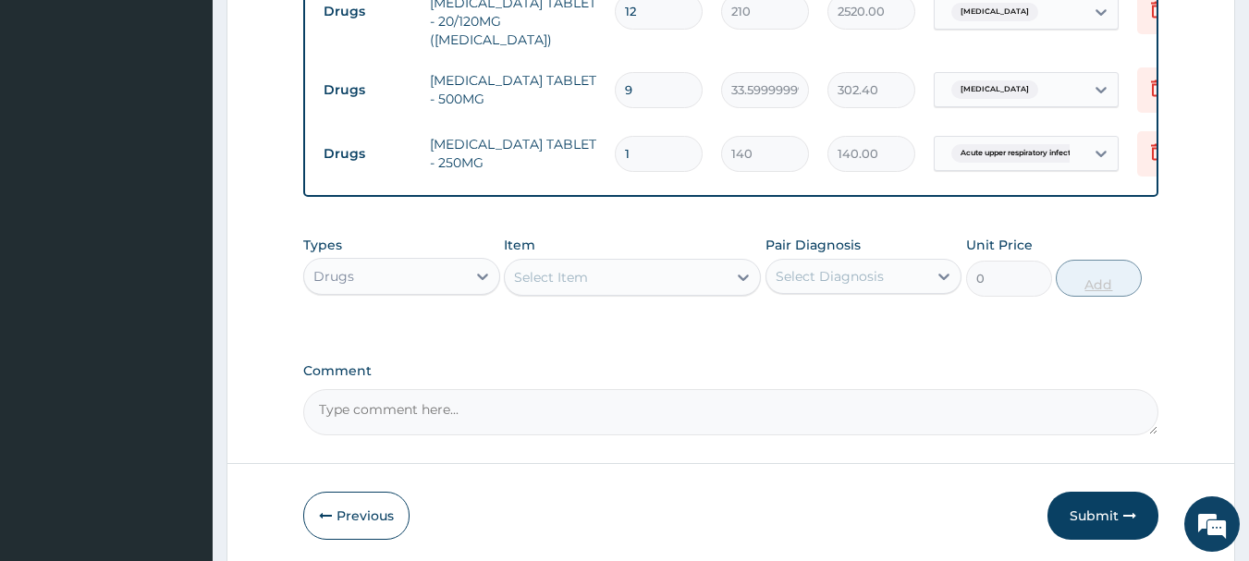
type input "15"
type input "2100.00"
type input "15"
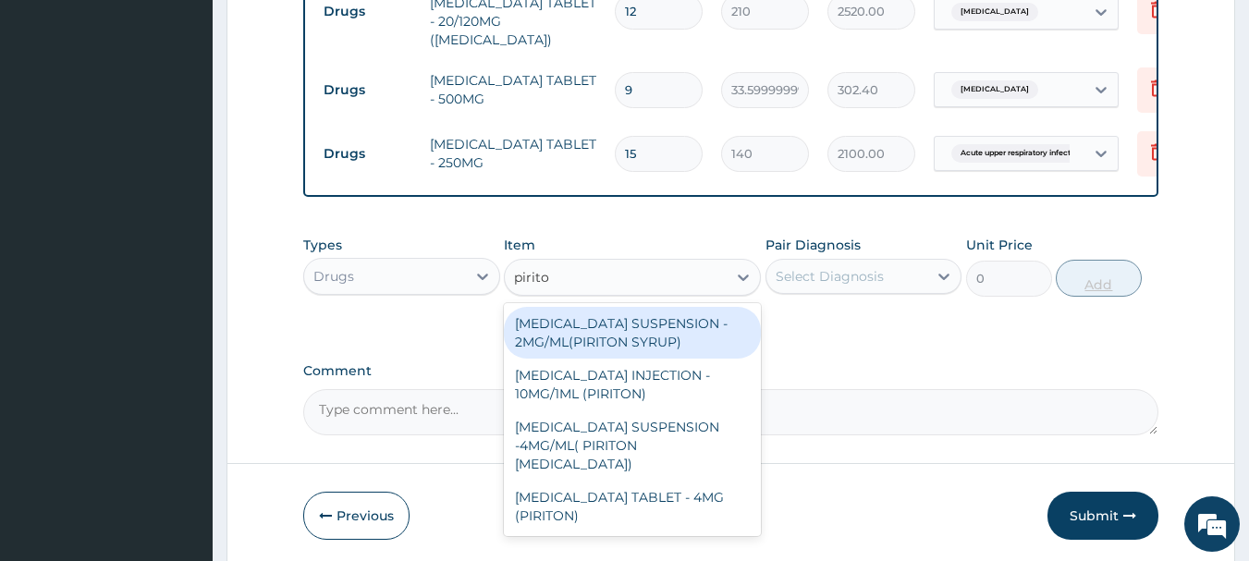
type input "piriton"
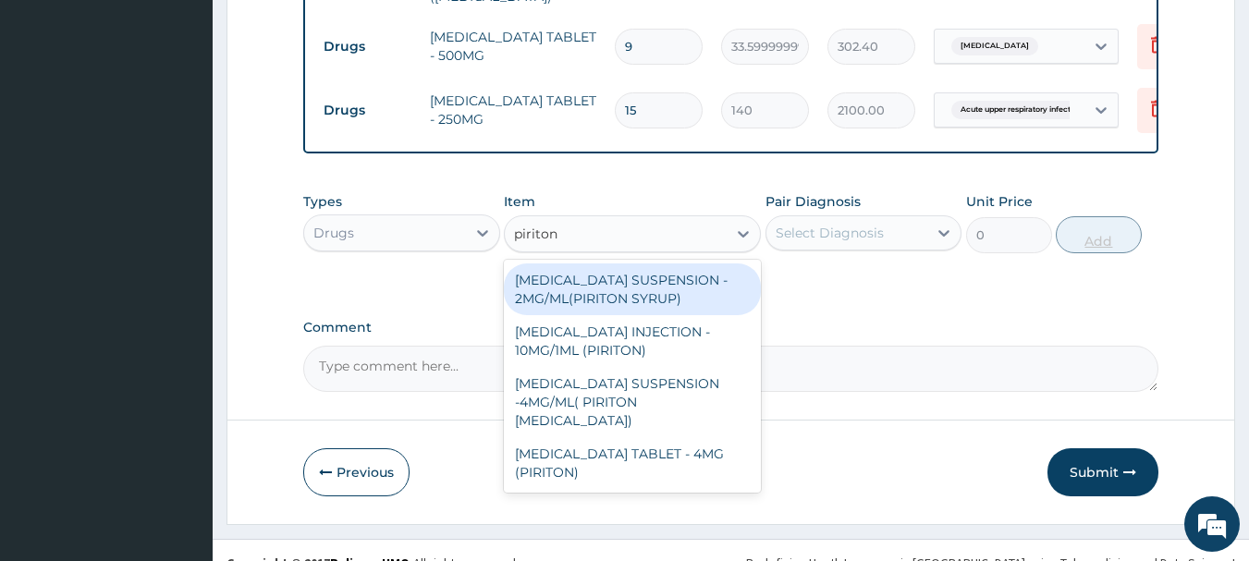
scroll to position [910, 0]
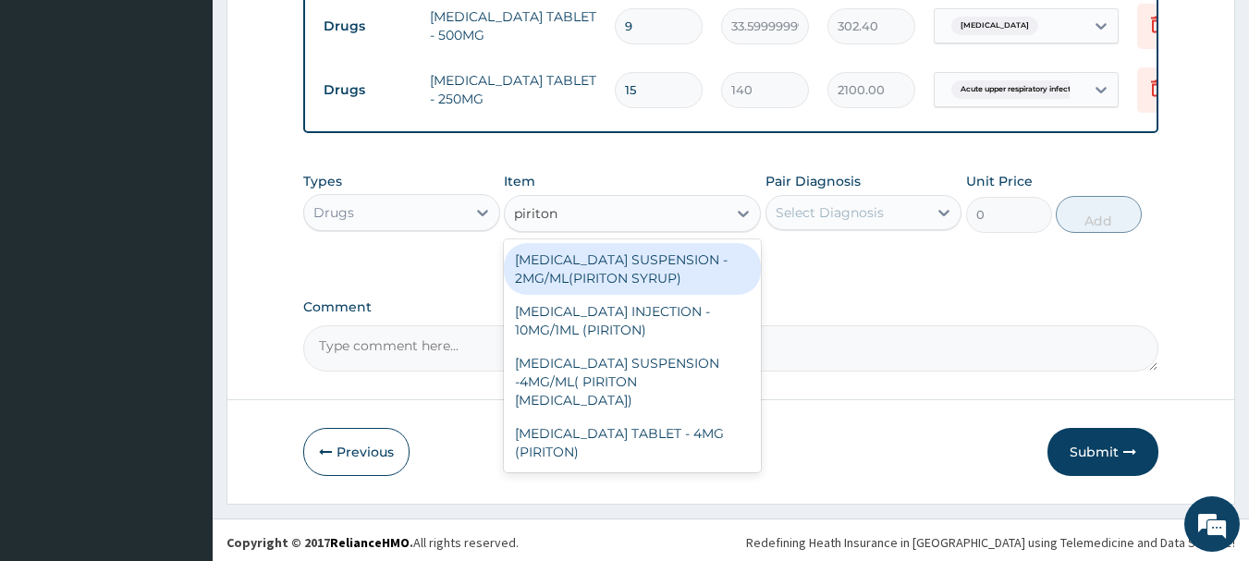
click at [679, 456] on div "CHLORPHENIRAMINE TABLET - 4MG (PIRITON)" at bounding box center [632, 443] width 257 height 52
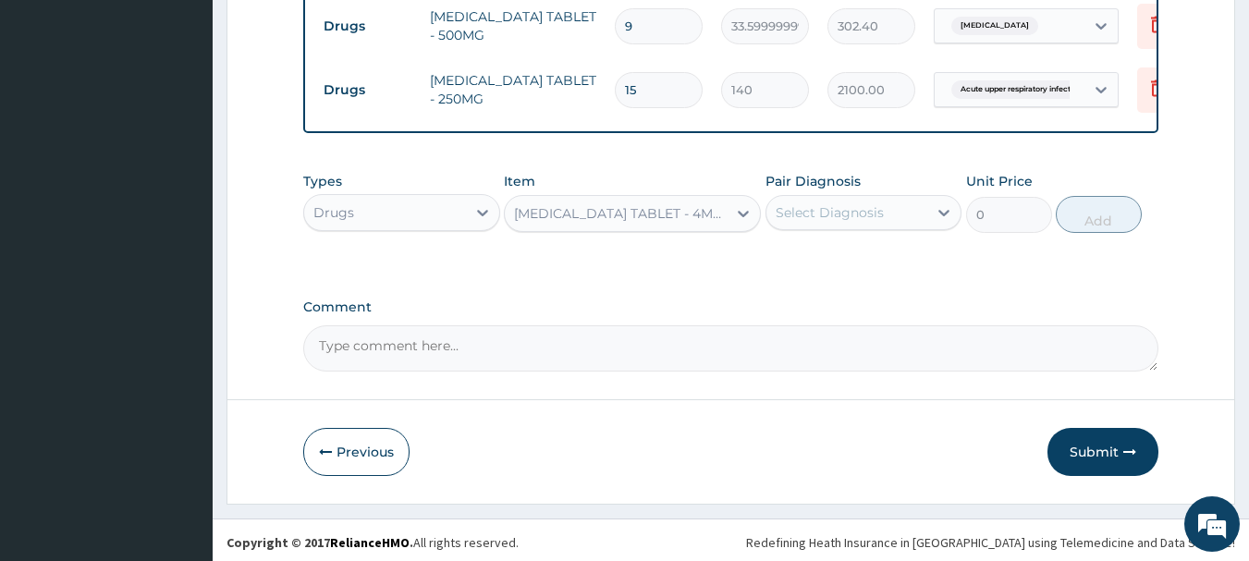
type input "22.4"
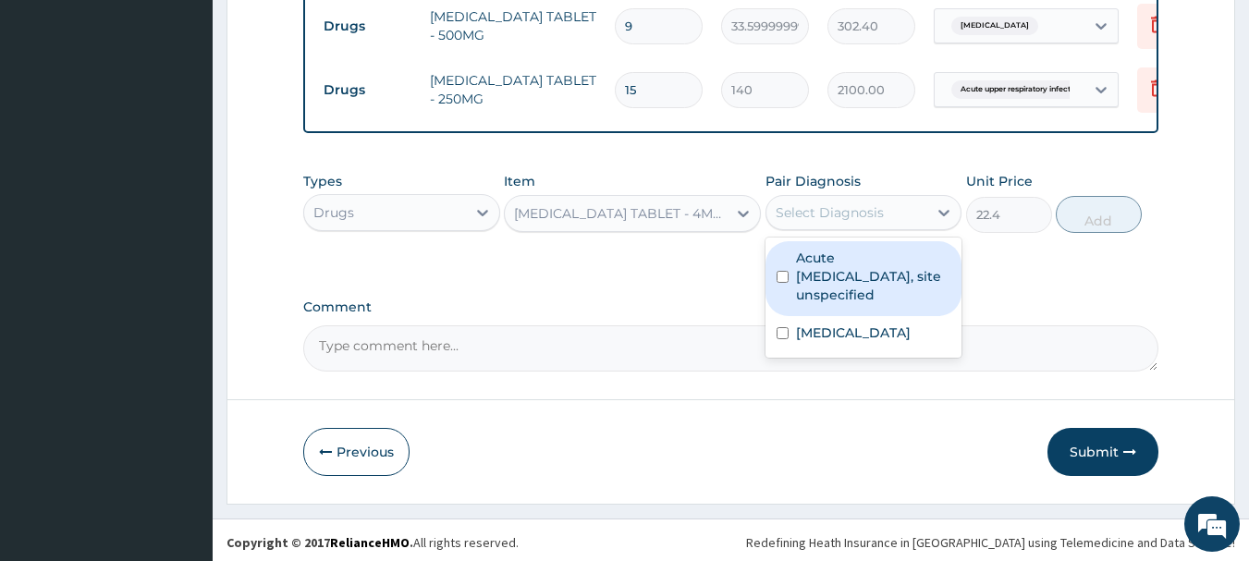
click at [891, 287] on label "Acute upper respiratory infection, site unspecified" at bounding box center [873, 276] width 155 height 55
checkbox input "true"
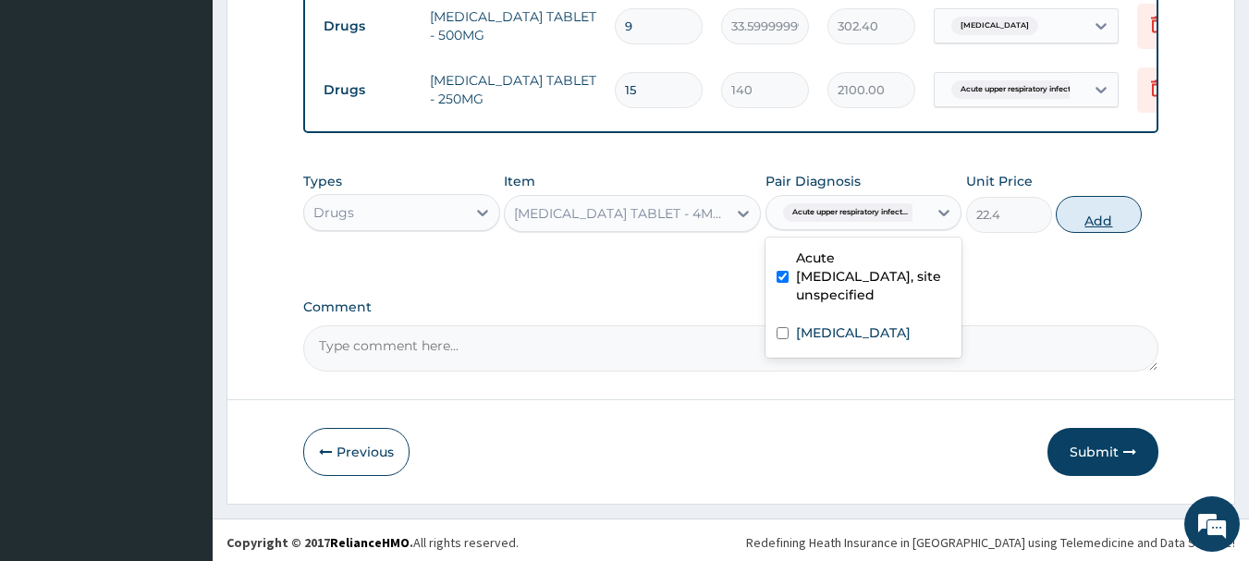
click at [1099, 213] on button "Add" at bounding box center [1099, 214] width 86 height 37
type input "0"
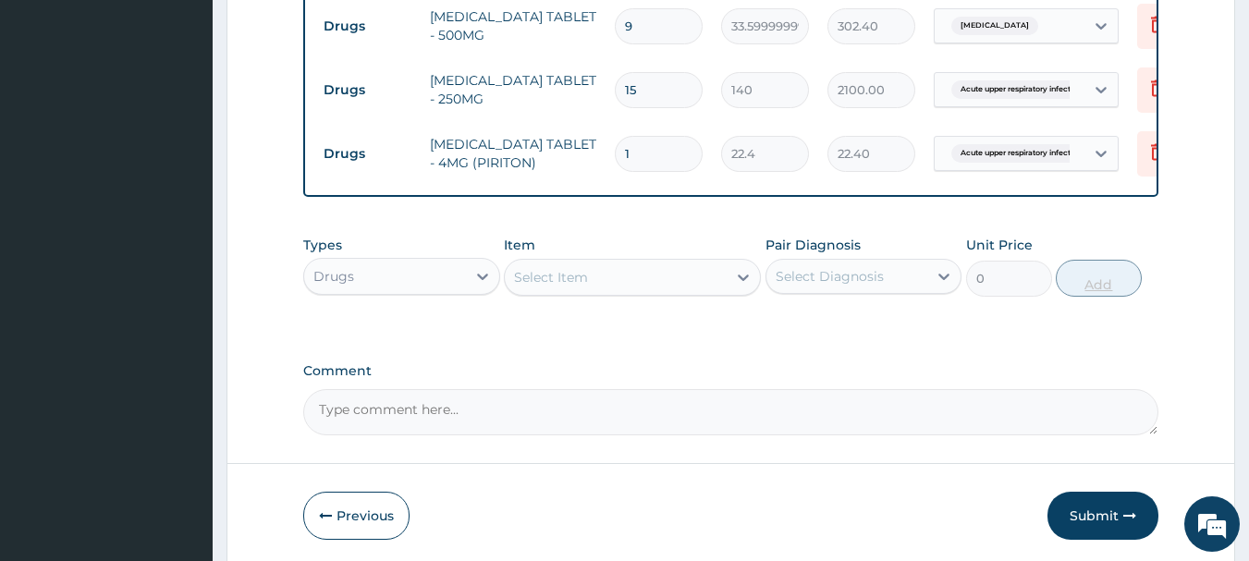
type input "0.00"
type input "3"
type input "67.20"
type input "3"
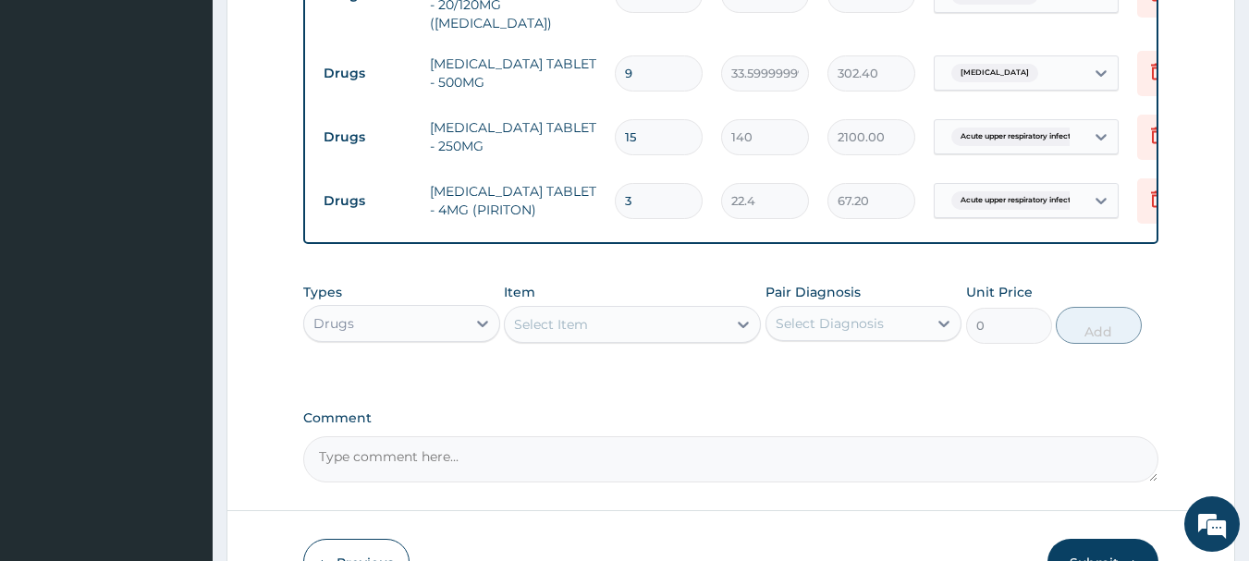
scroll to position [973, 0]
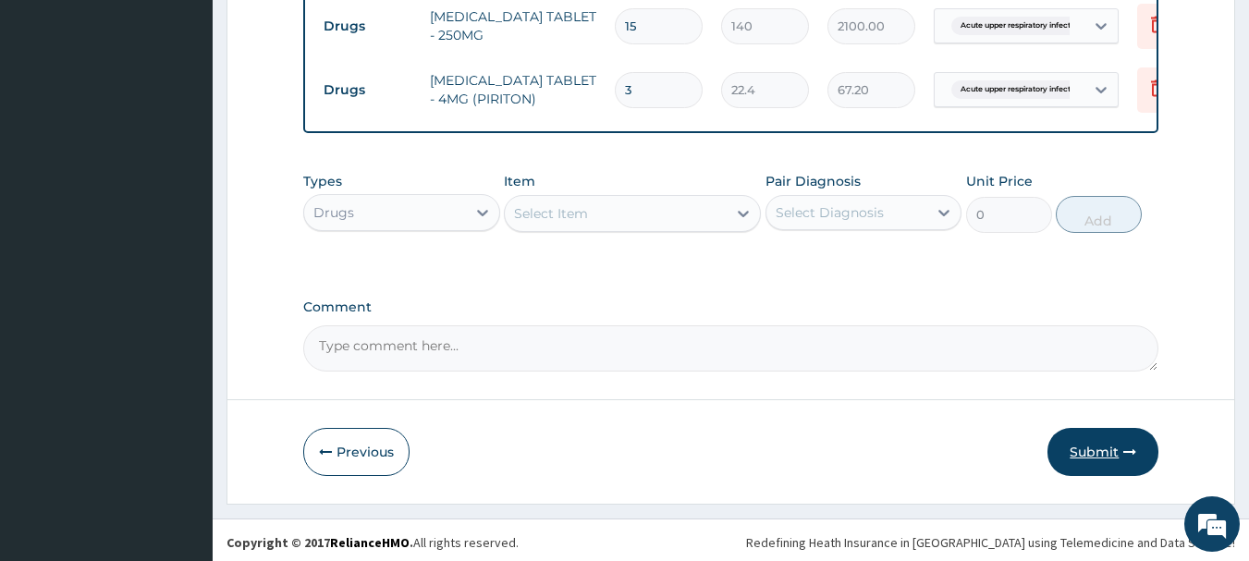
click at [1120, 442] on button "Submit" at bounding box center [1102, 452] width 111 height 48
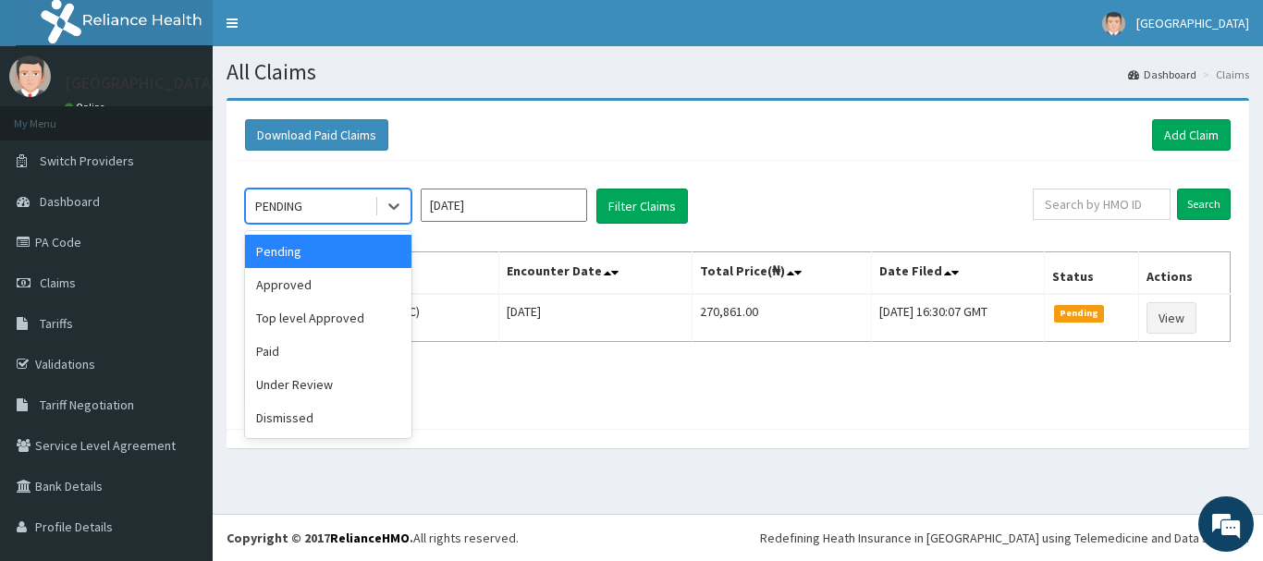
click at [344, 277] on div "Approved" at bounding box center [328, 284] width 166 height 33
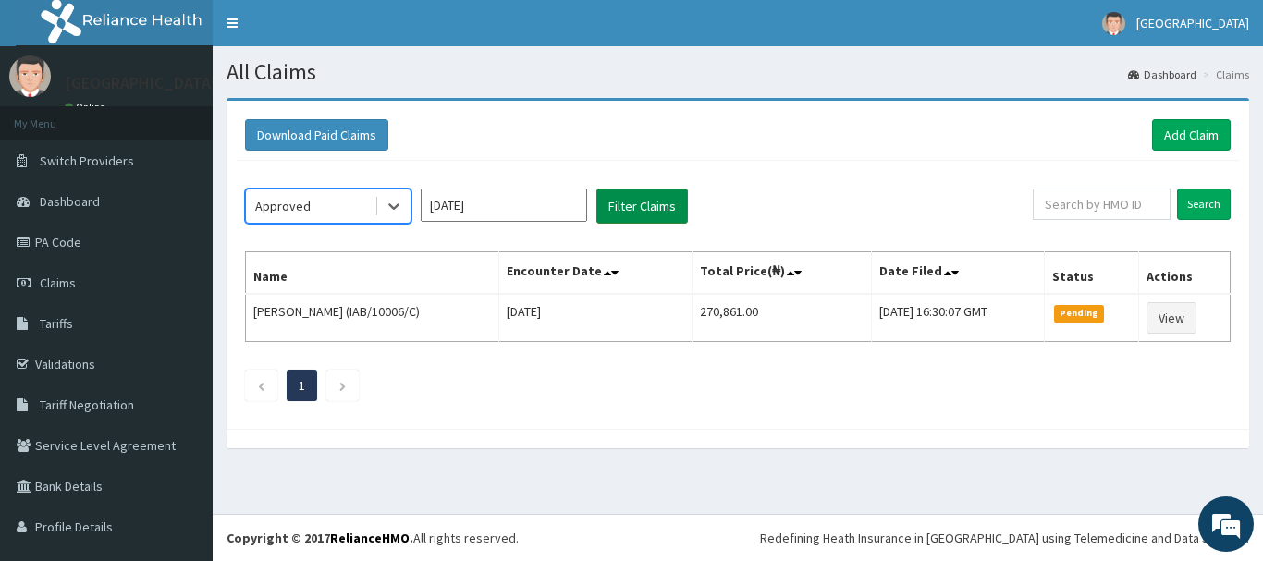
click at [677, 214] on button "Filter Claims" at bounding box center [642, 206] width 92 height 35
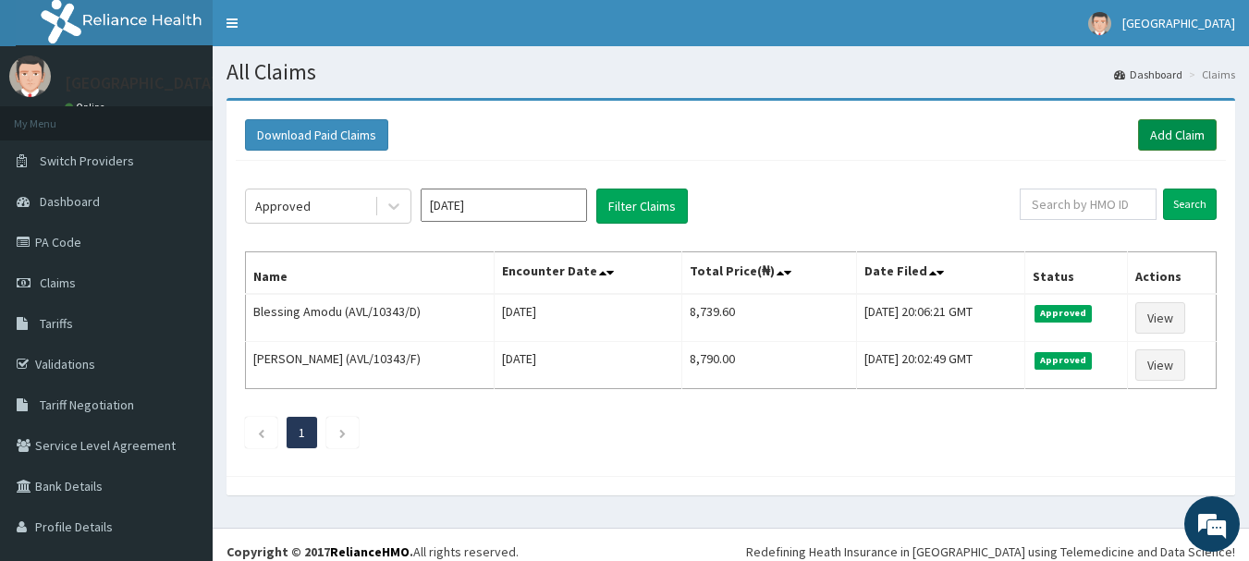
click at [1175, 144] on link "Add Claim" at bounding box center [1177, 134] width 79 height 31
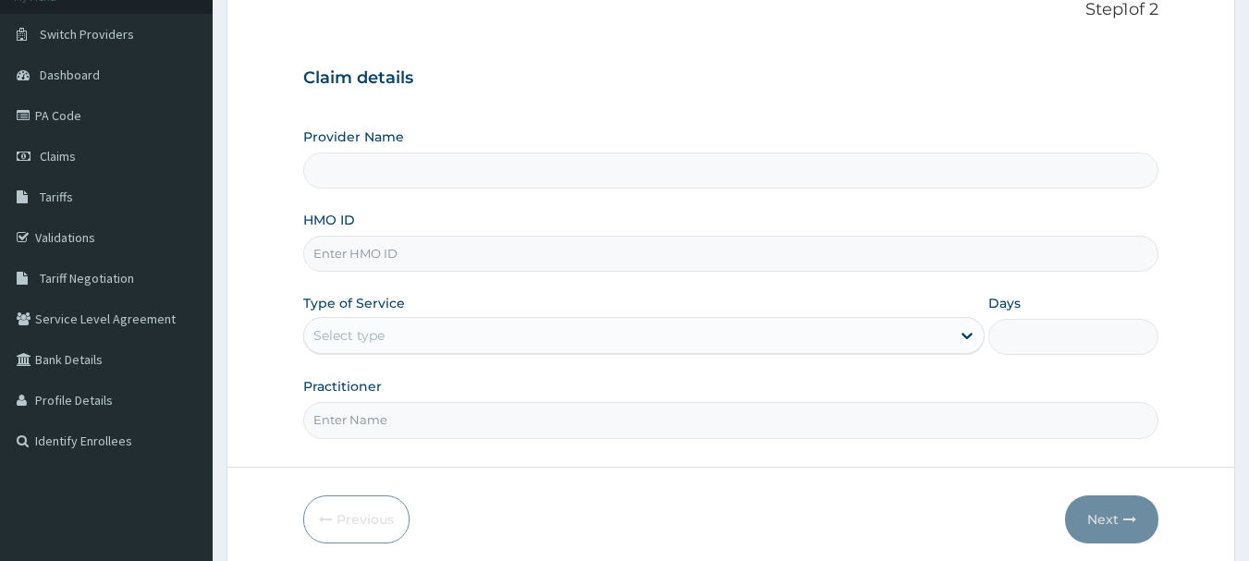
scroll to position [194, 0]
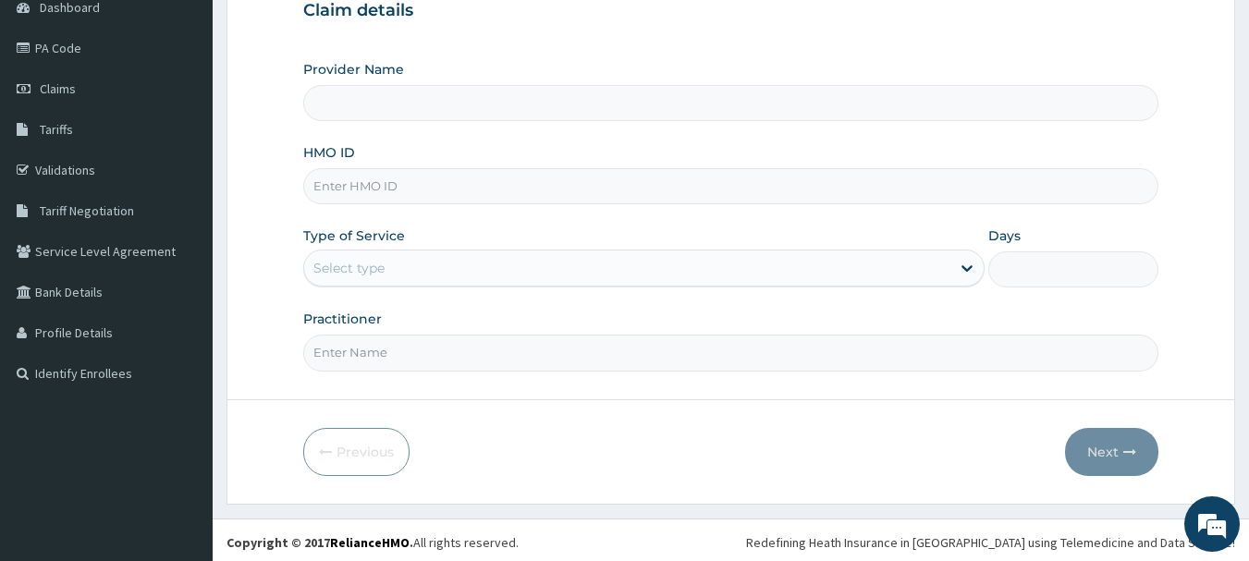
type input "[GEOGRAPHIC_DATA], [GEOGRAPHIC_DATA]"
paste input "fmc/11374/b"
type input "fmc/11374/b"
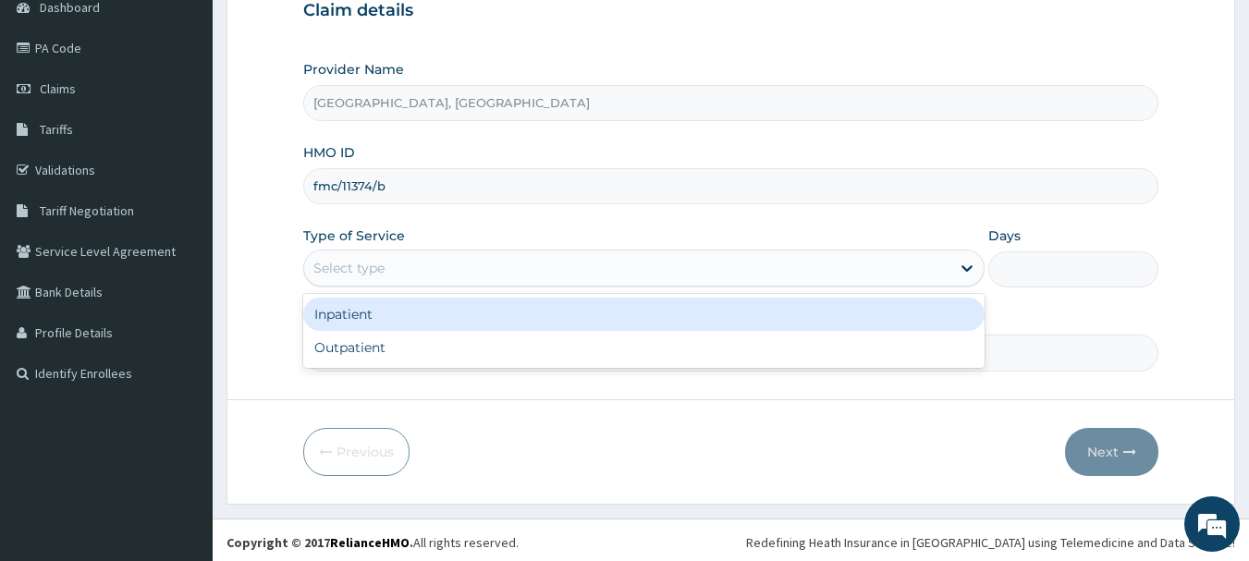
click at [372, 339] on div "Outpatient" at bounding box center [643, 347] width 681 height 33
type input "1"
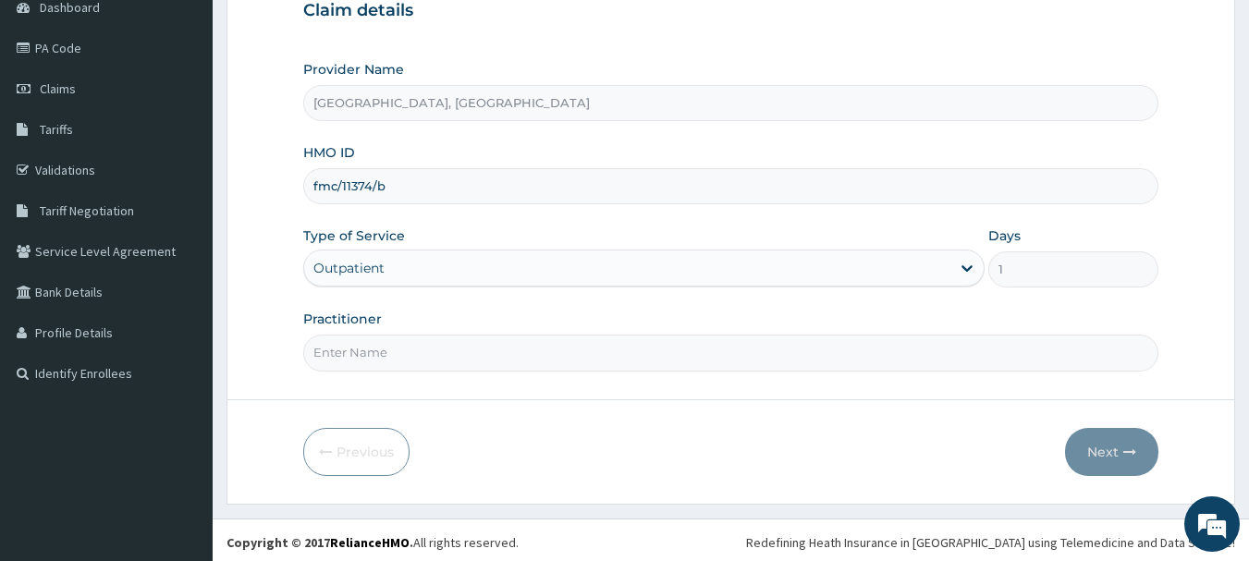
click at [405, 358] on input "Practitioner" at bounding box center [731, 353] width 856 height 36
type input "Dr [PERSON_NAME]"
click at [1132, 455] on icon "button" at bounding box center [1129, 452] width 13 height 13
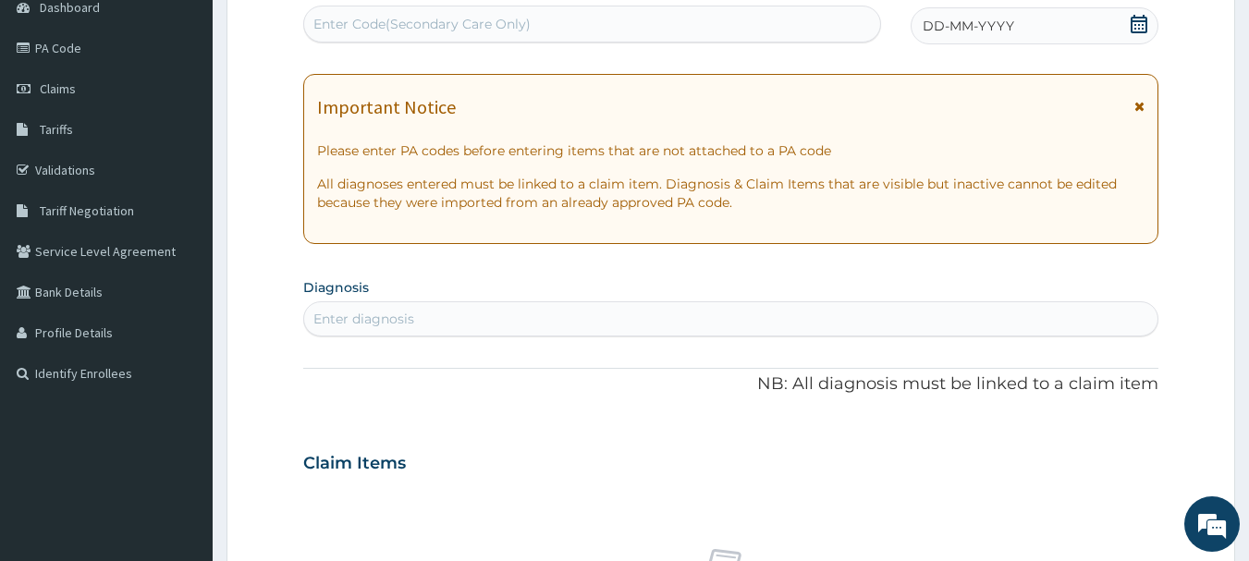
click at [1151, 26] on div "DD-MM-YYYY" at bounding box center [1035, 25] width 248 height 37
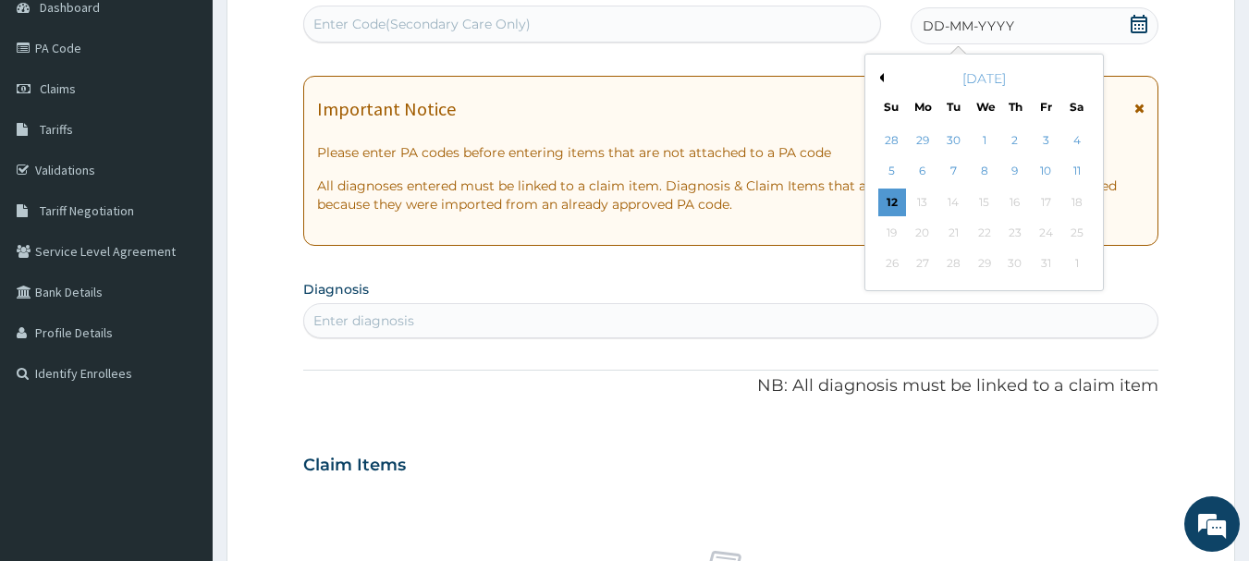
scroll to position [0, 0]
click at [899, 195] on div "12" at bounding box center [892, 203] width 28 height 28
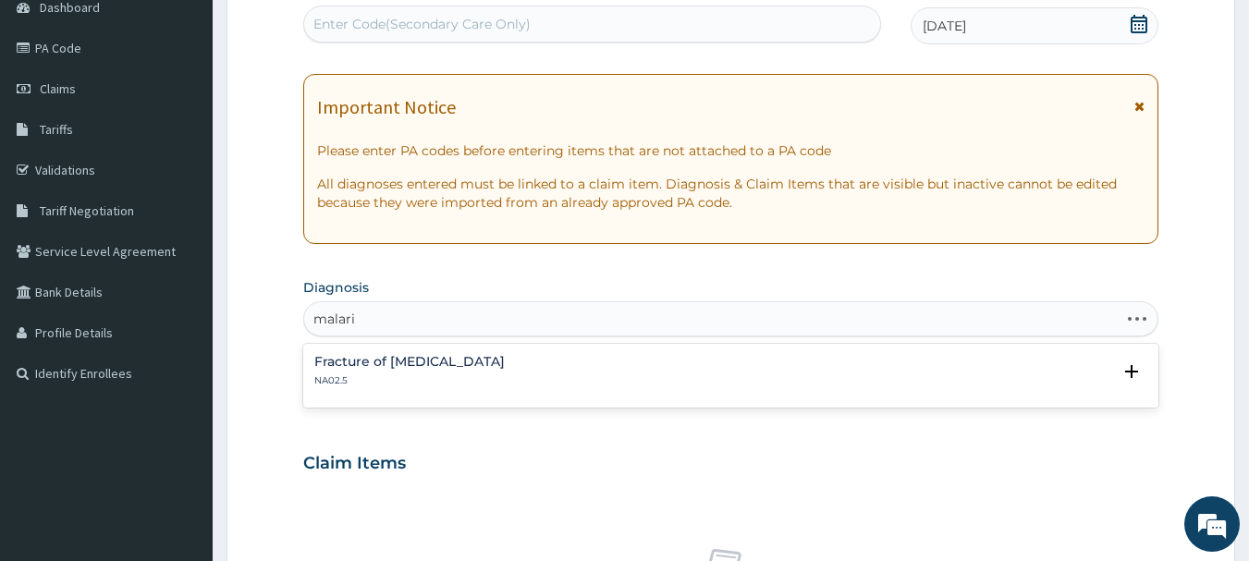
type input "[MEDICAL_DATA]"
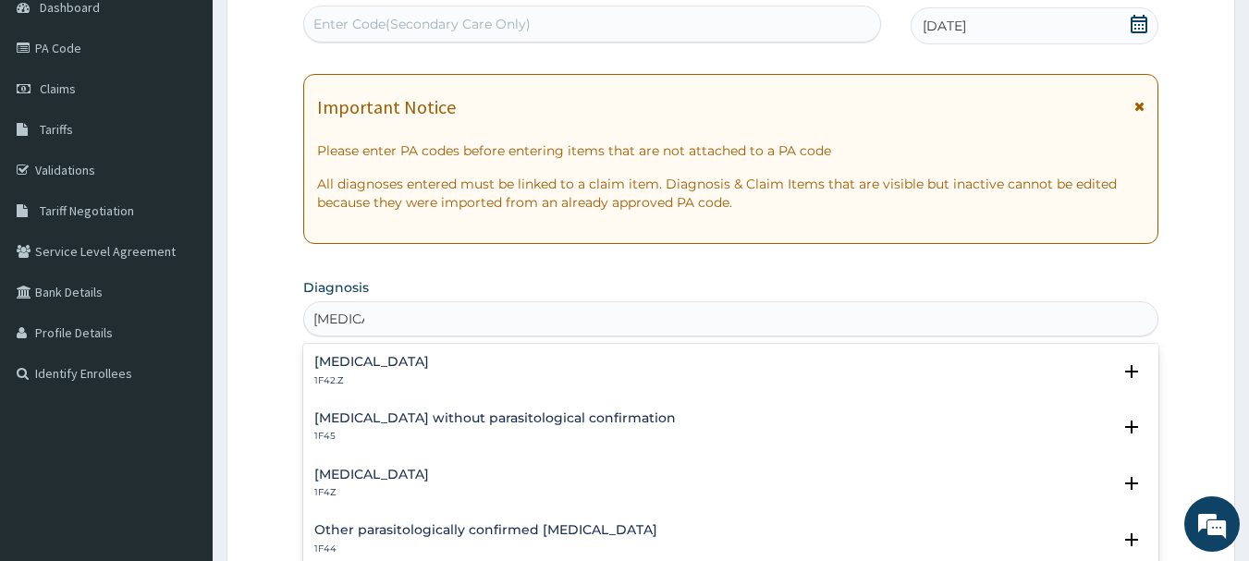
click at [462, 428] on div "[MEDICAL_DATA] without parasitological confirmation 1F45" at bounding box center [494, 427] width 361 height 32
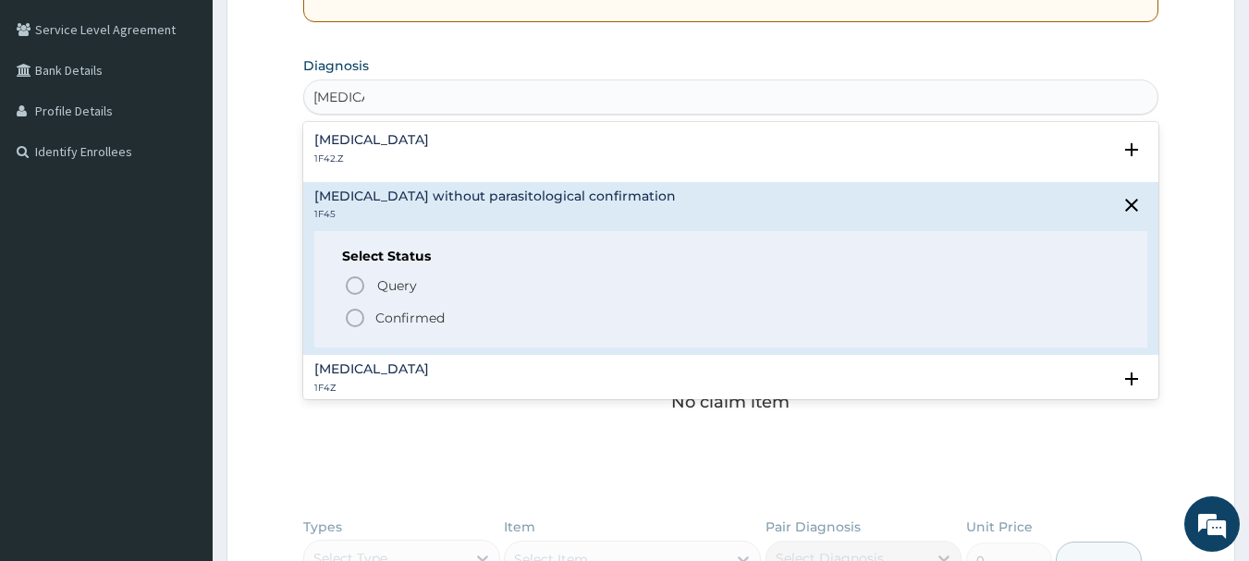
scroll to position [429, 0]
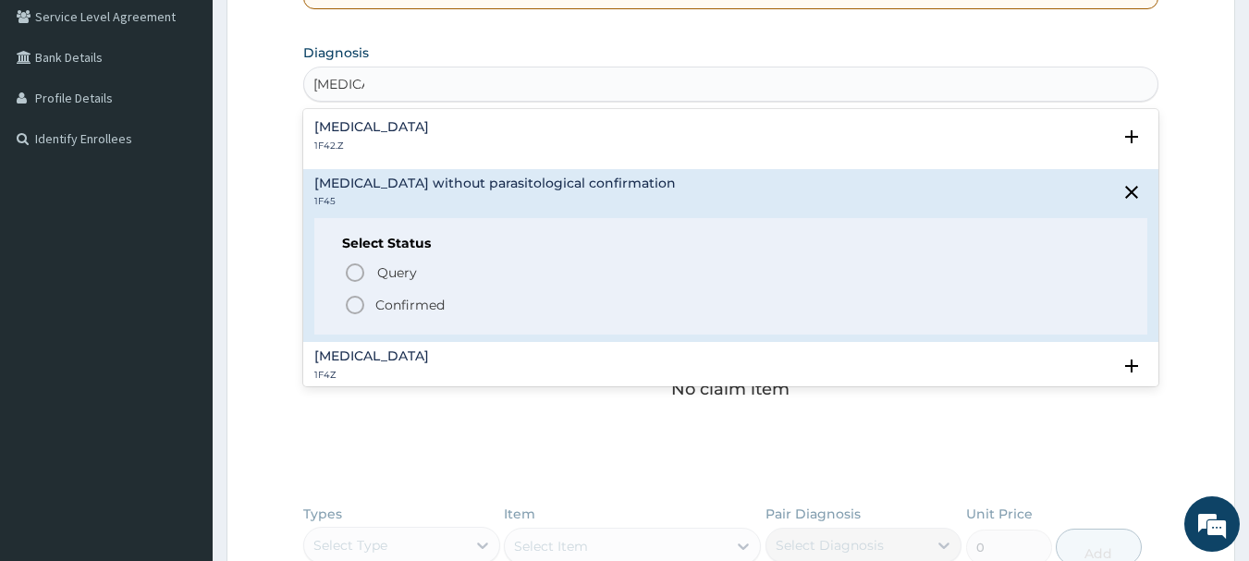
click at [468, 371] on div "[MEDICAL_DATA] 1F4Z" at bounding box center [731, 365] width 834 height 32
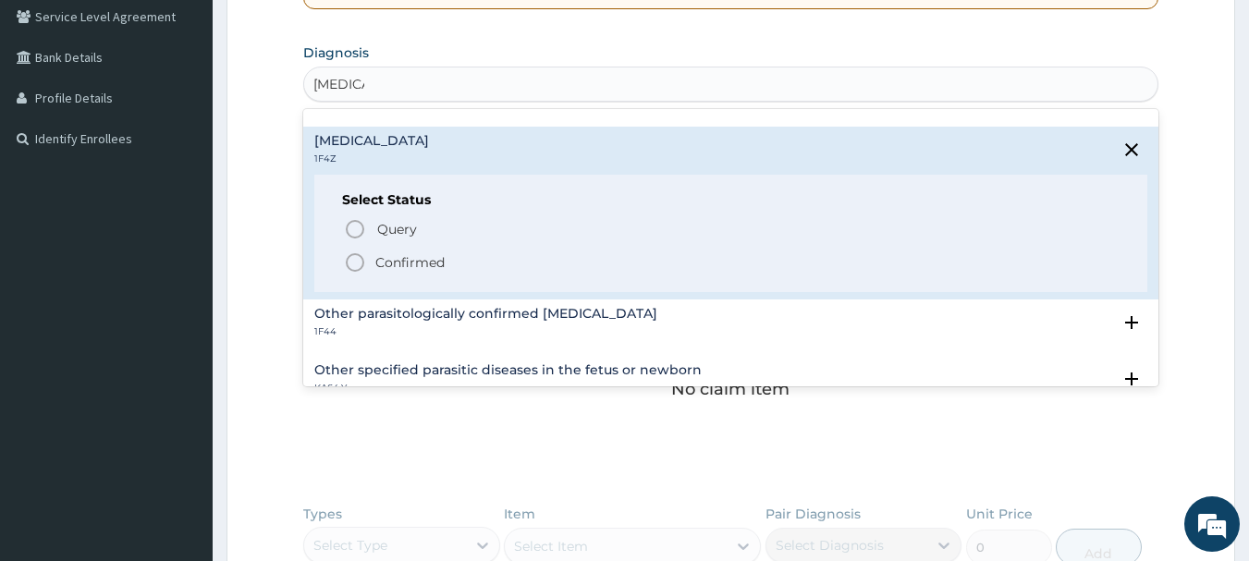
scroll to position [136, 0]
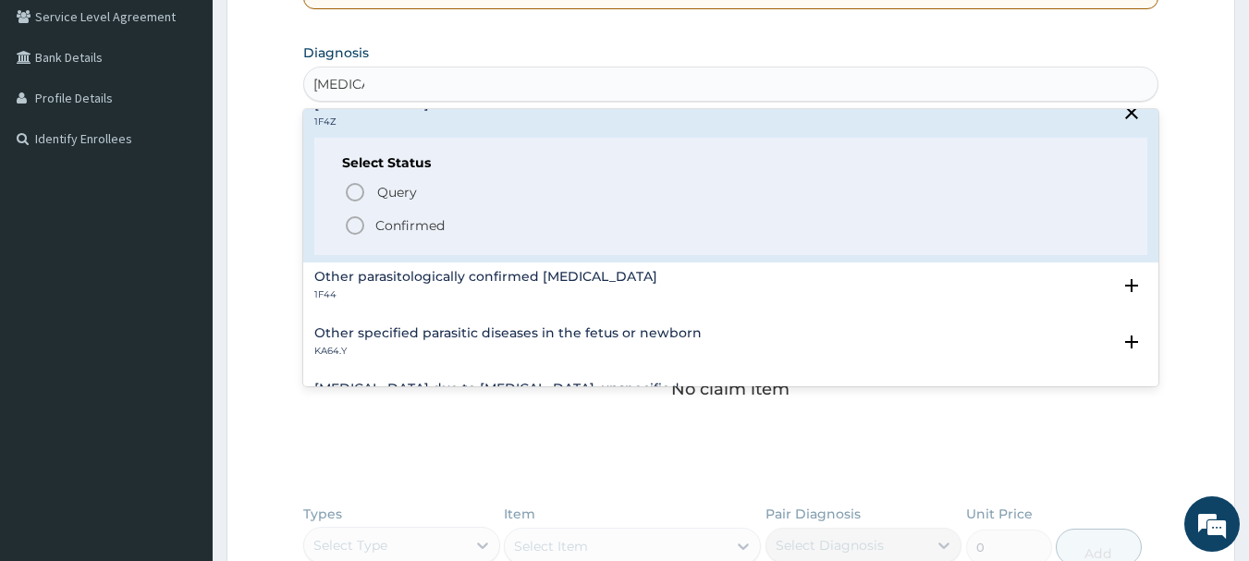
click at [450, 233] on span "Confirmed" at bounding box center [732, 225] width 777 height 22
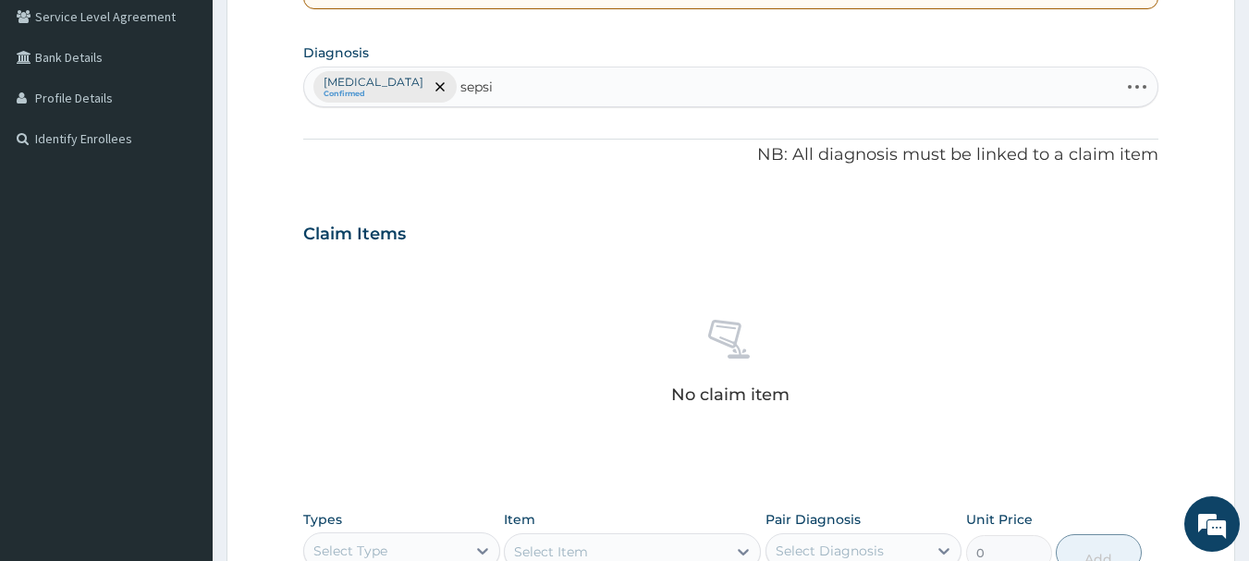
type input "[MEDICAL_DATA]"
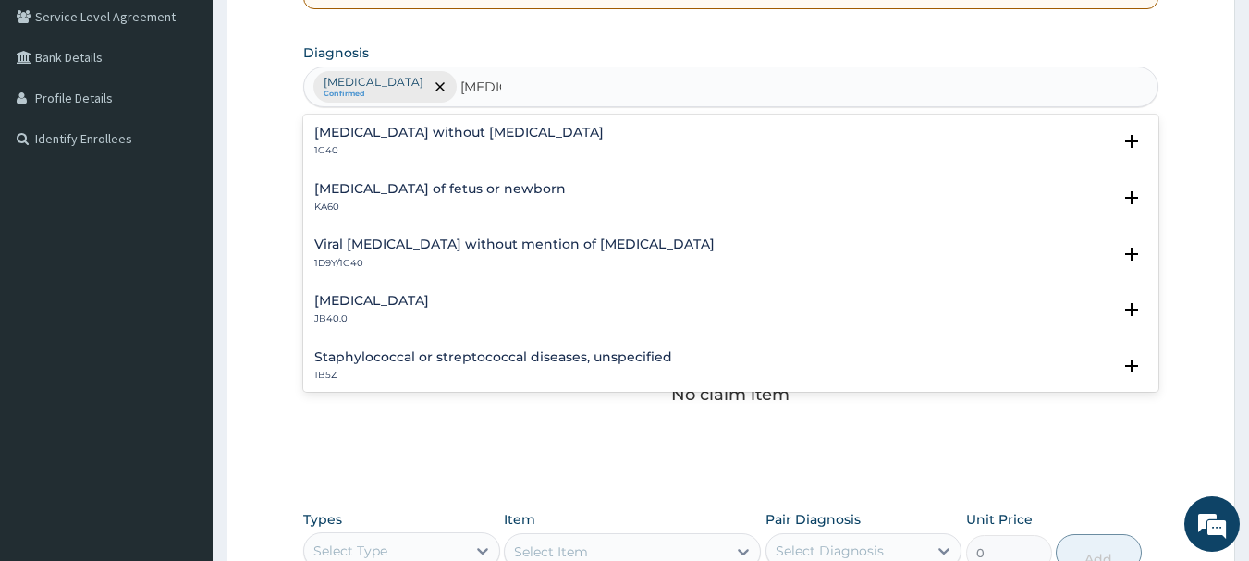
click at [465, 128] on h4 "[MEDICAL_DATA] without [MEDICAL_DATA]" at bounding box center [458, 133] width 289 height 14
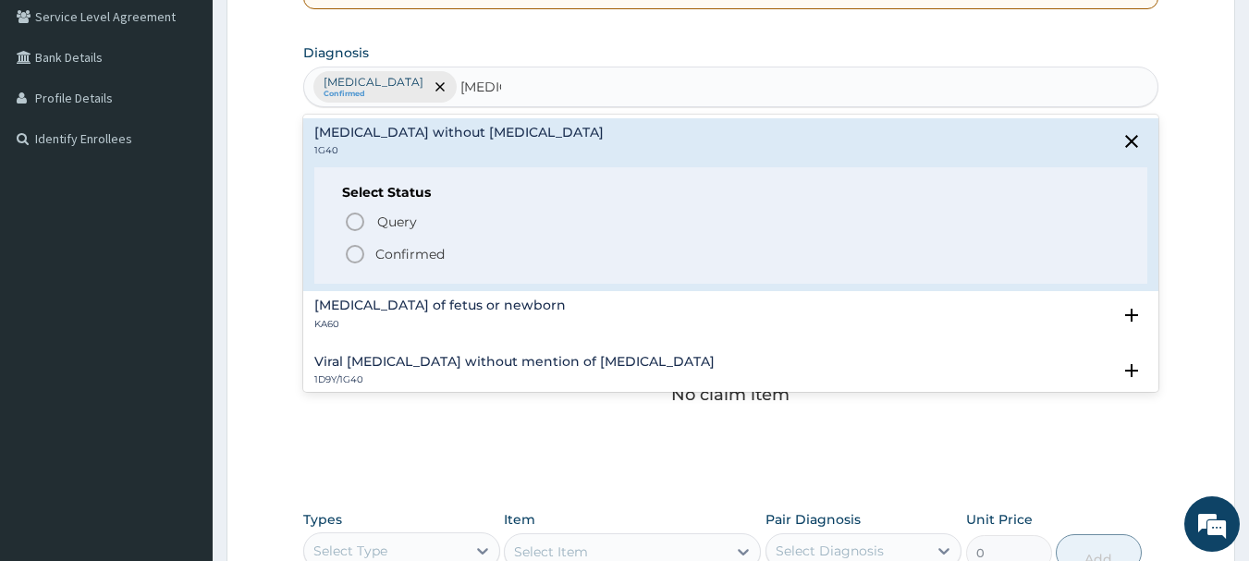
click at [423, 260] on p "Confirmed" at bounding box center [409, 254] width 69 height 18
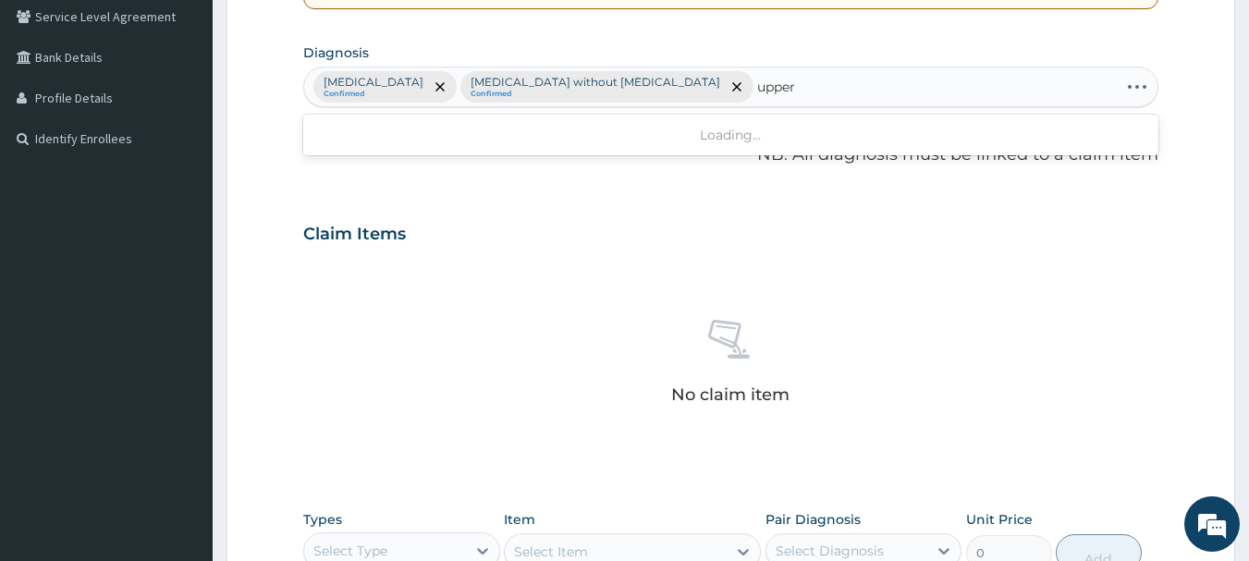
type input "upper"
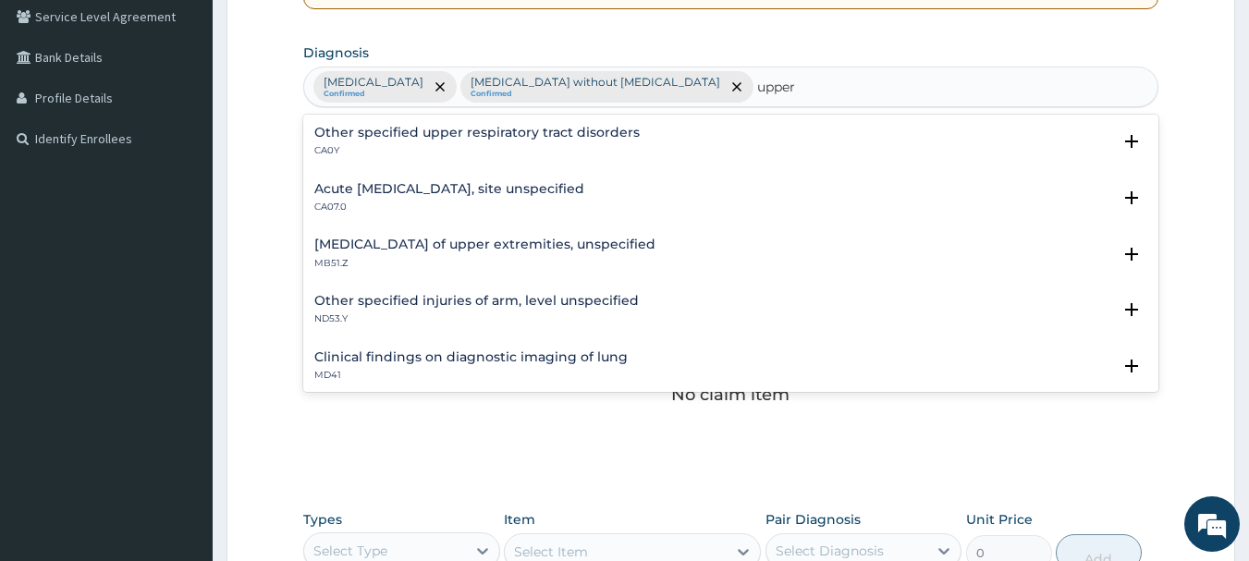
click at [445, 196] on h4 "Acute [MEDICAL_DATA], site unspecified" at bounding box center [449, 189] width 270 height 14
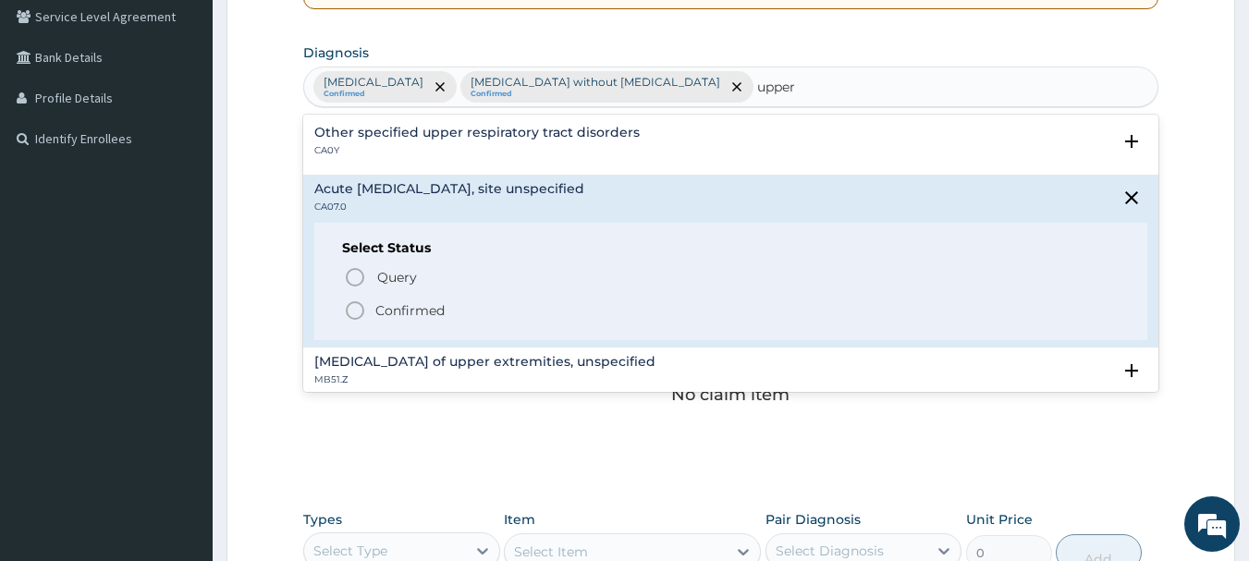
click at [421, 314] on p "Confirmed" at bounding box center [409, 310] width 69 height 18
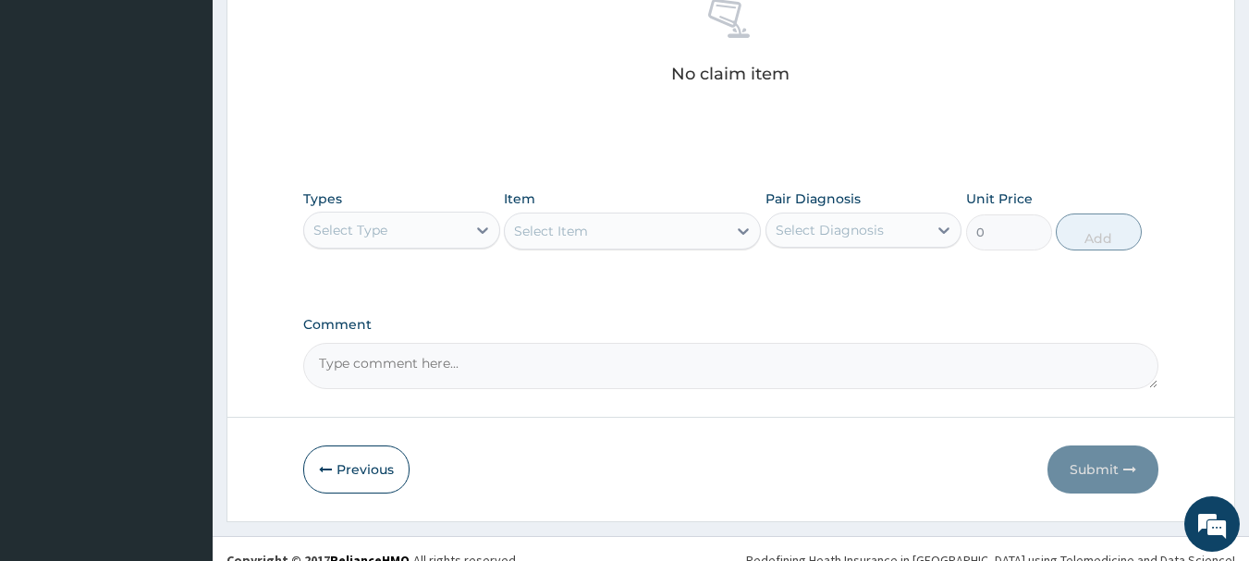
scroll to position [772, 0]
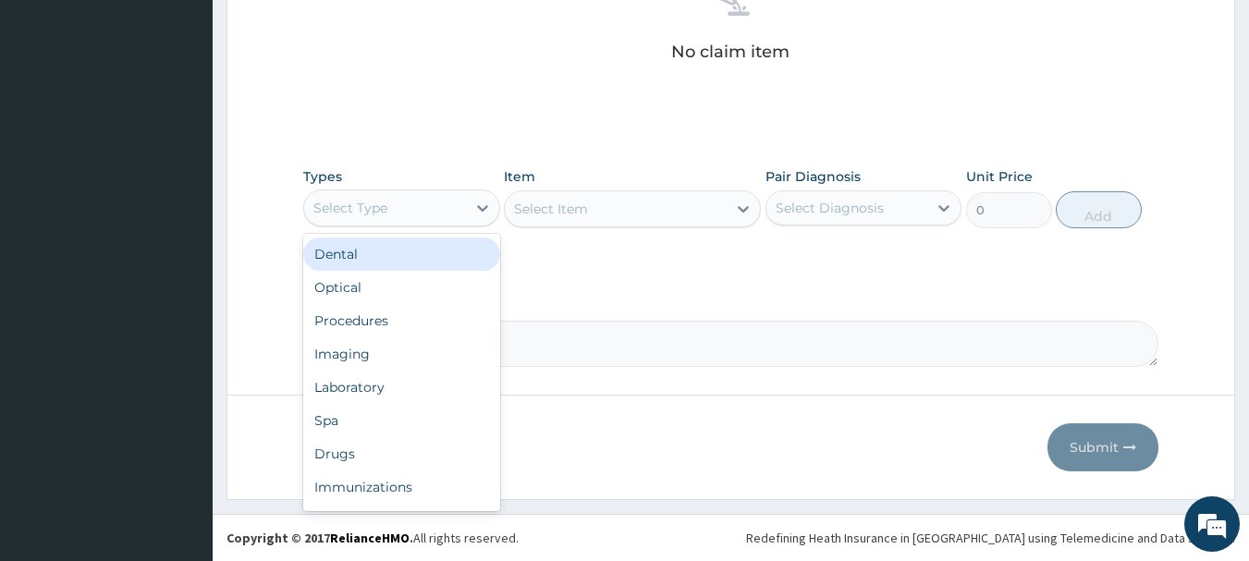
click at [420, 312] on div "Procedures" at bounding box center [401, 320] width 197 height 33
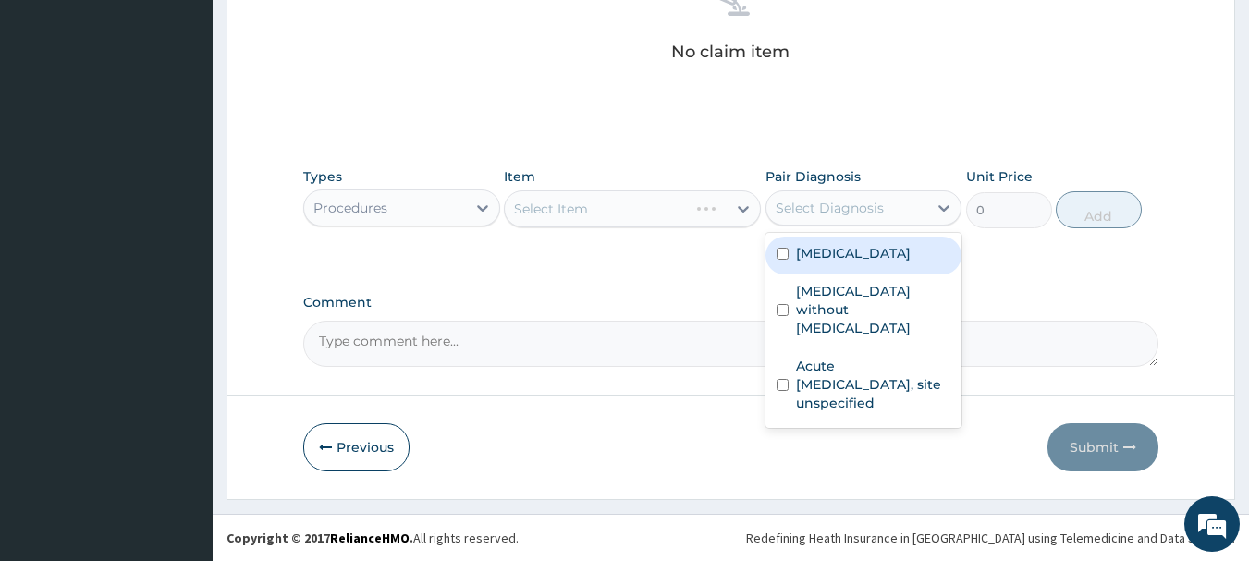
click at [878, 255] on label "[MEDICAL_DATA]" at bounding box center [853, 253] width 115 height 18
checkbox input "true"
click at [879, 317] on label "[MEDICAL_DATA] without [MEDICAL_DATA]" at bounding box center [873, 309] width 155 height 55
checkbox input "true"
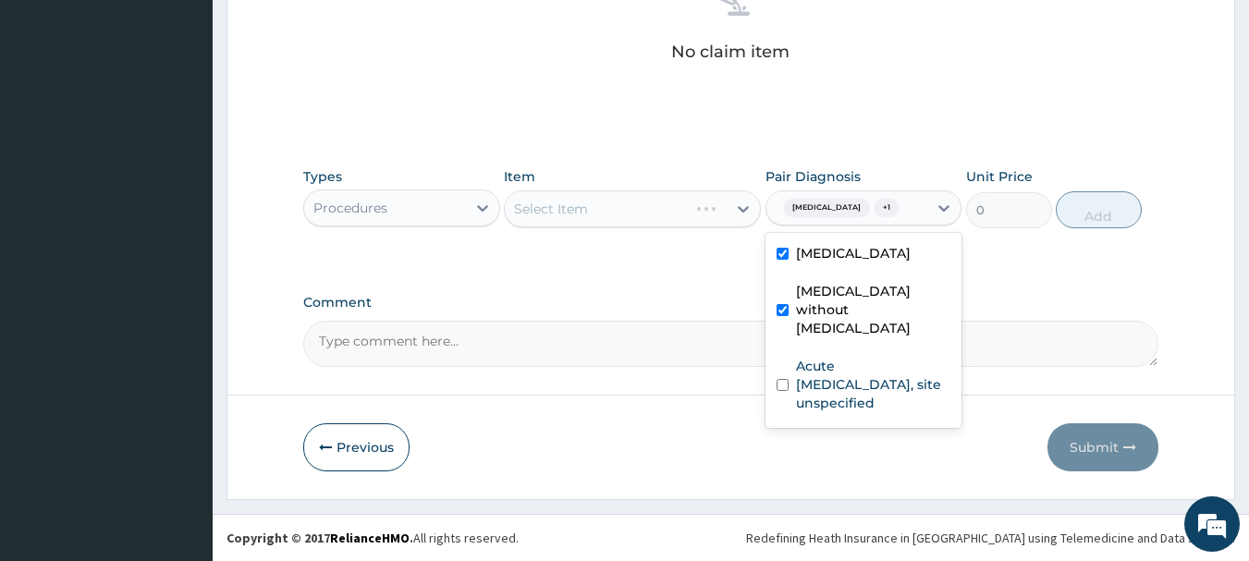
click at [874, 375] on label "Acute [MEDICAL_DATA], site unspecified" at bounding box center [873, 384] width 155 height 55
checkbox input "true"
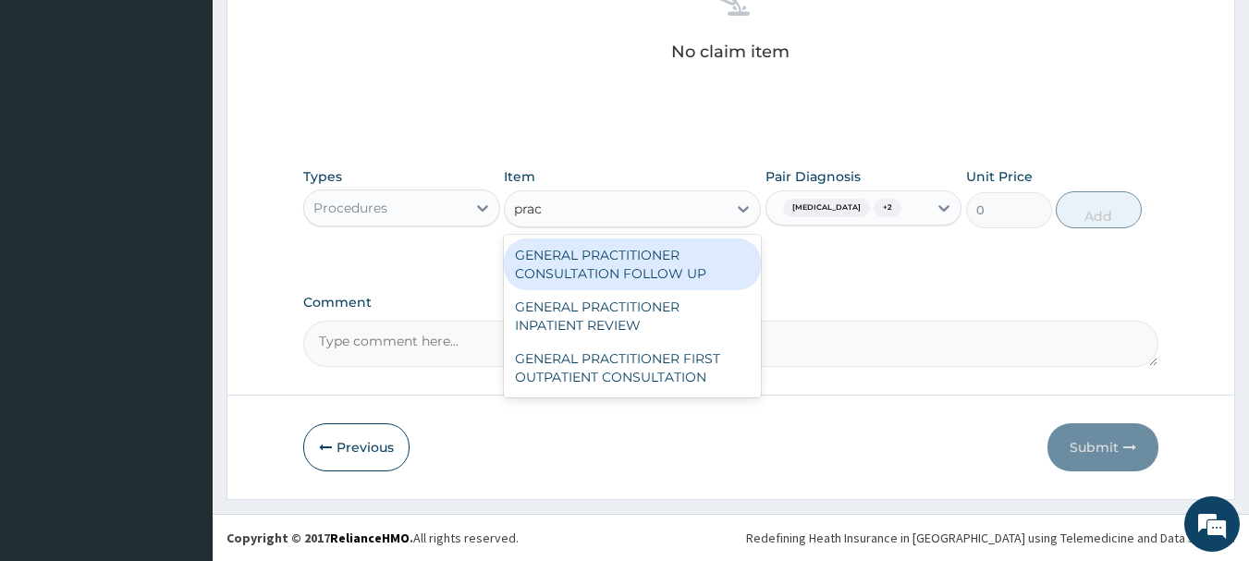
type input "pract"
click at [693, 379] on div "GENERAL PRACTITIONER FIRST OUTPATIENT CONSULTATION" at bounding box center [632, 368] width 257 height 52
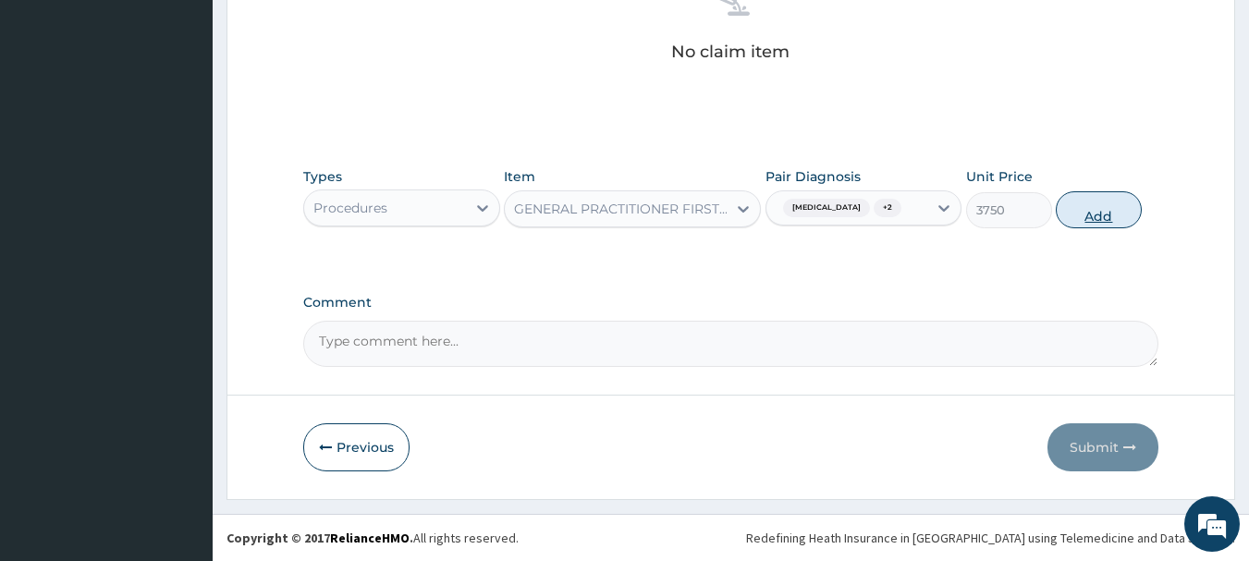
click at [1080, 227] on button "Add" at bounding box center [1099, 209] width 86 height 37
type input "0"
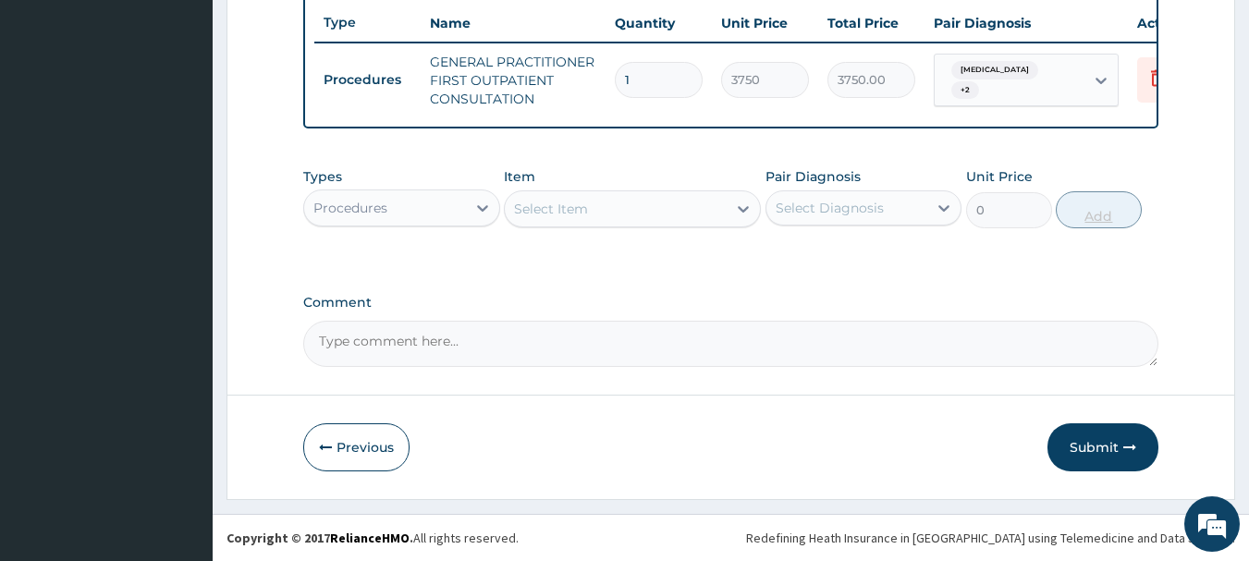
scroll to position [708, 0]
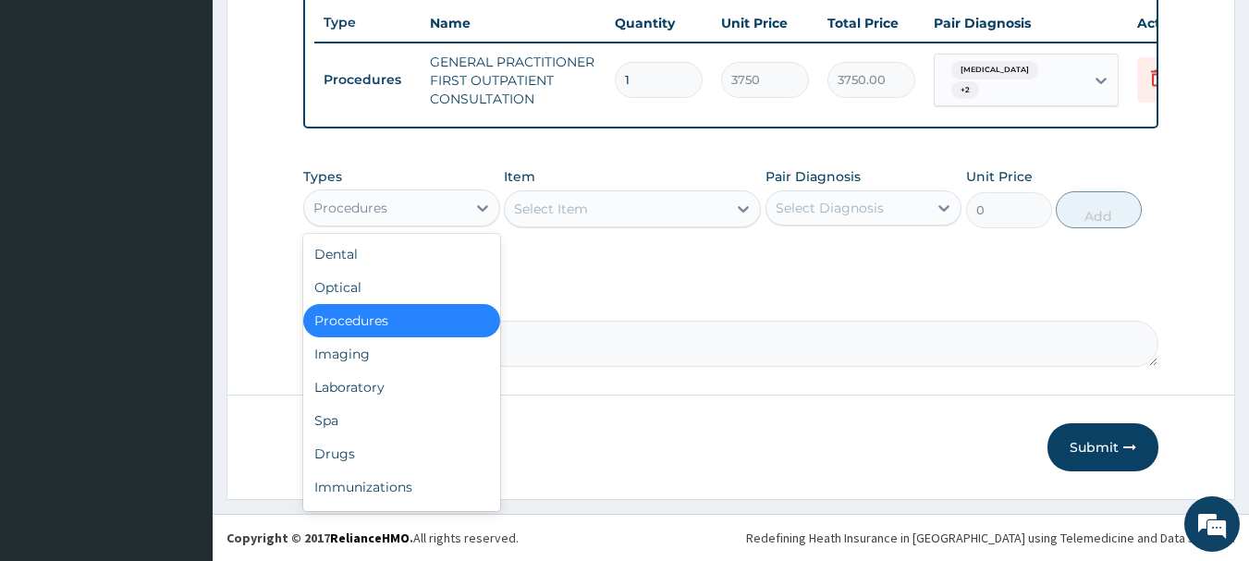
click at [429, 385] on div "Laboratory" at bounding box center [401, 387] width 197 height 33
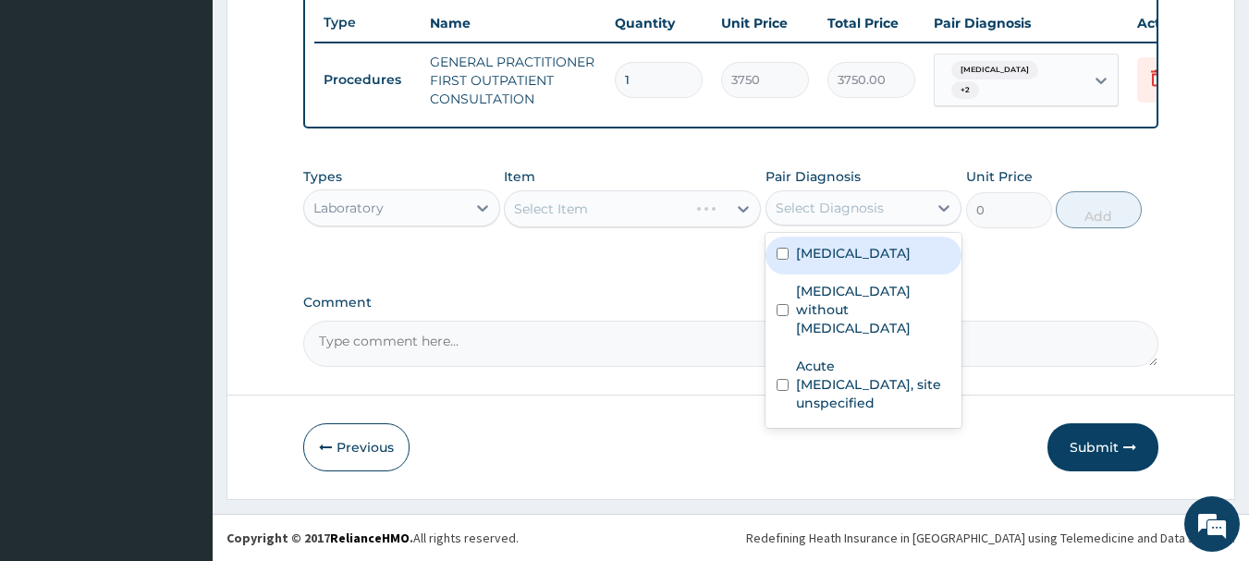
click at [877, 265] on div "[MEDICAL_DATA]" at bounding box center [863, 256] width 197 height 38
checkbox input "true"
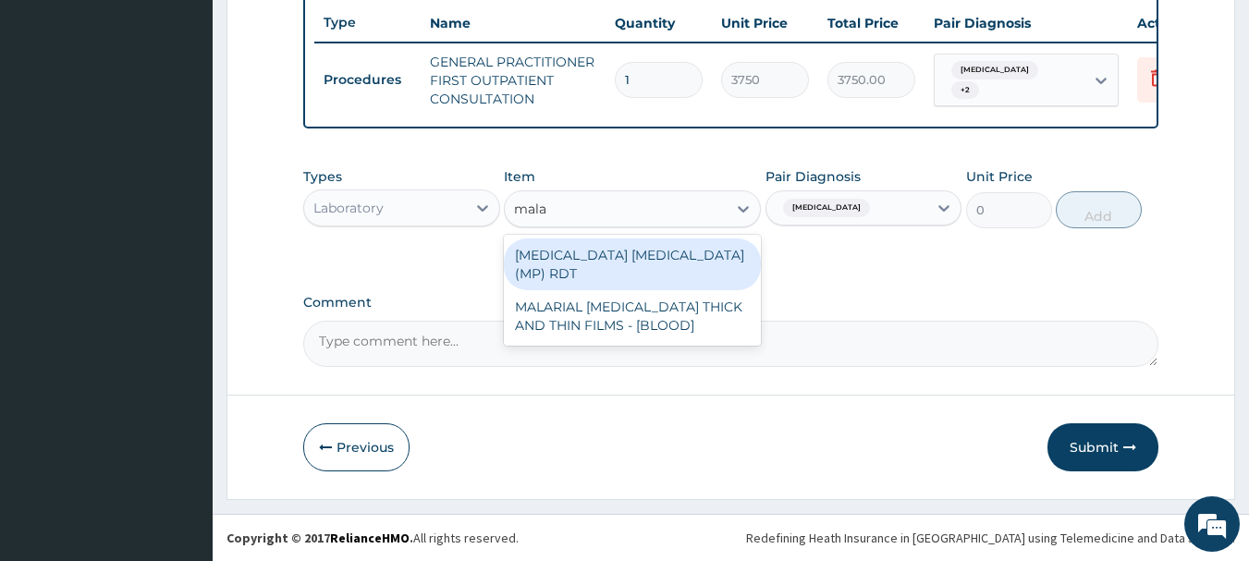
type input "malar"
click at [663, 300] on div "MALARIAL [MEDICAL_DATA] THICK AND THIN FILMS - [BLOOD]" at bounding box center [632, 316] width 257 height 52
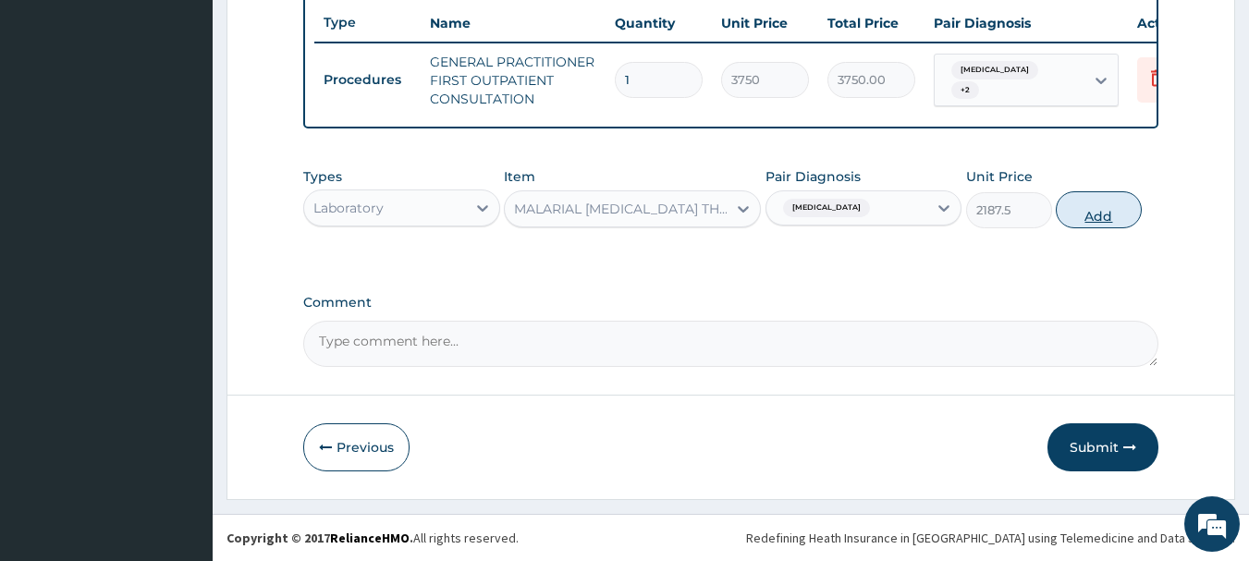
click at [1106, 214] on button "Add" at bounding box center [1099, 209] width 86 height 37
type input "0"
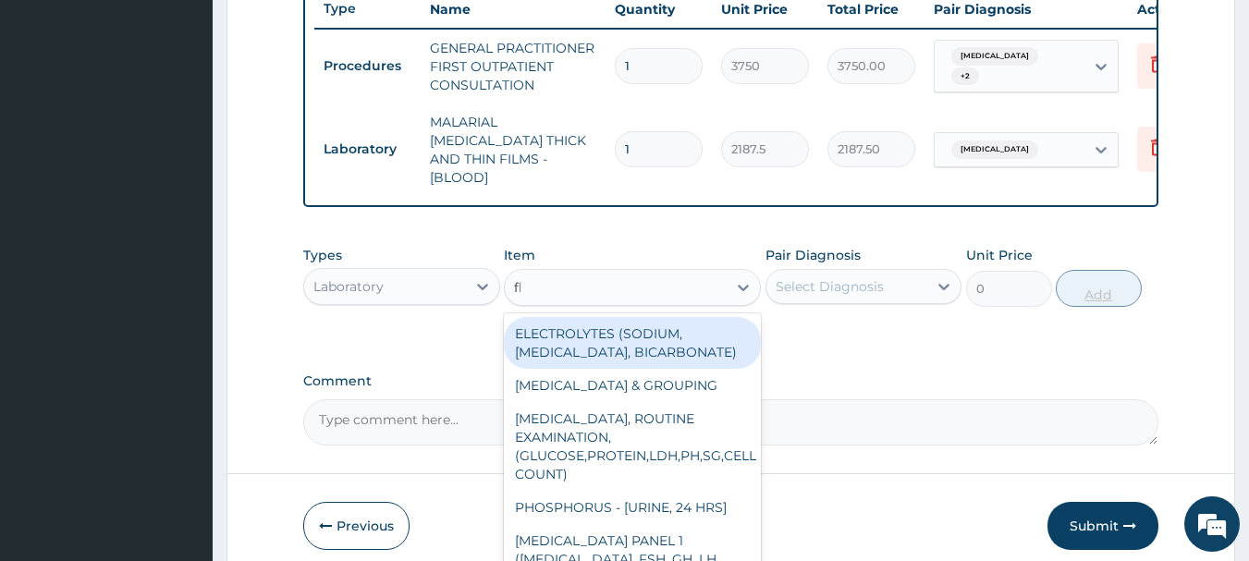
type input "fbc"
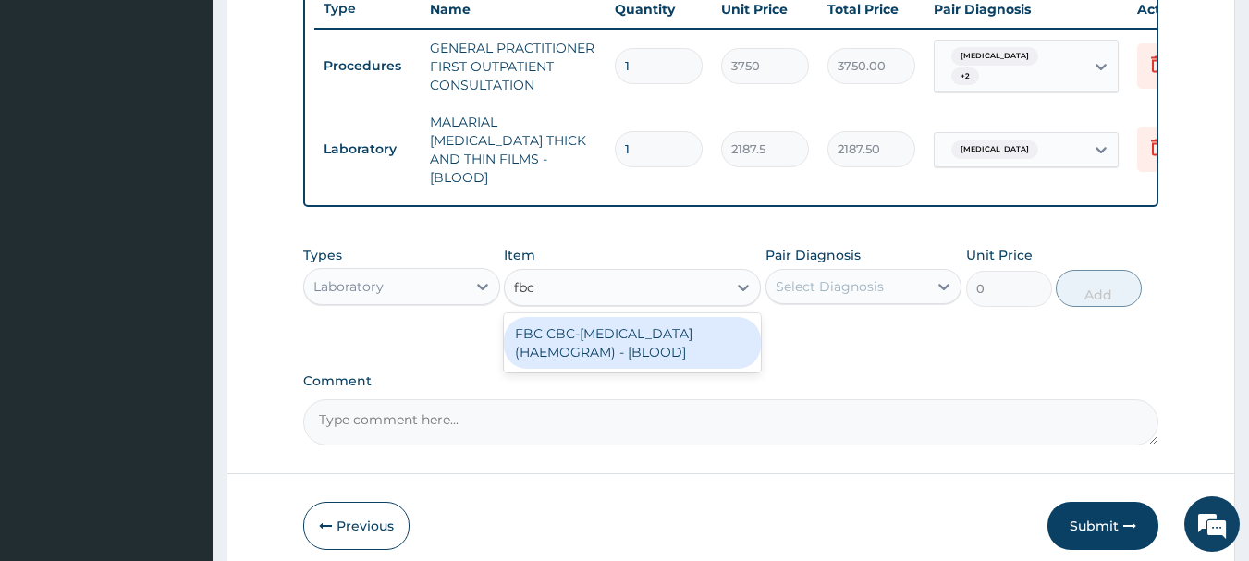
click at [675, 351] on div "FBC CBC-[MEDICAL_DATA] (HAEMOGRAM) - [BLOOD]" at bounding box center [632, 343] width 257 height 52
type input "5000"
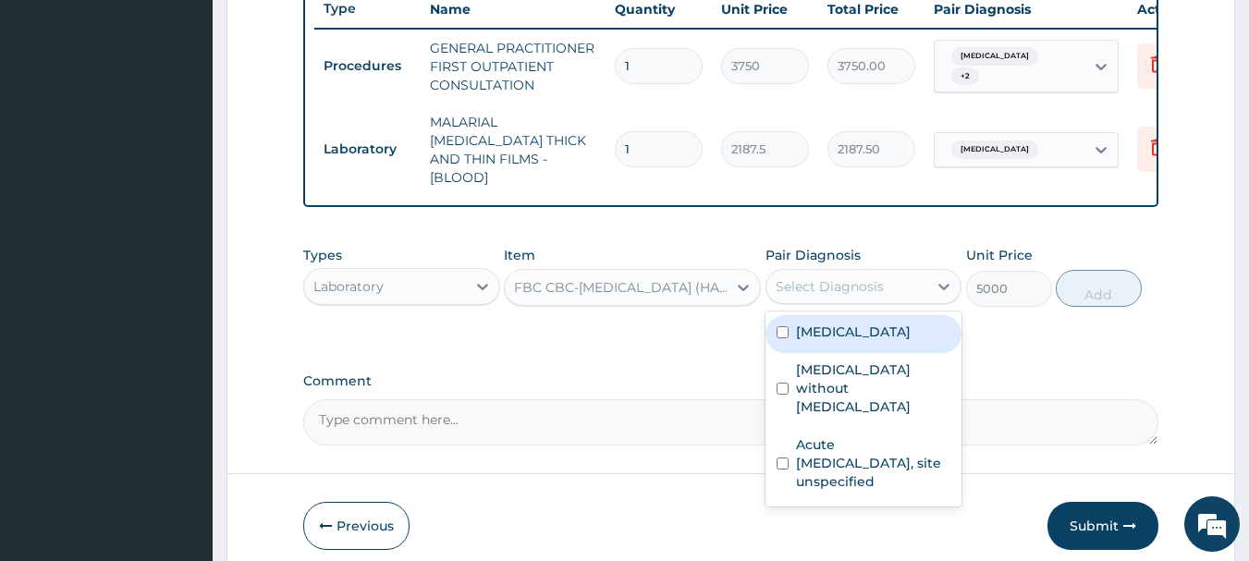
click at [910, 372] on label "[MEDICAL_DATA] without [MEDICAL_DATA]" at bounding box center [873, 388] width 155 height 55
checkbox input "true"
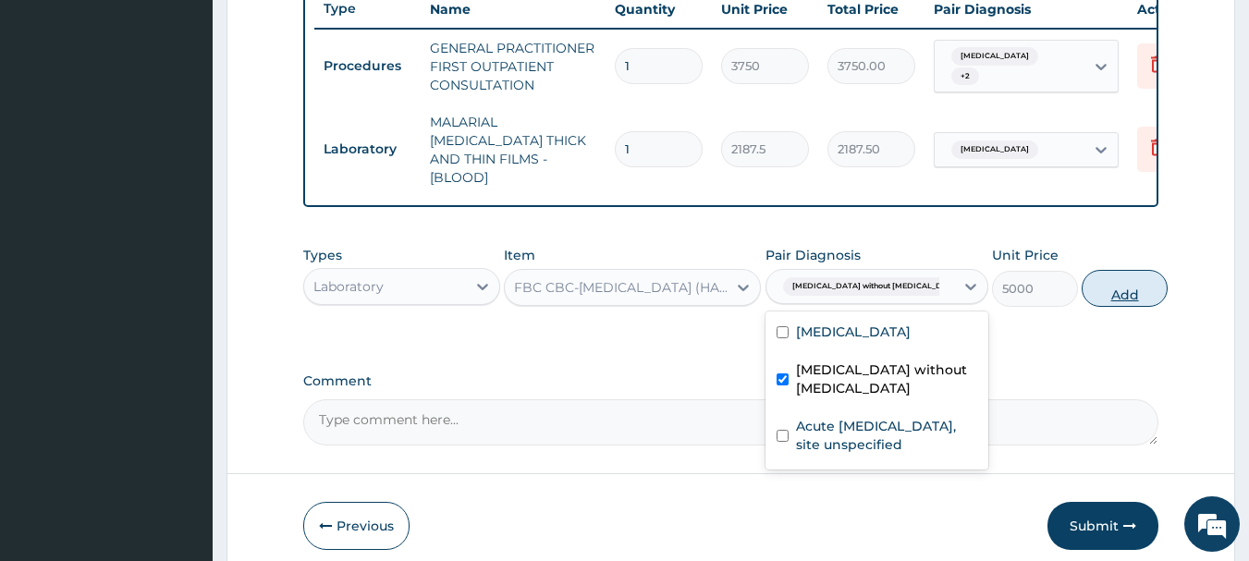
click at [1103, 282] on button "Add" at bounding box center [1125, 288] width 86 height 37
type input "0"
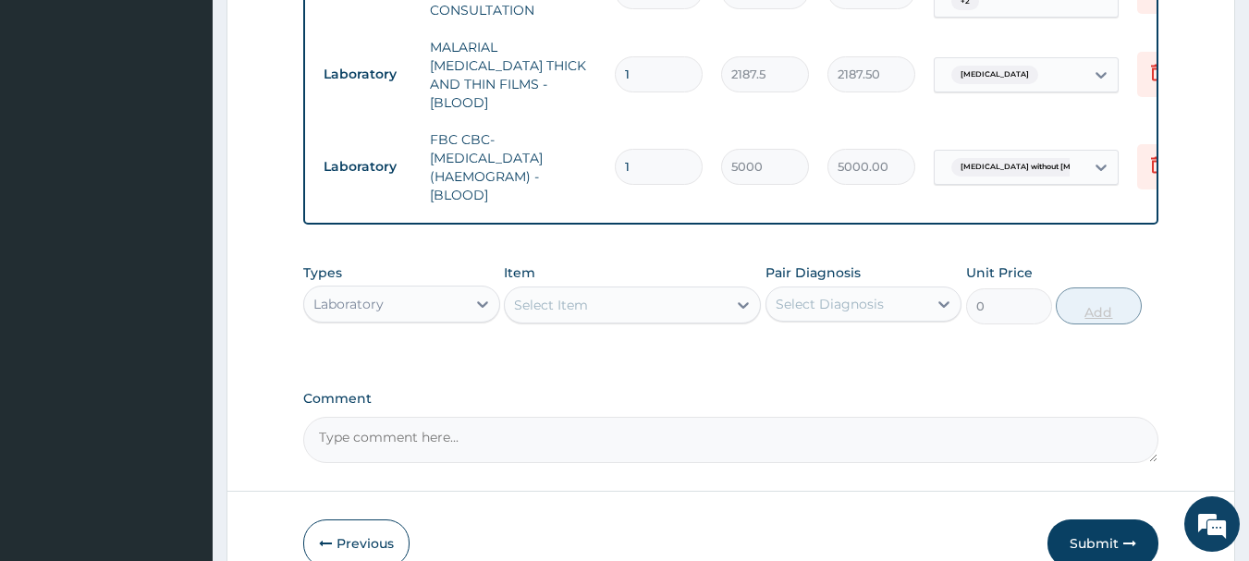
scroll to position [875, 0]
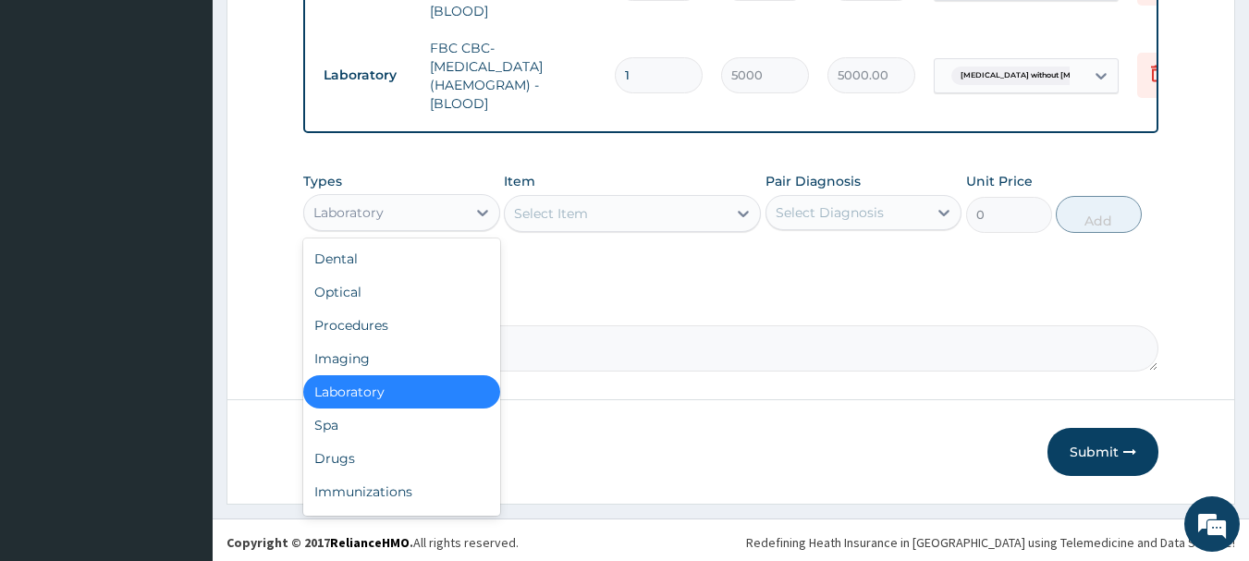
click at [422, 442] on div "Drugs" at bounding box center [401, 458] width 197 height 33
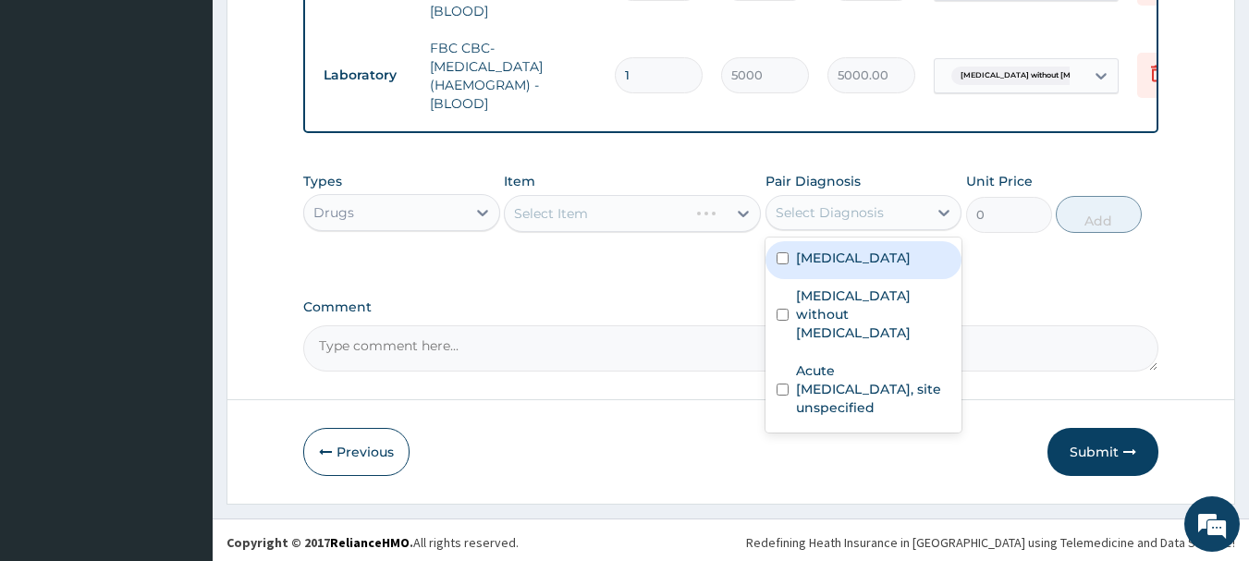
click at [887, 257] on label "Malaria, unspecified" at bounding box center [853, 258] width 115 height 18
checkbox input "true"
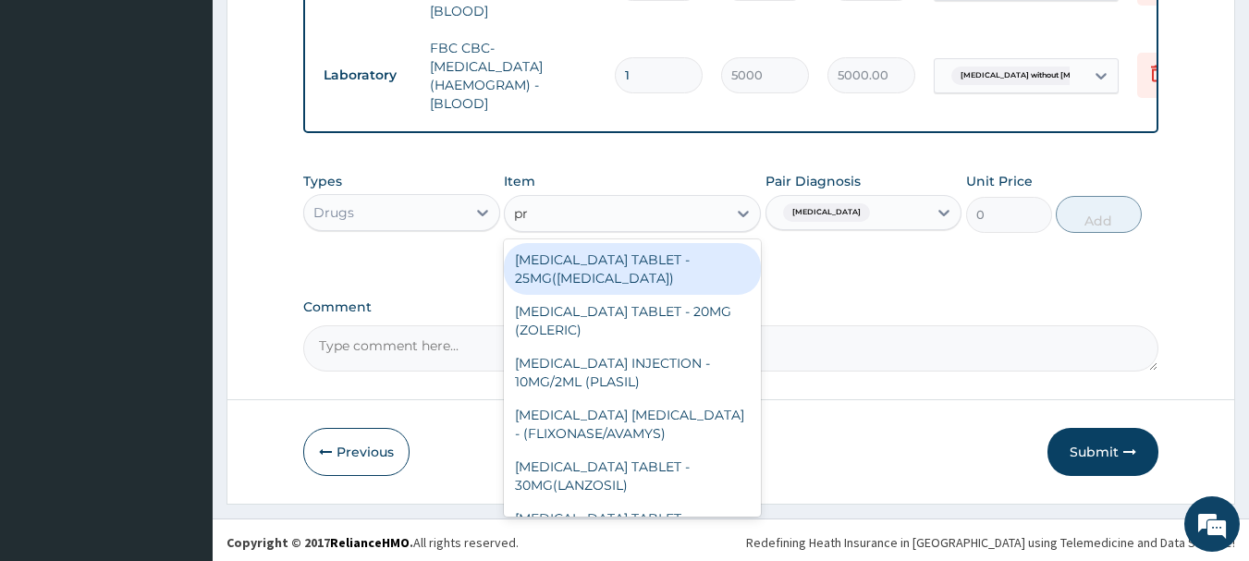
type input "p"
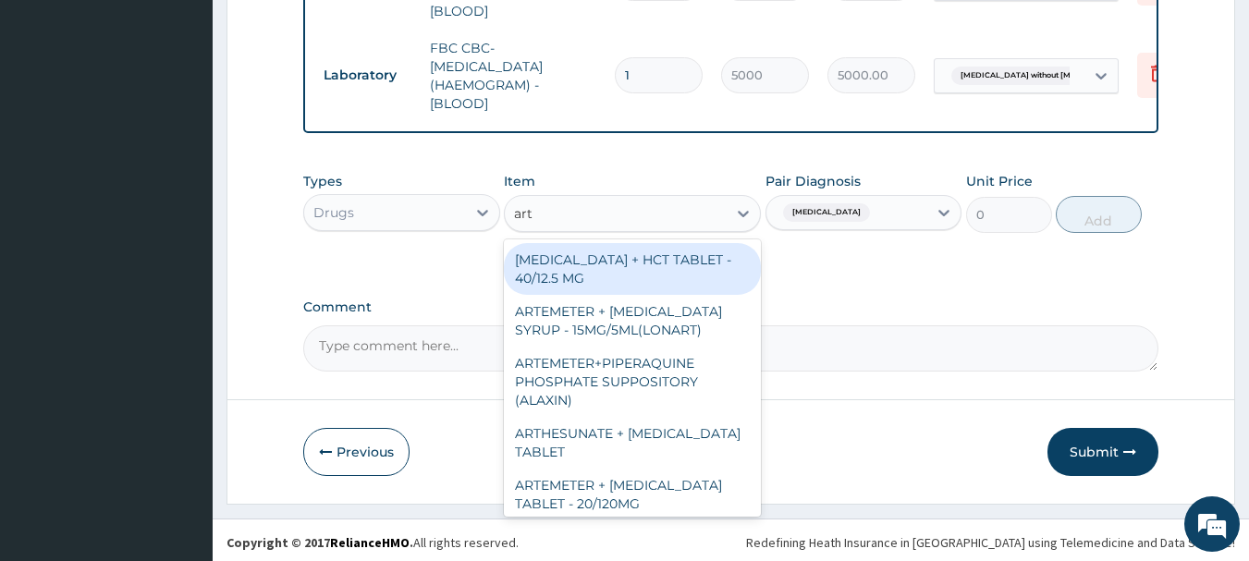
type input "arte"
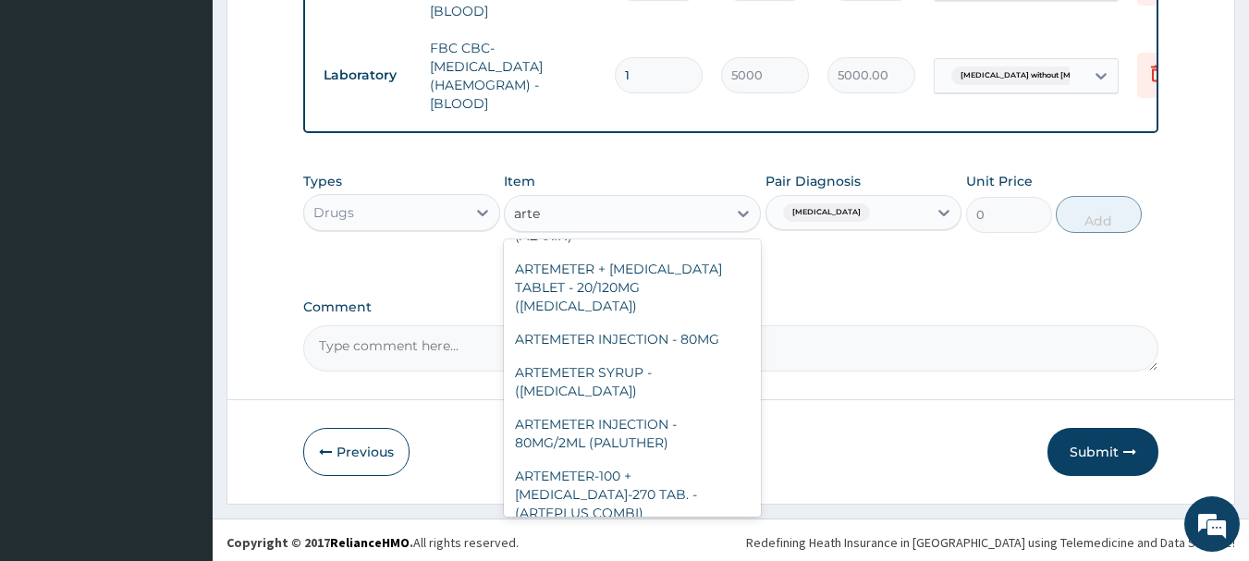
scroll to position [114, 0]
click at [673, 428] on div "ARTEMETER INJECTION - 80MG/2ML (PALUTHER)" at bounding box center [632, 433] width 257 height 52
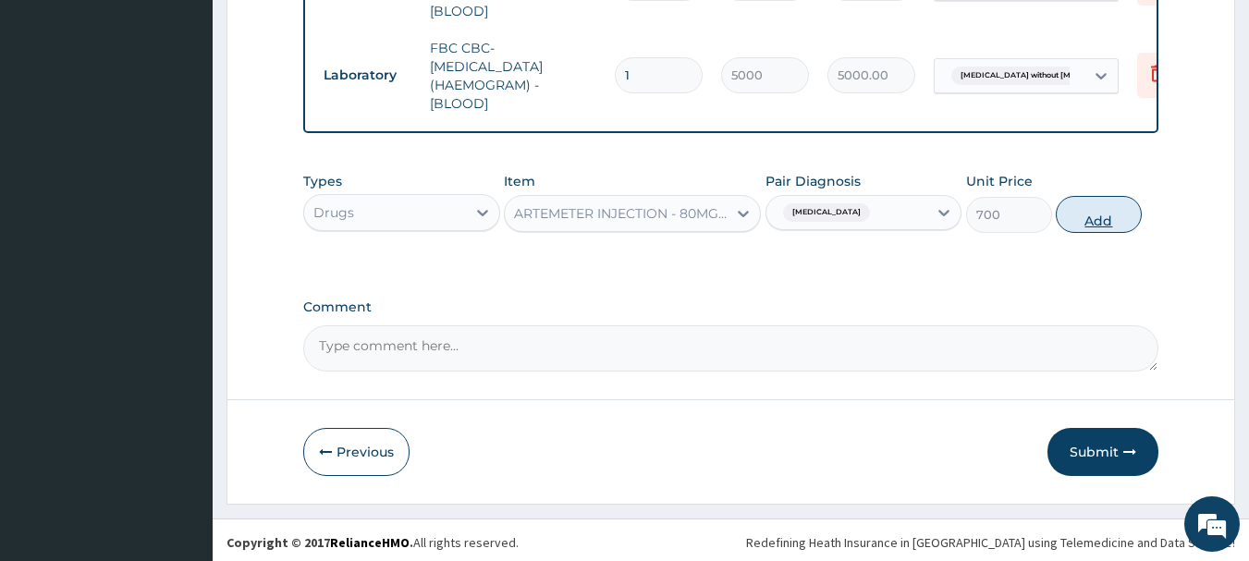
click at [1102, 214] on button "Add" at bounding box center [1099, 214] width 86 height 37
type input "0"
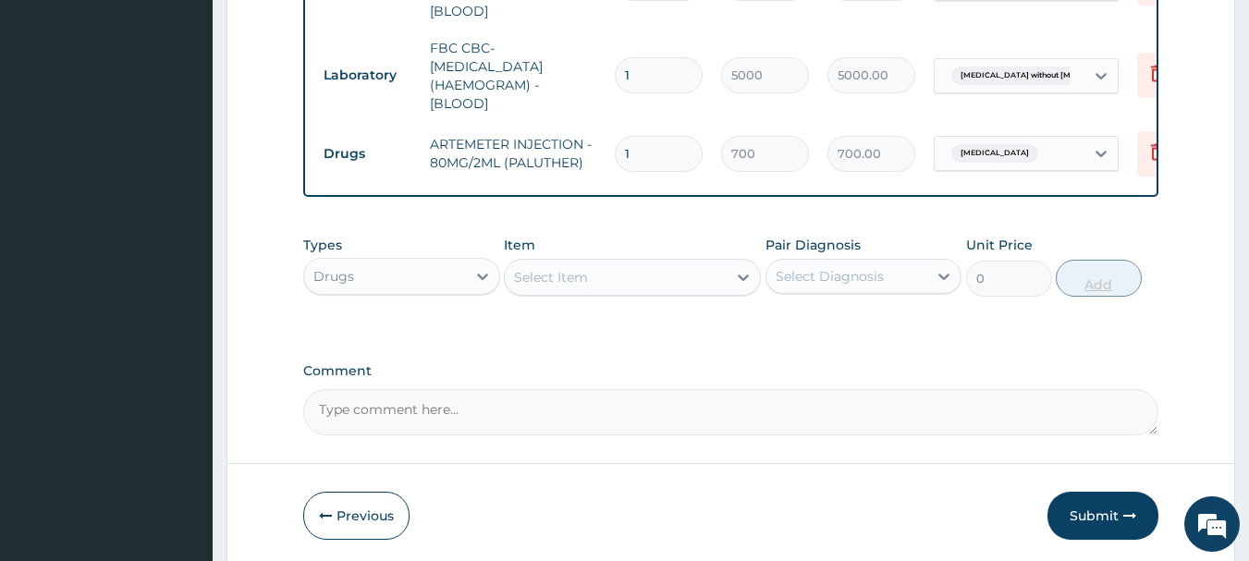
type input "0.00"
type input "3"
type input "2100.00"
type input "3"
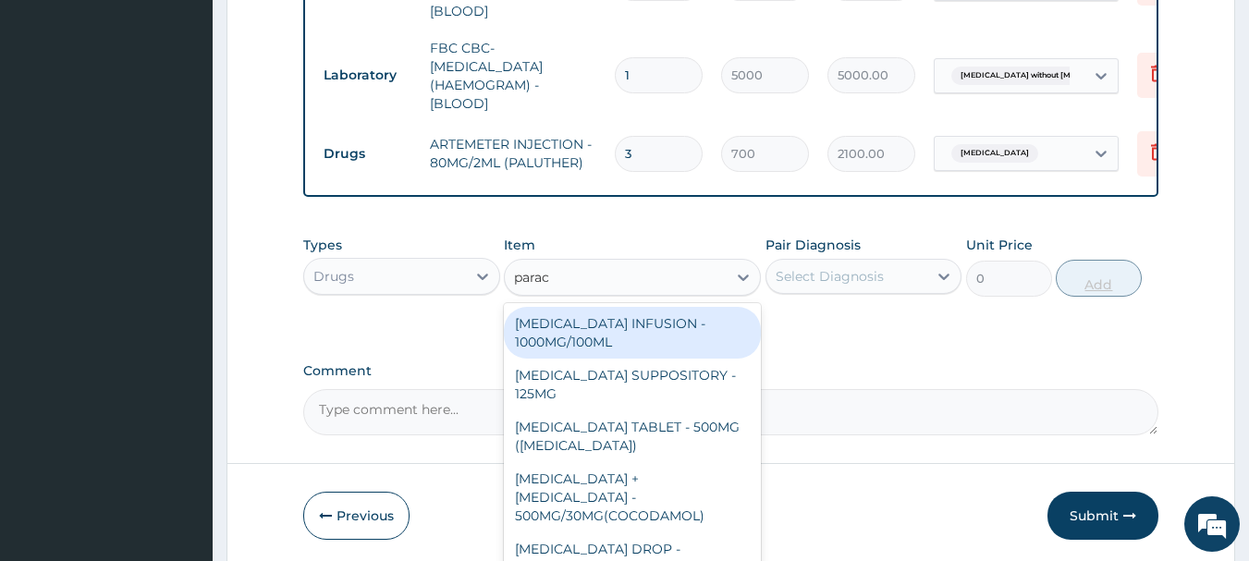
type input "parace"
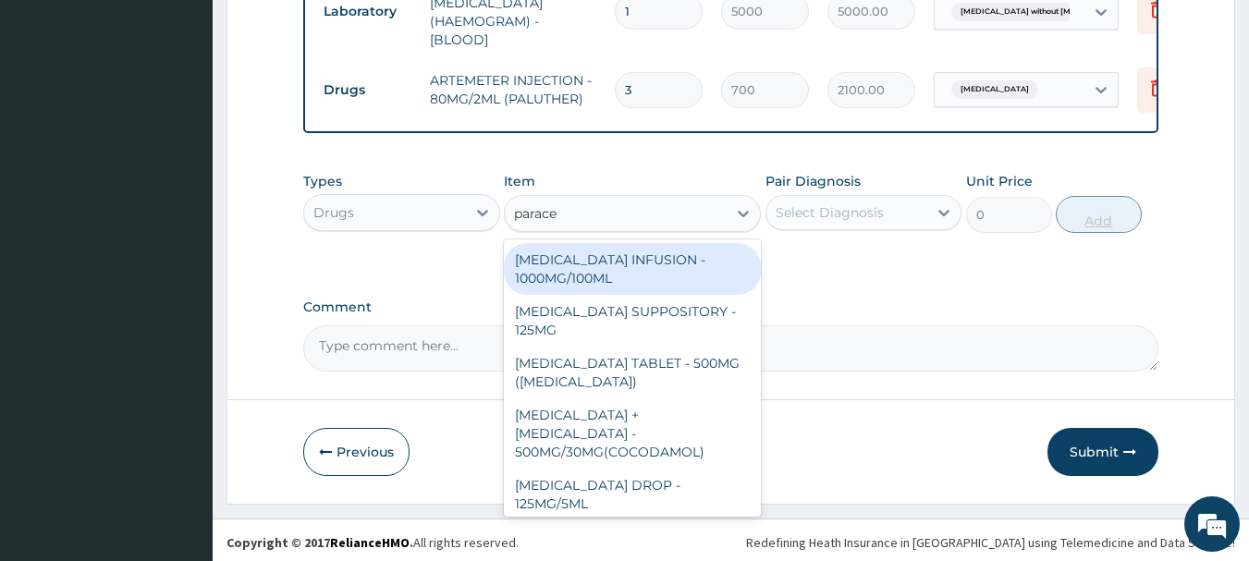
scroll to position [196, 0]
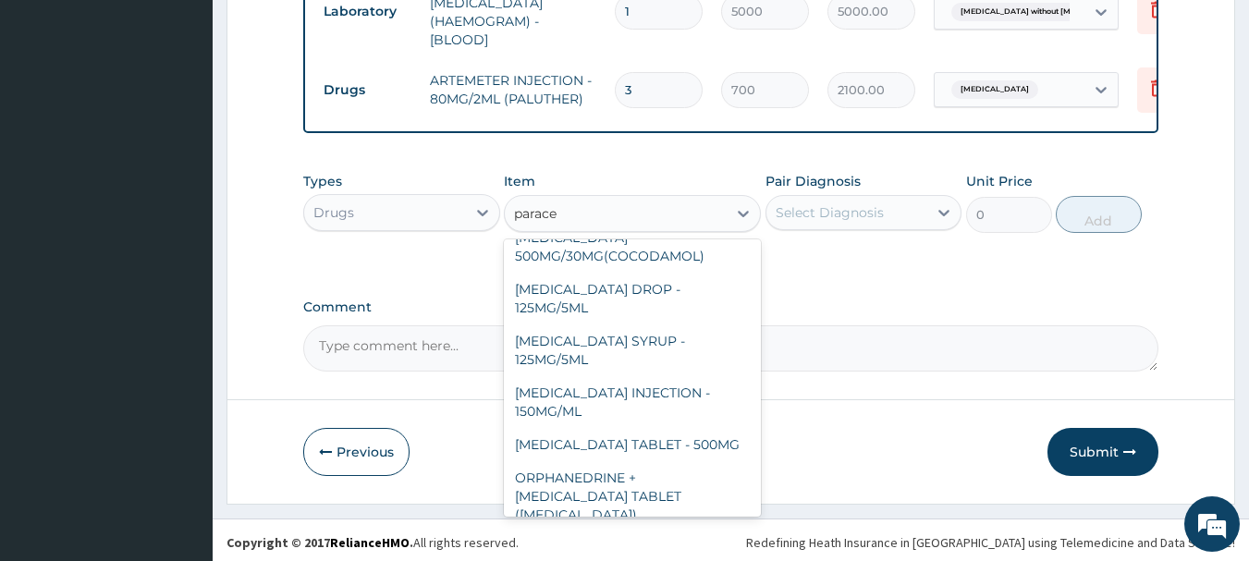
click at [670, 329] on div "PARACETAMOL SYRUP - 125MG/5ML" at bounding box center [632, 350] width 257 height 52
type input "840"
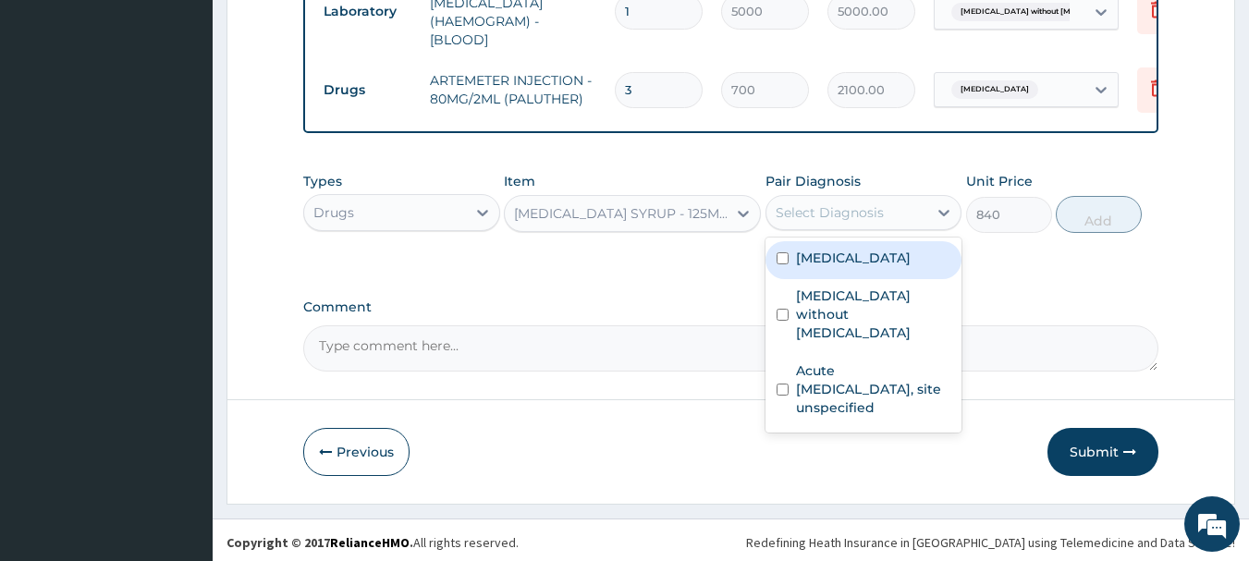
click at [885, 266] on div "Malaria, unspecified" at bounding box center [863, 260] width 197 height 38
checkbox input "true"
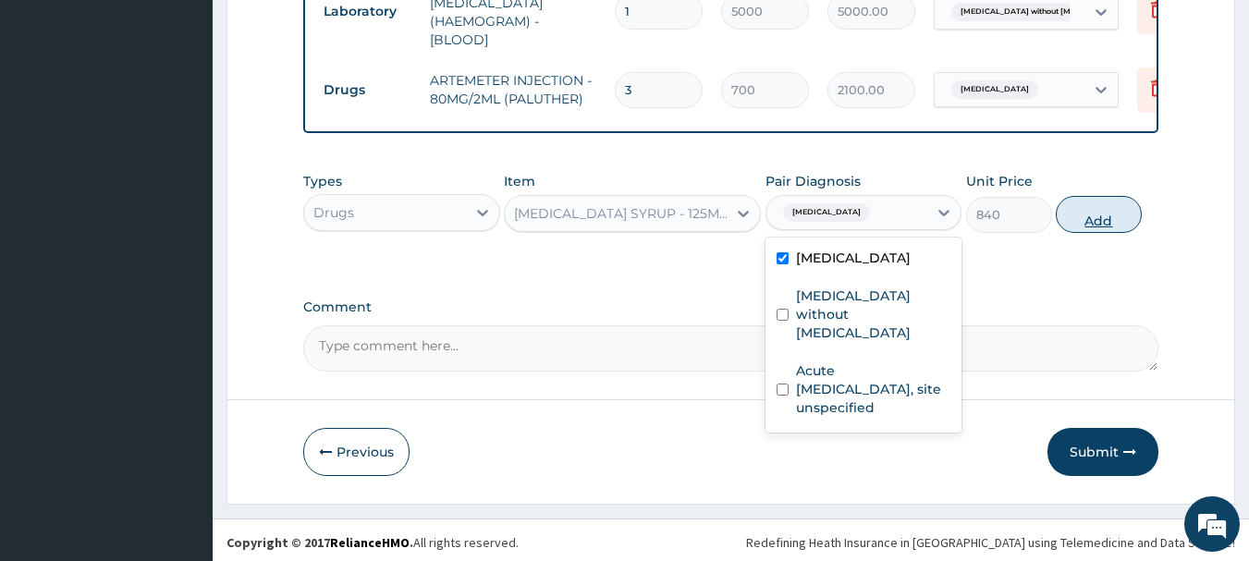
click at [1124, 215] on button "Add" at bounding box center [1099, 214] width 86 height 37
type input "0"
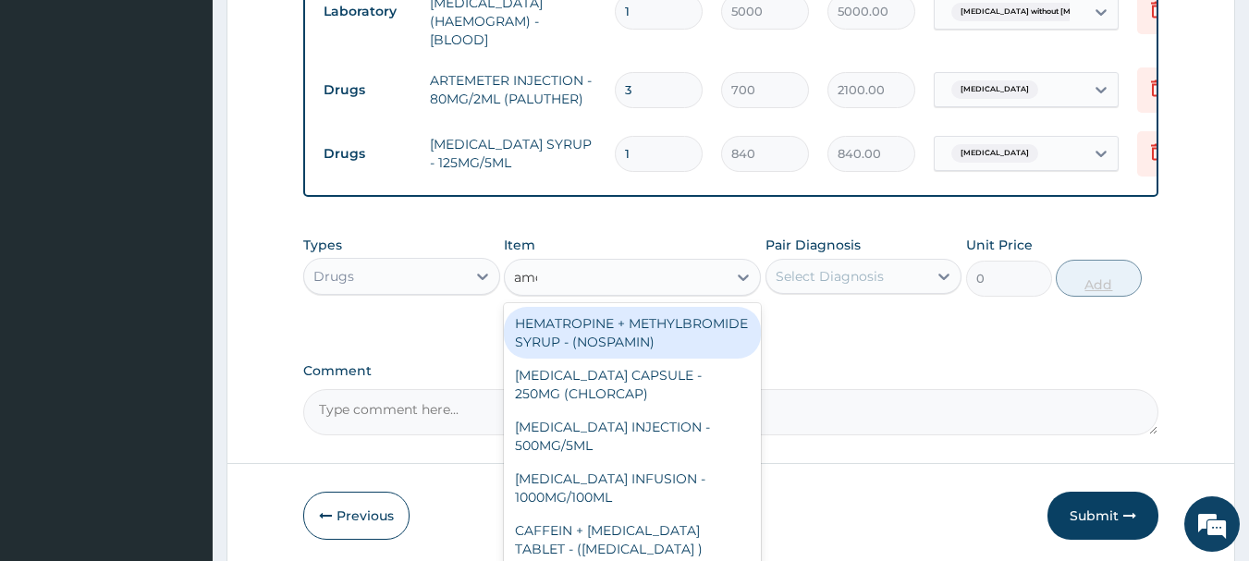
type input "amox"
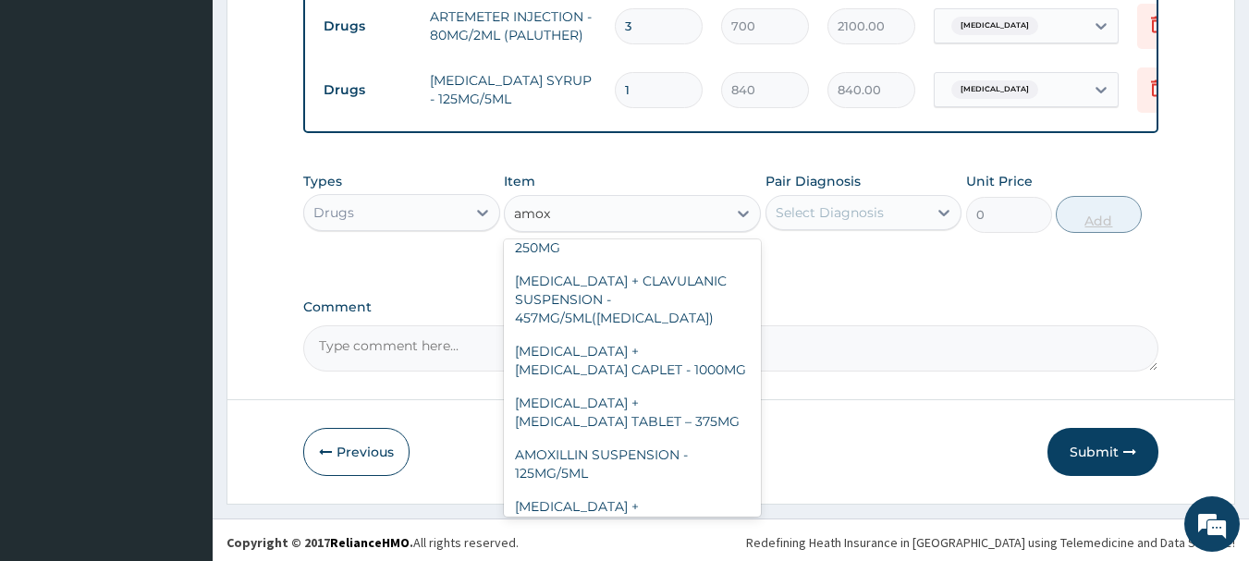
scroll to position [460, 0]
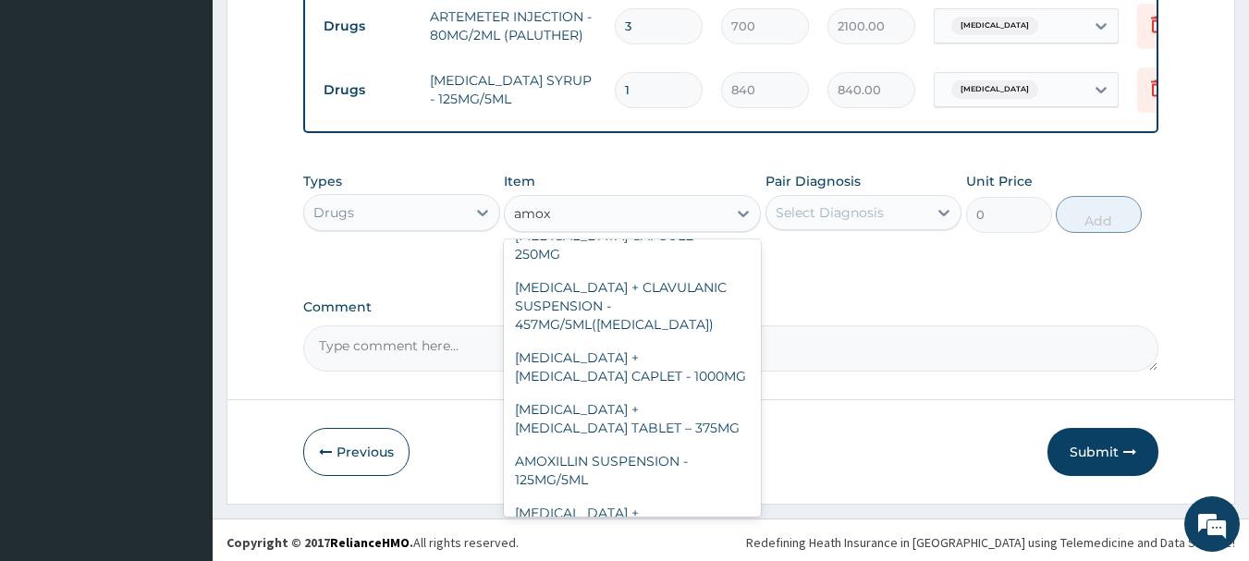
click at [677, 445] on div "AMOXILLIN SUSPENSION - 125MG/5ML" at bounding box center [632, 471] width 257 height 52
type input "840"
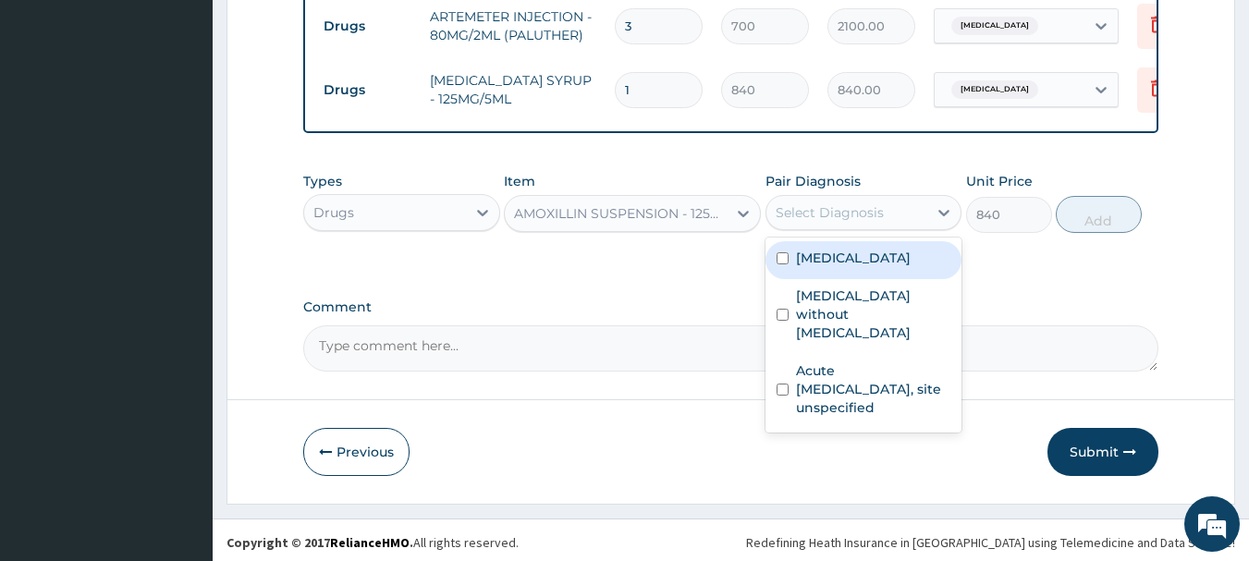
click at [881, 303] on label "Sepsis without septic shock" at bounding box center [873, 314] width 155 height 55
checkbox input "true"
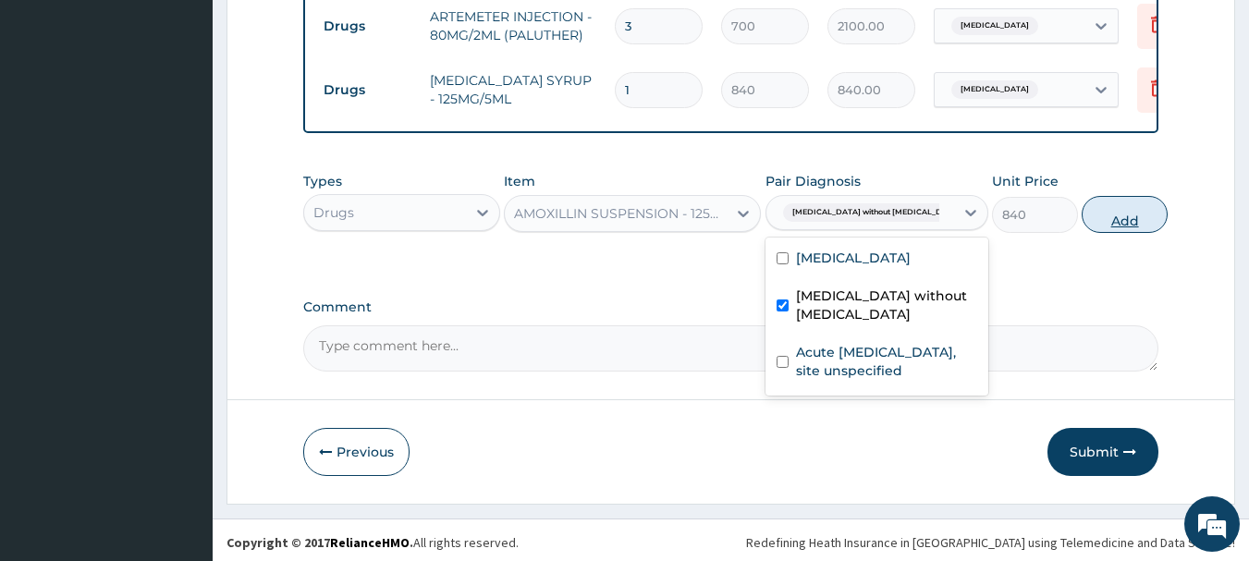
click at [1097, 209] on button "Add" at bounding box center [1125, 214] width 86 height 37
type input "0"
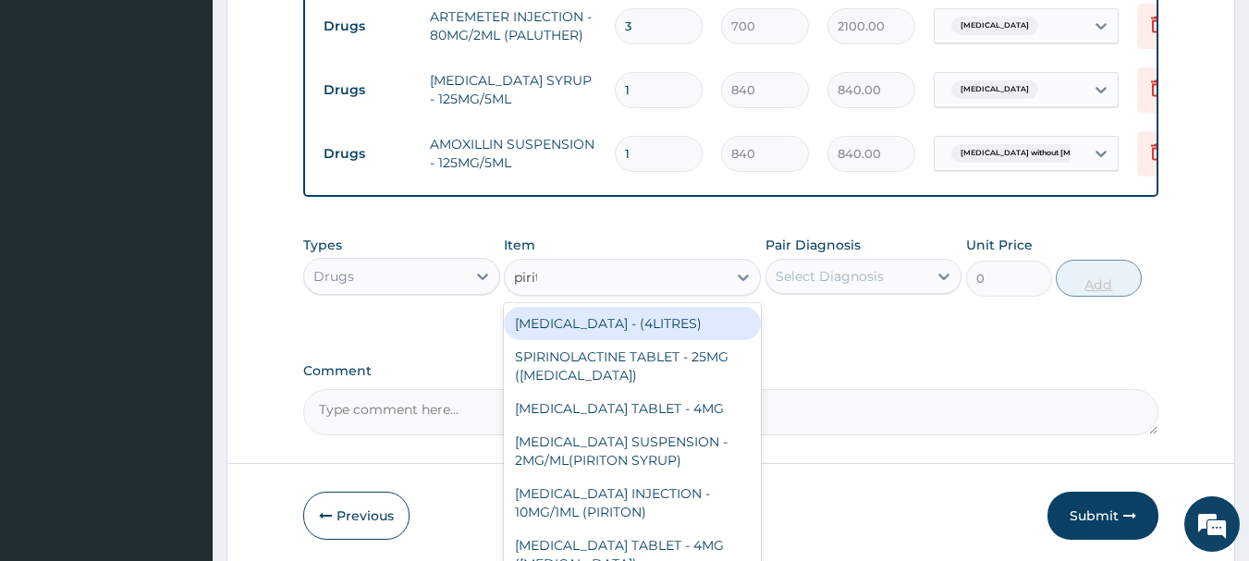
type input "pirito"
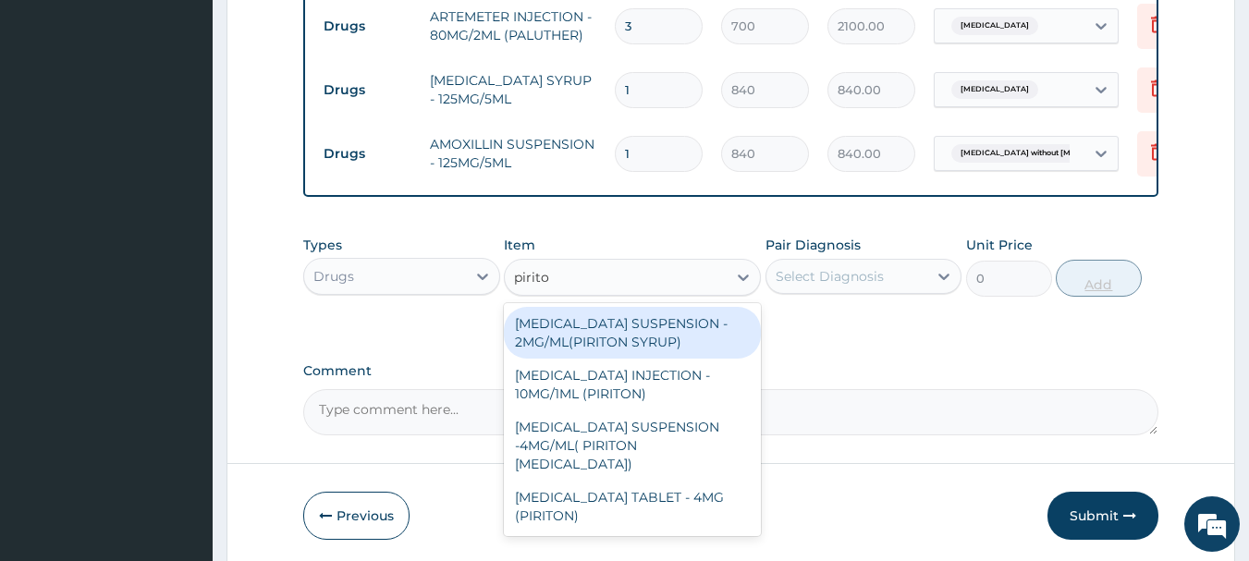
scroll to position [1066, 0]
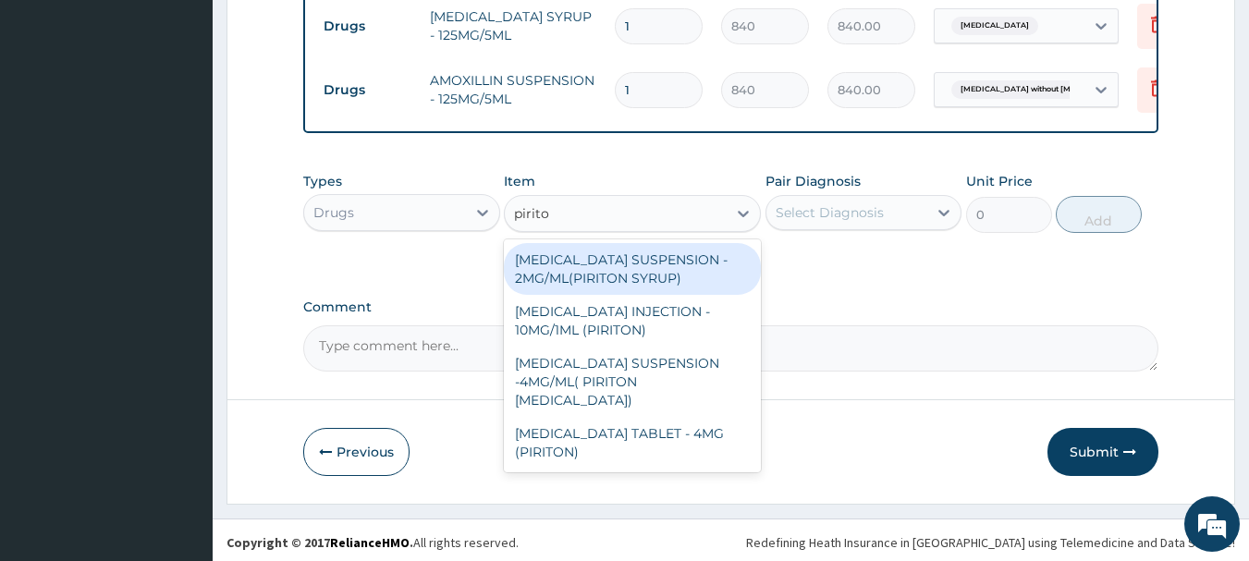
click at [673, 293] on div "CHLORPHENIRAMINE SUSPENSION - 2MG/ML(PIRITON SYRUP)" at bounding box center [632, 269] width 257 height 52
type input "840"
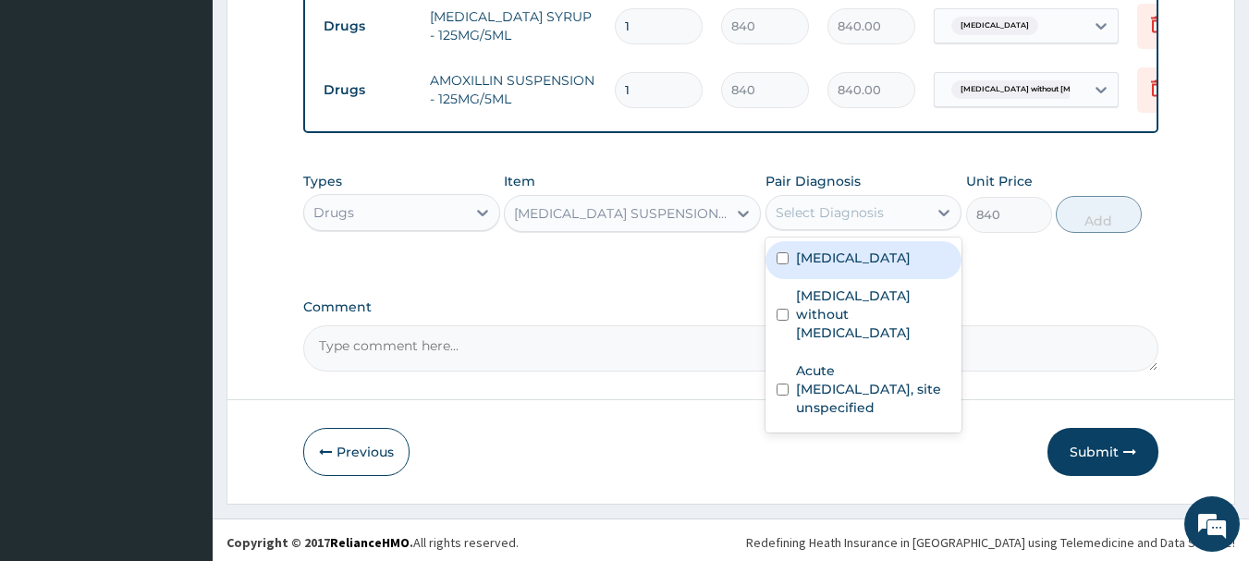
click at [881, 377] on label "Acute upper respiratory infection, site unspecified" at bounding box center [873, 388] width 155 height 55
checkbox input "true"
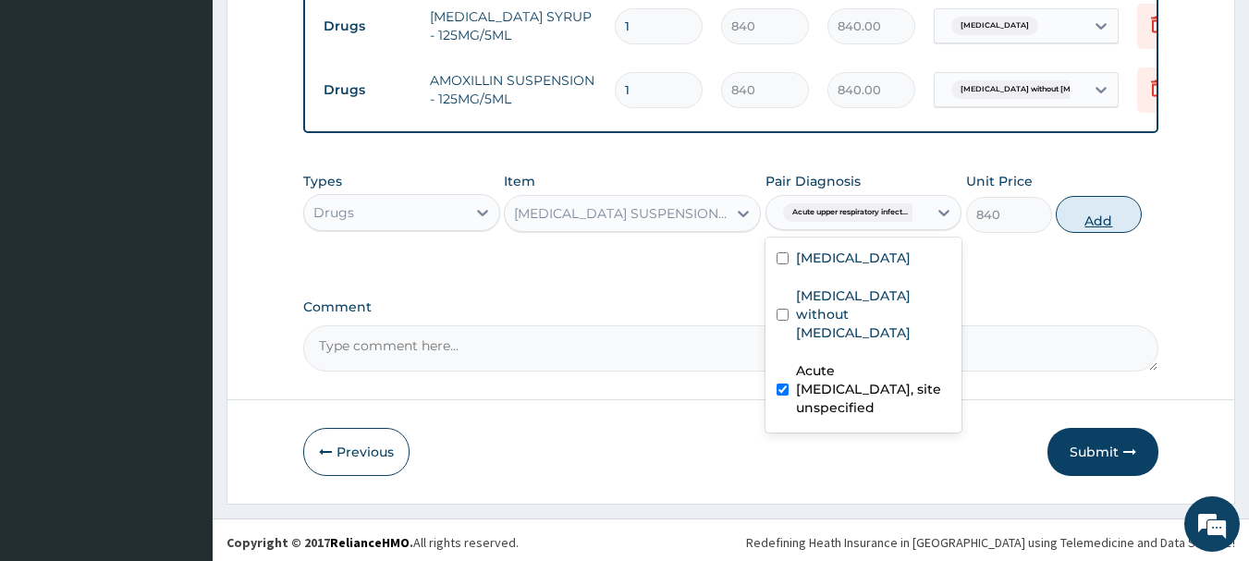
click at [1124, 208] on button "Add" at bounding box center [1099, 214] width 86 height 37
type input "0"
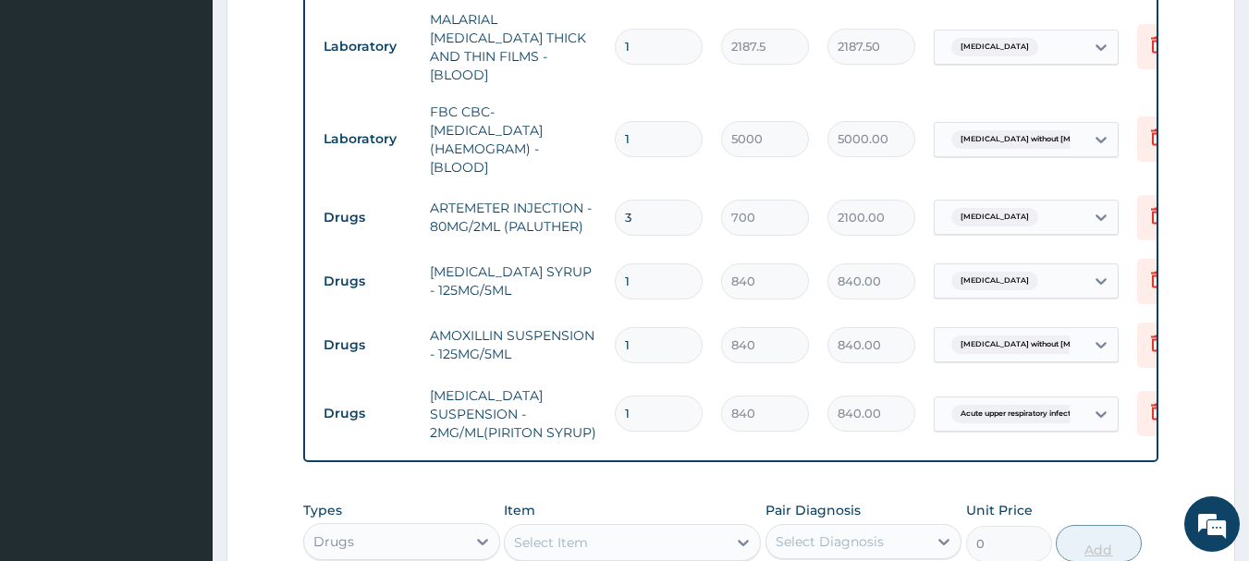
scroll to position [812, 0]
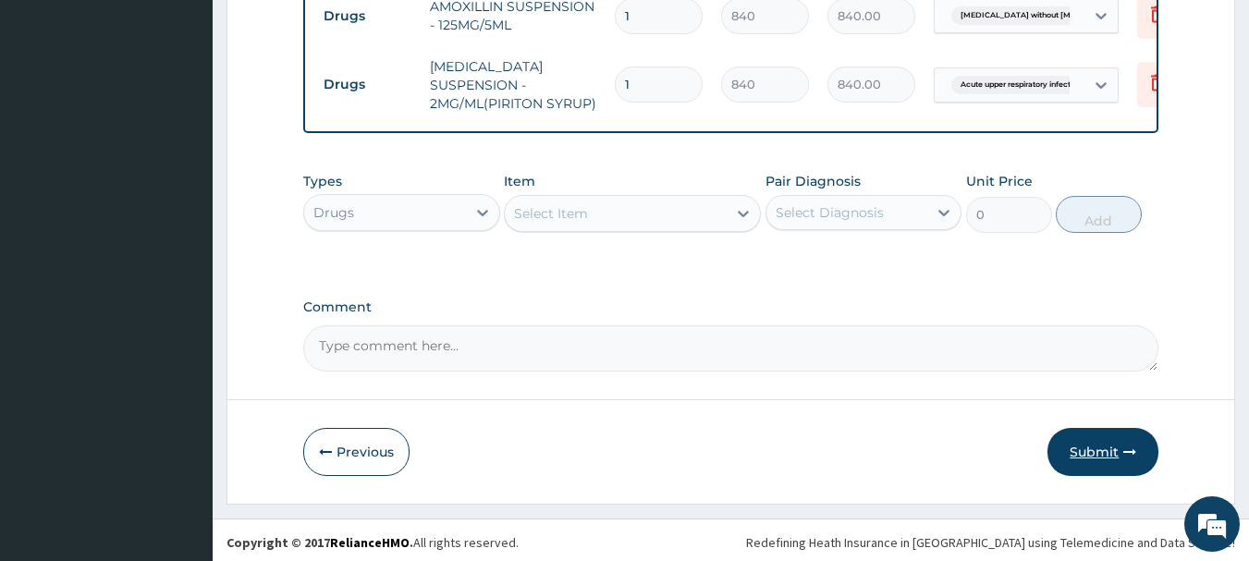
click at [1121, 457] on button "Submit" at bounding box center [1102, 452] width 111 height 48
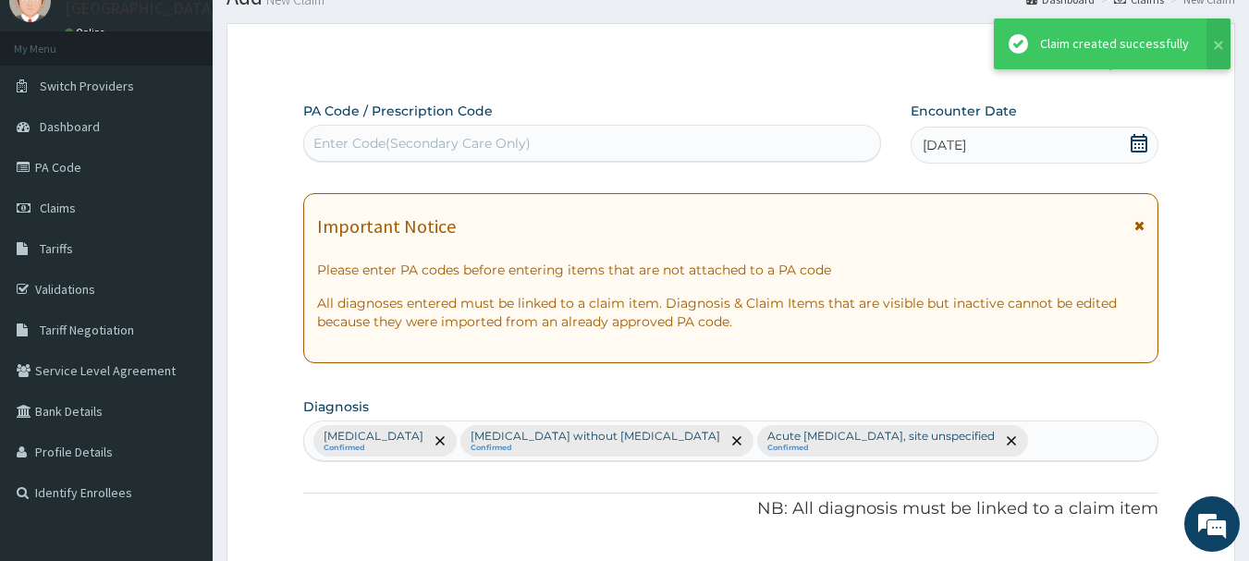
scroll to position [1140, 0]
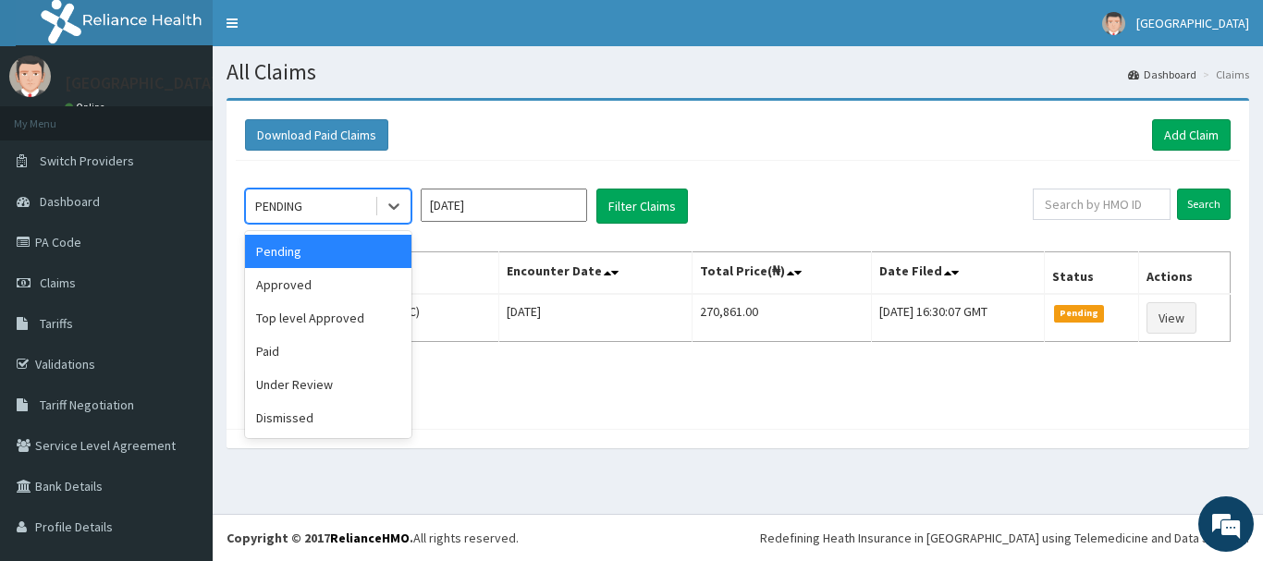
click at [354, 288] on div "Approved" at bounding box center [328, 284] width 166 height 33
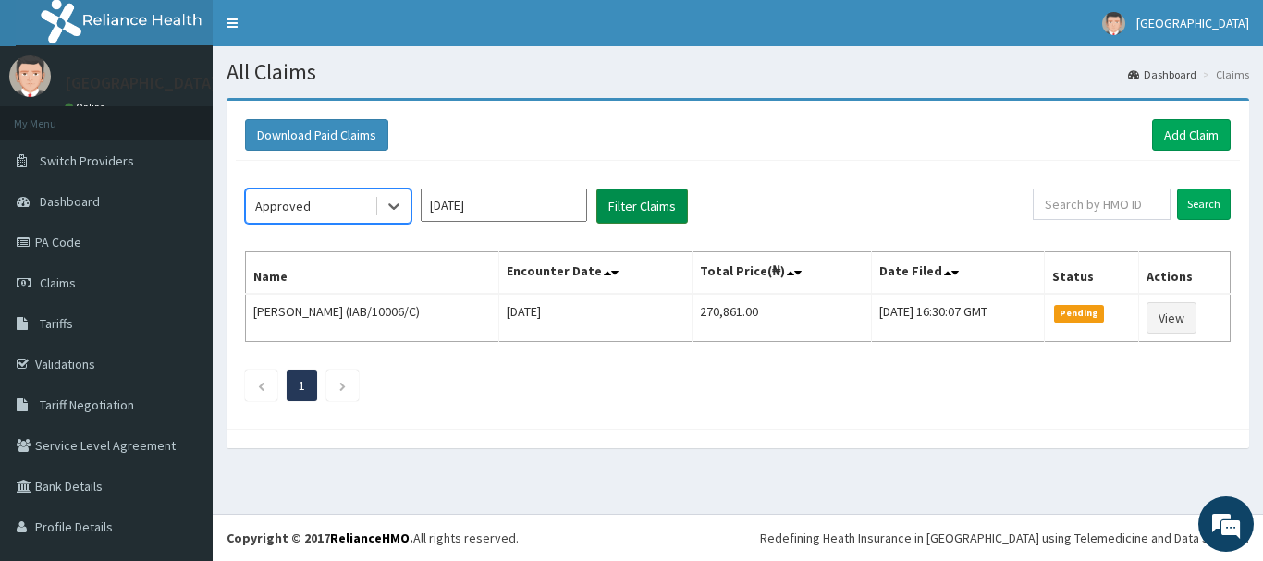
click at [643, 199] on button "Filter Claims" at bounding box center [642, 206] width 92 height 35
